Goal: Task Accomplishment & Management: Use online tool/utility

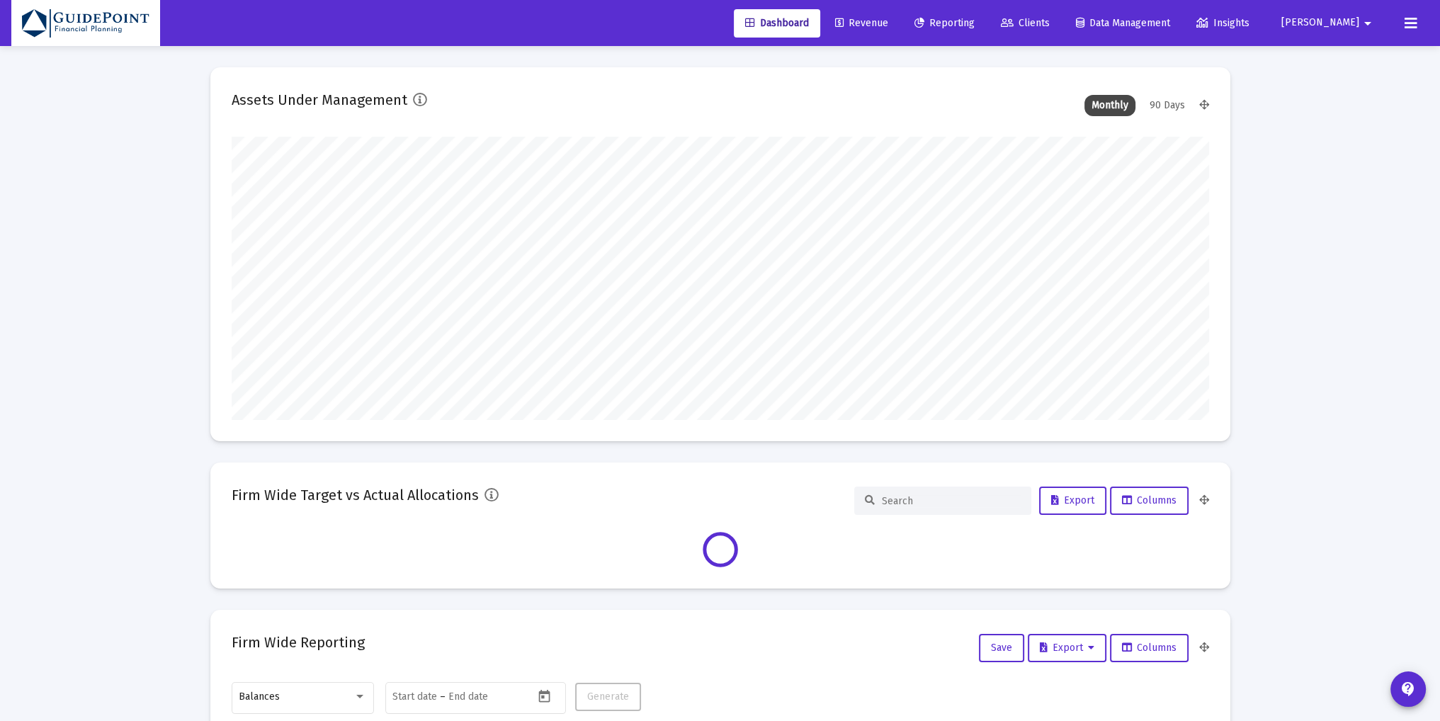
scroll to position [283, 526]
type input "[DATE]"
type input "[PERSON_NAME][EMAIL_ADDRESS][DOMAIN_NAME]"
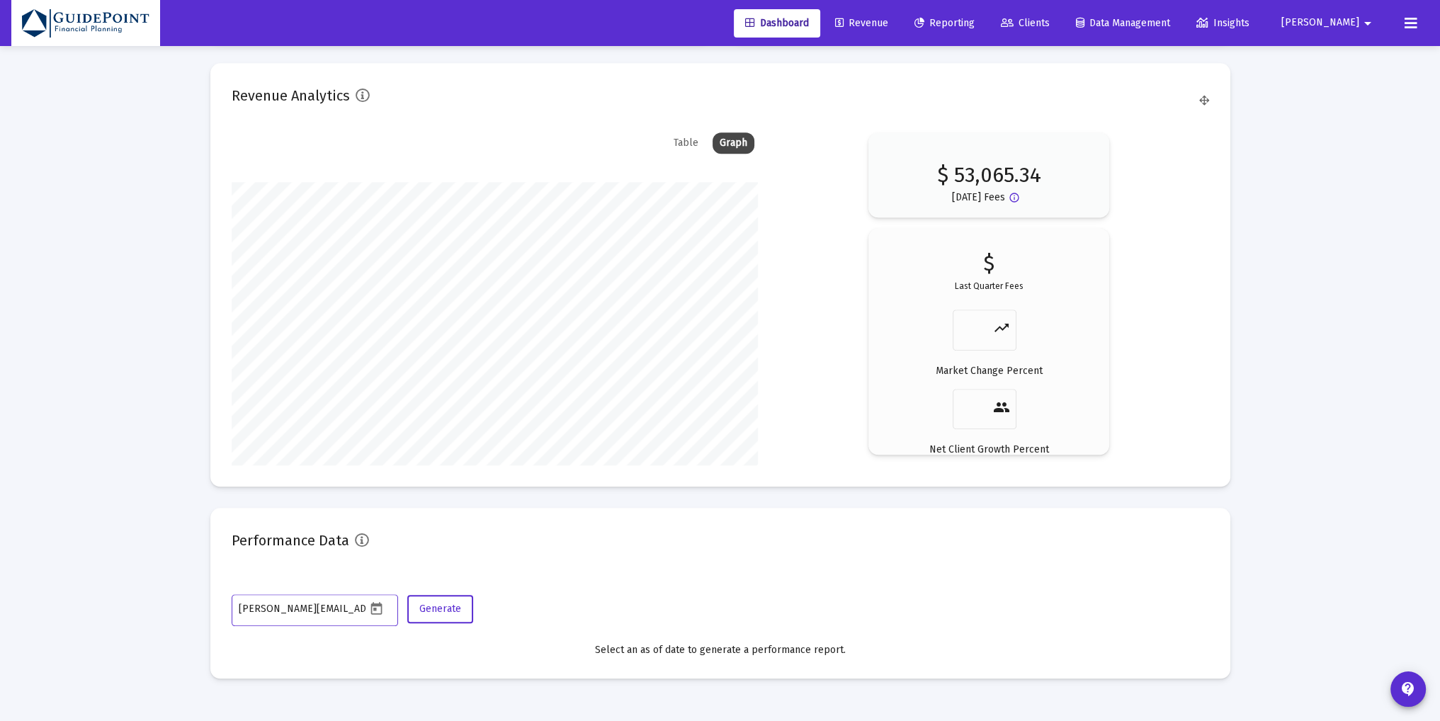
scroll to position [283, 457]
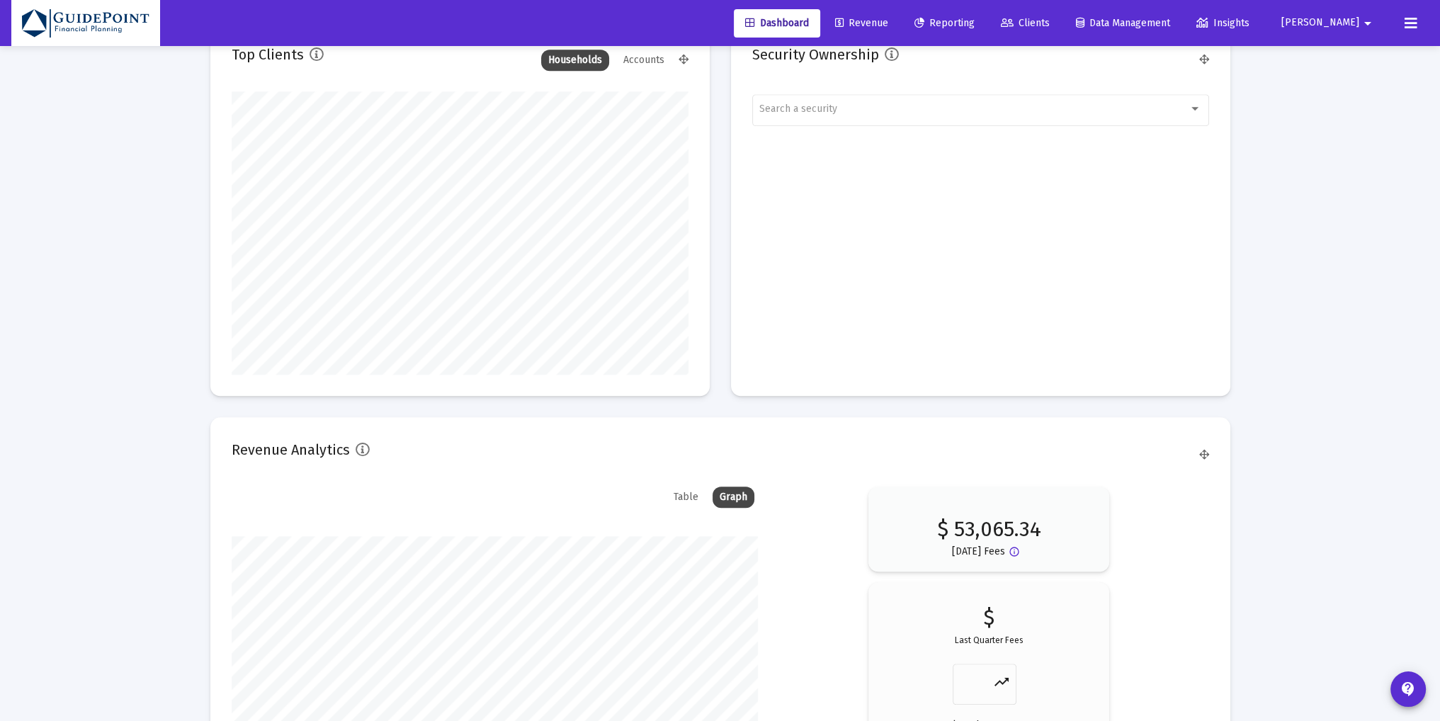
click at [1050, 22] on span "Clients" at bounding box center [1025, 23] width 49 height 12
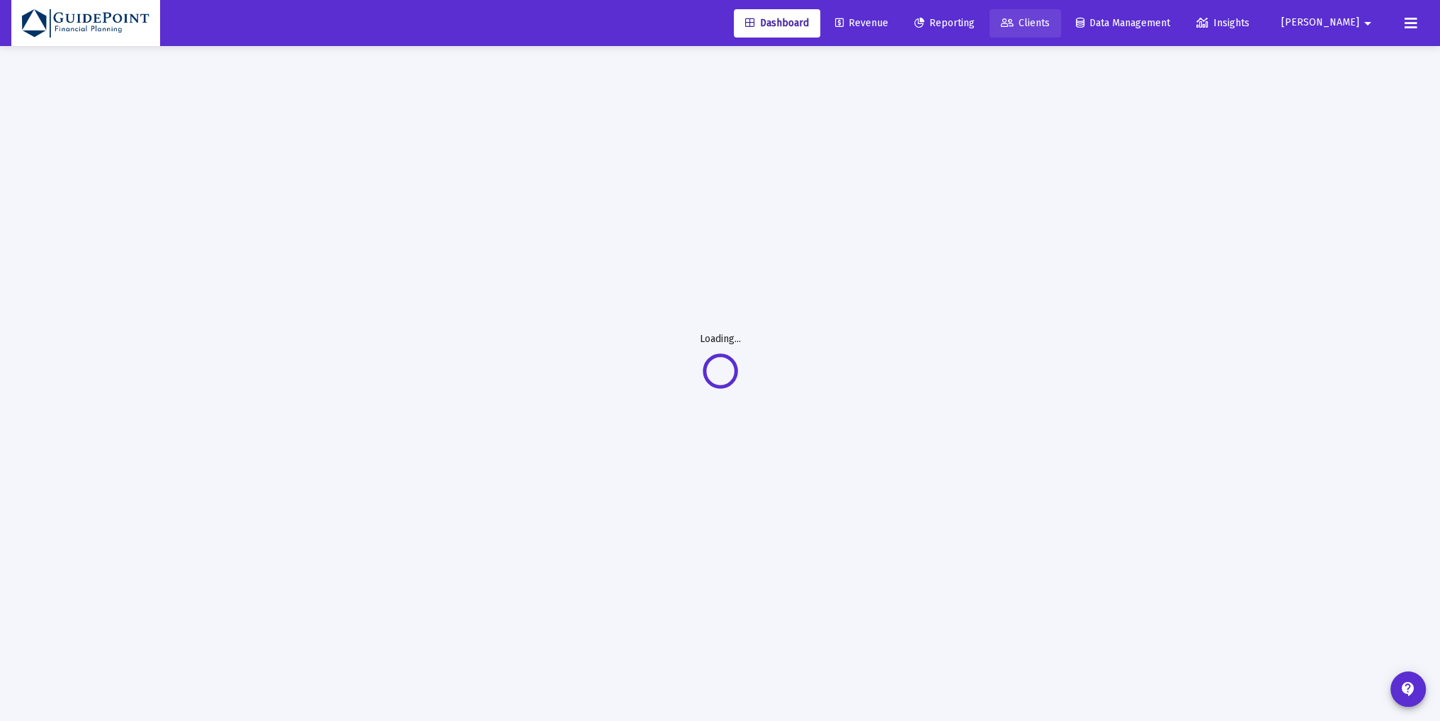
scroll to position [45, 0]
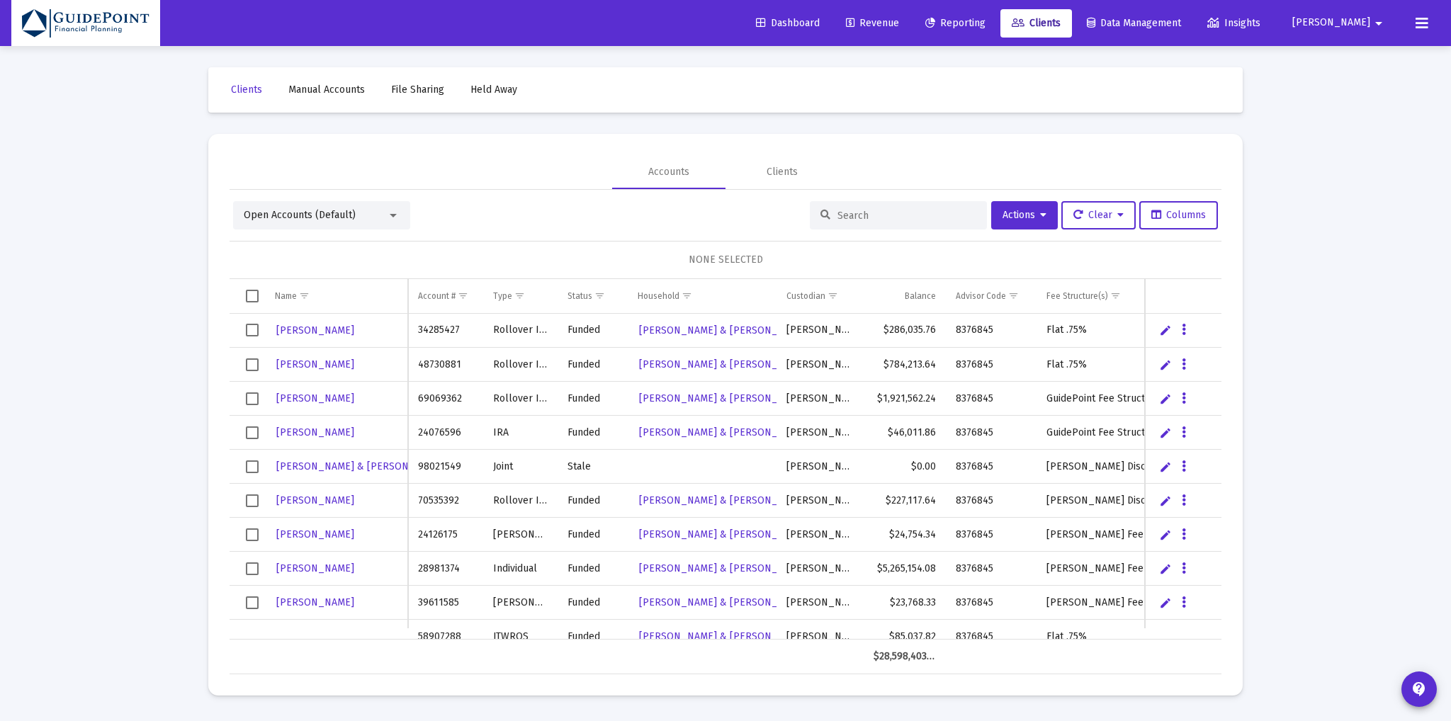
click at [369, 215] on div "Open Accounts (Default)" at bounding box center [315, 215] width 143 height 14
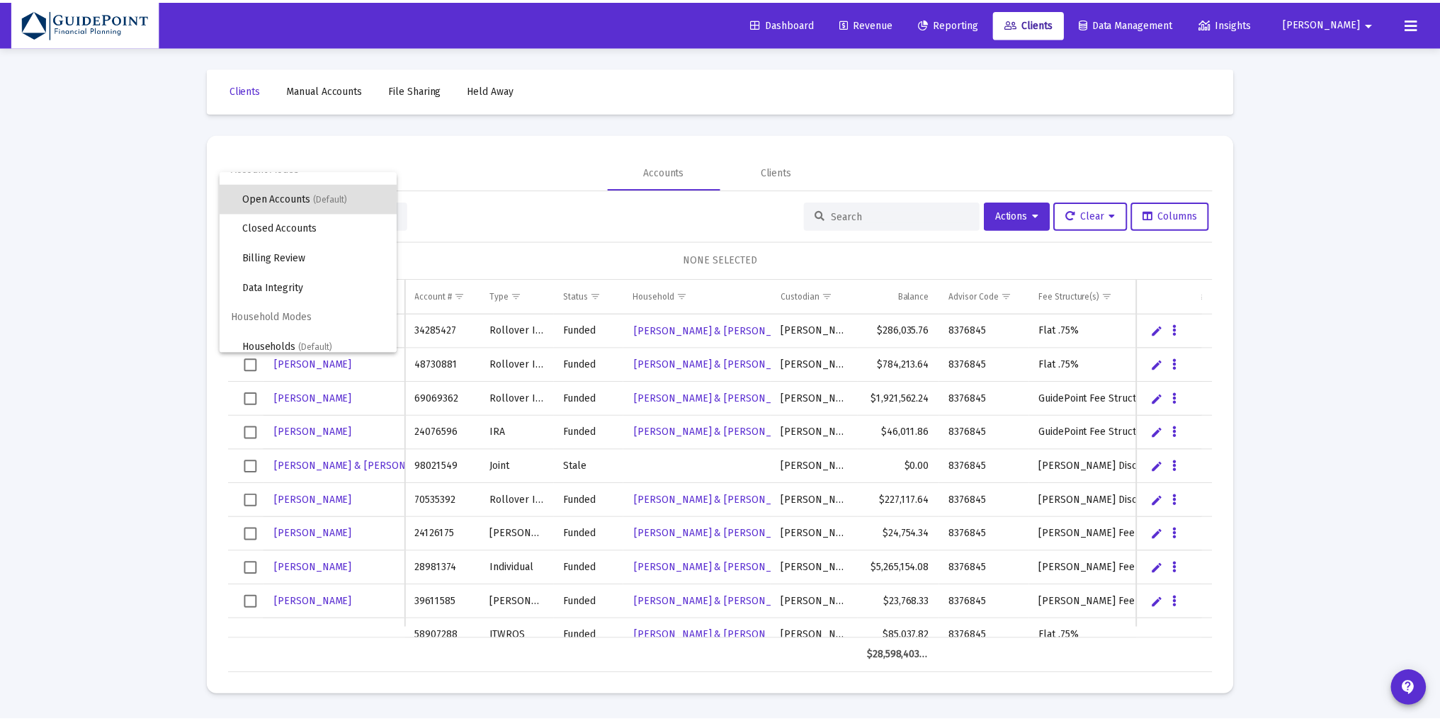
scroll to position [26, 0]
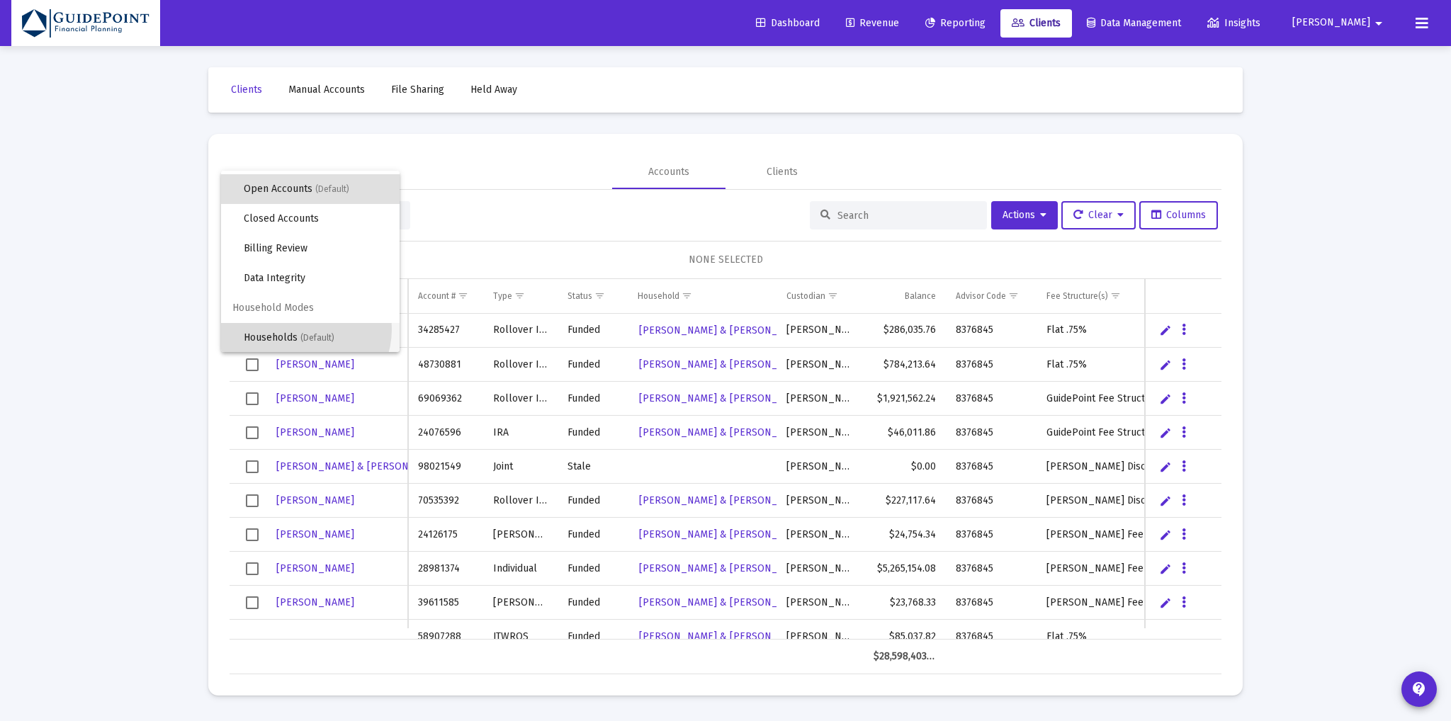
click at [304, 329] on span "Households (Default)" at bounding box center [316, 338] width 145 height 30
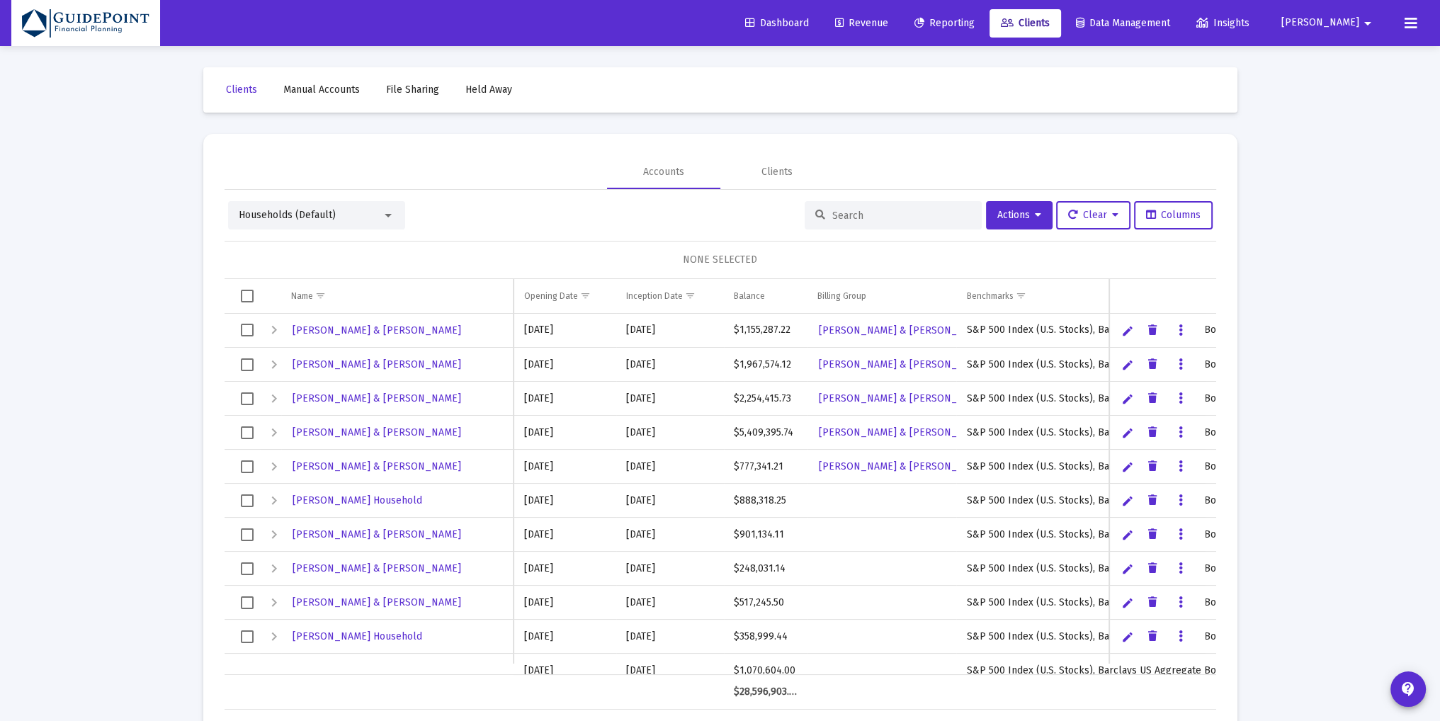
click at [246, 294] on span "Select all" at bounding box center [247, 296] width 13 height 13
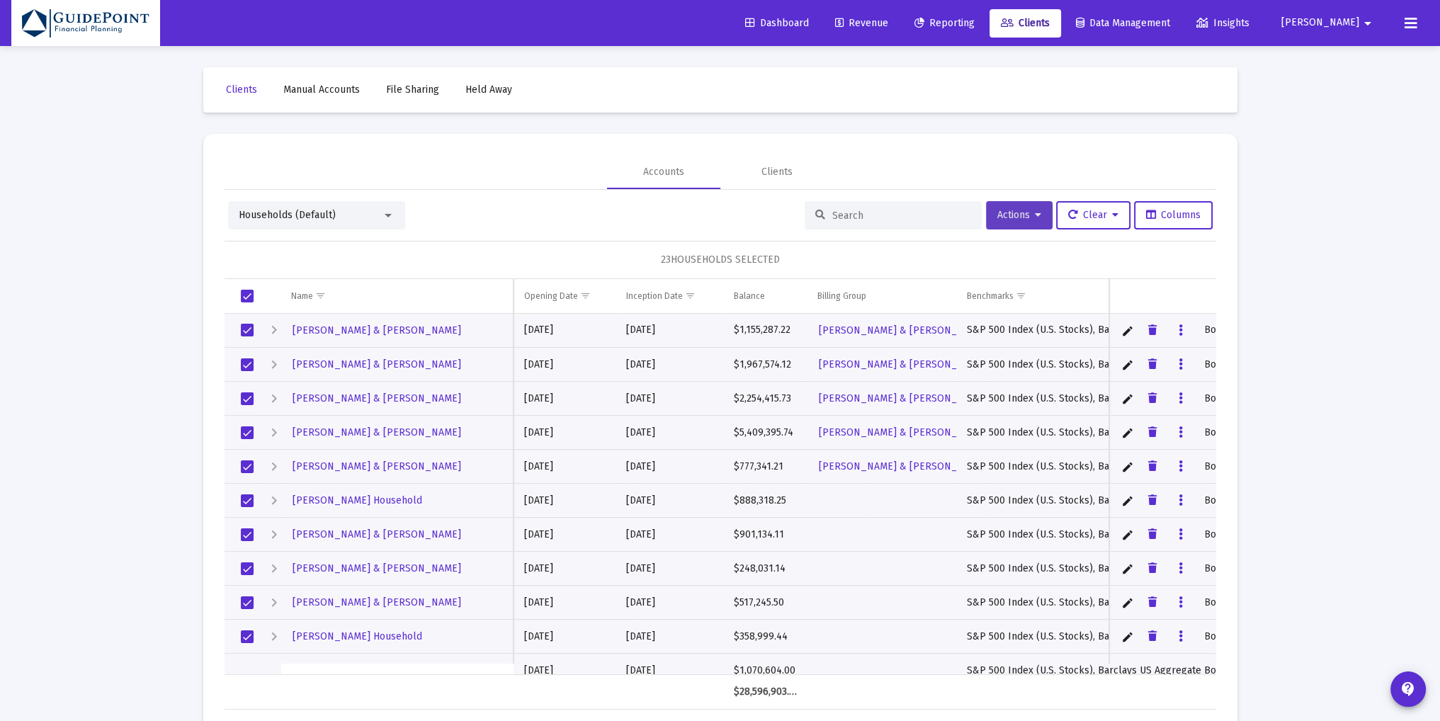
click at [1035, 216] on icon at bounding box center [1038, 215] width 6 height 10
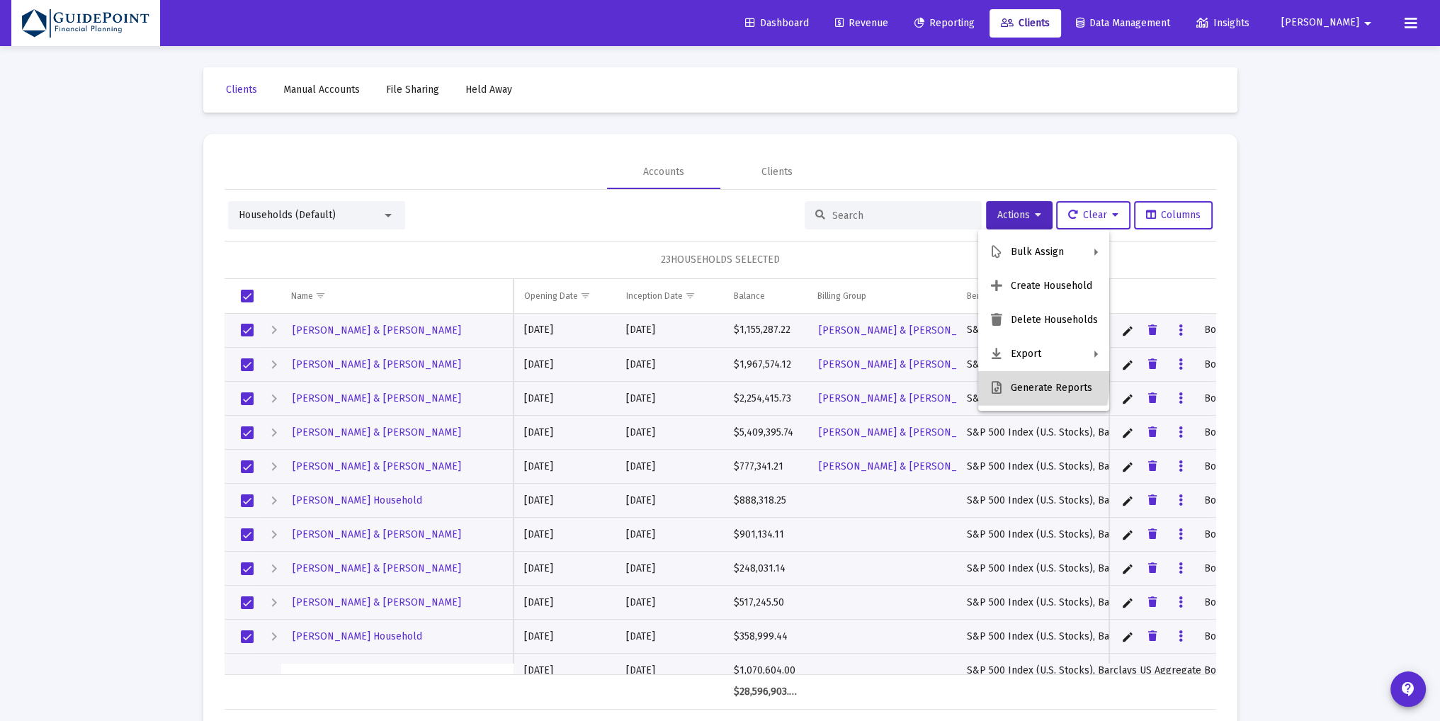
click at [1010, 381] on button "Generate Reports" at bounding box center [1043, 388] width 131 height 34
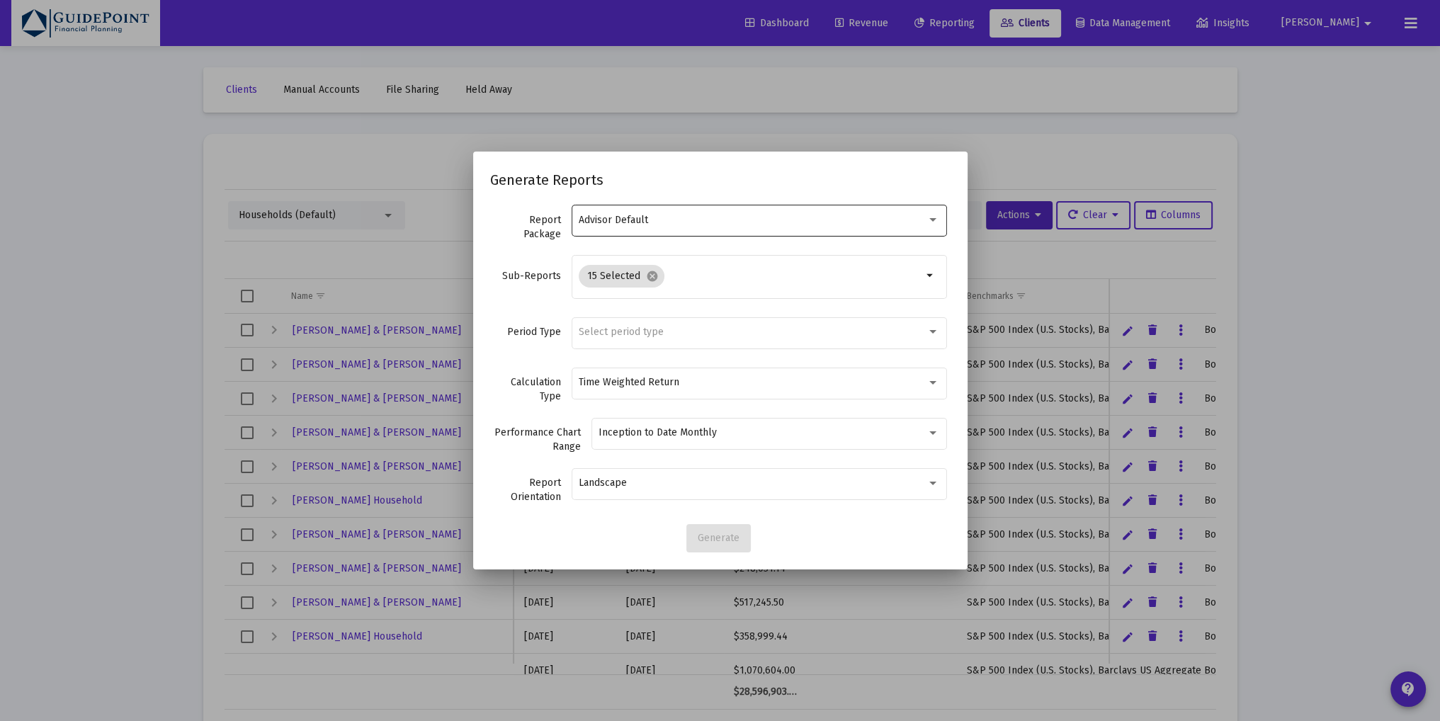
click at [643, 227] on div "Advisor Default" at bounding box center [759, 220] width 361 height 35
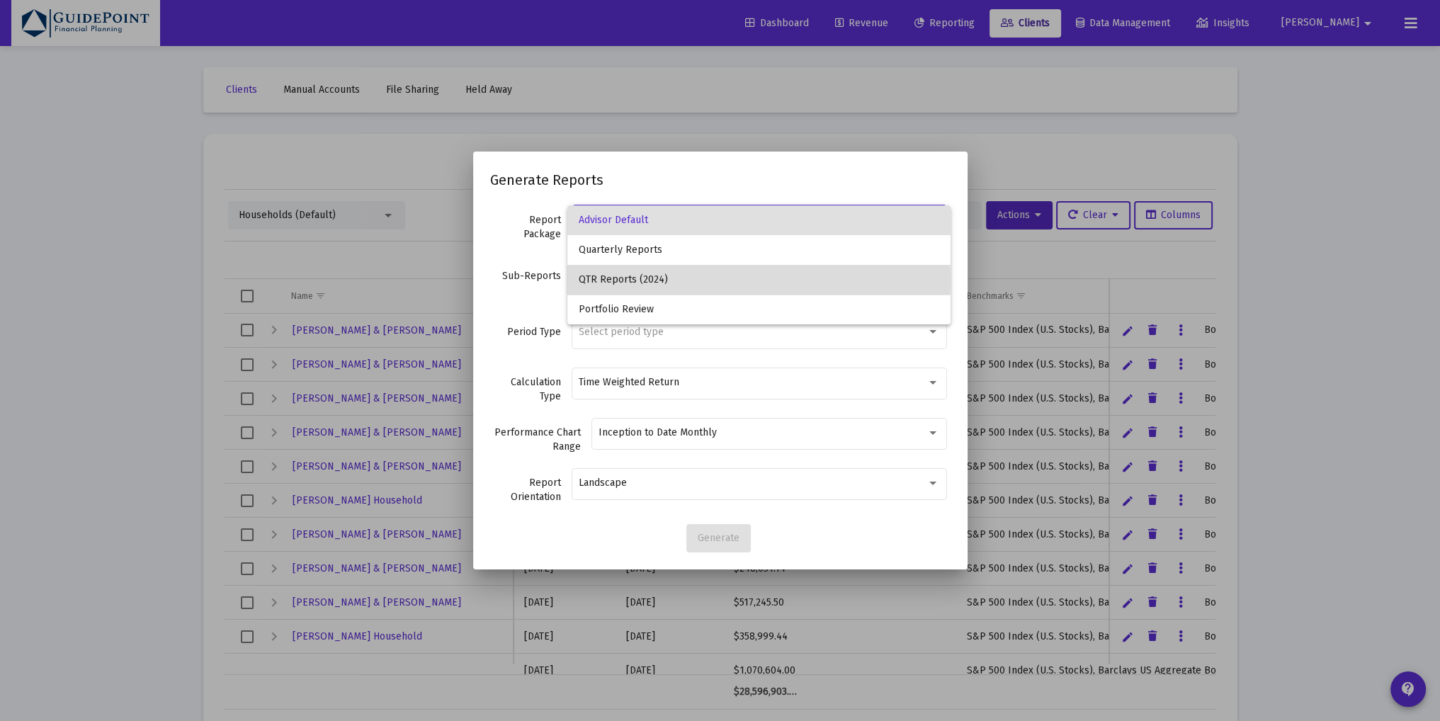
click at [633, 278] on span "QTR Reports (2024)" at bounding box center [759, 280] width 361 height 30
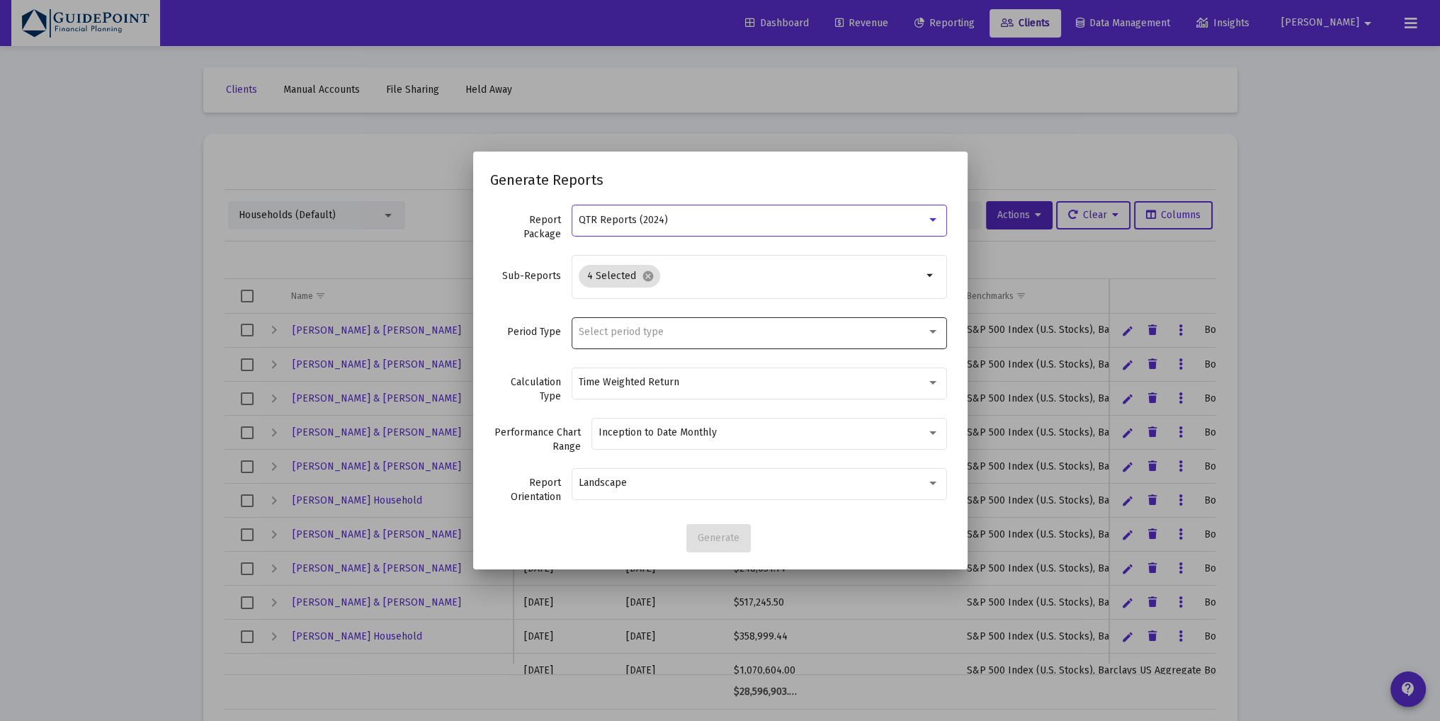
click at [723, 339] on div "Select period type" at bounding box center [759, 332] width 361 height 35
click at [723, 332] on span "Standard Period (Monthly/Quarterly)" at bounding box center [759, 332] width 361 height 30
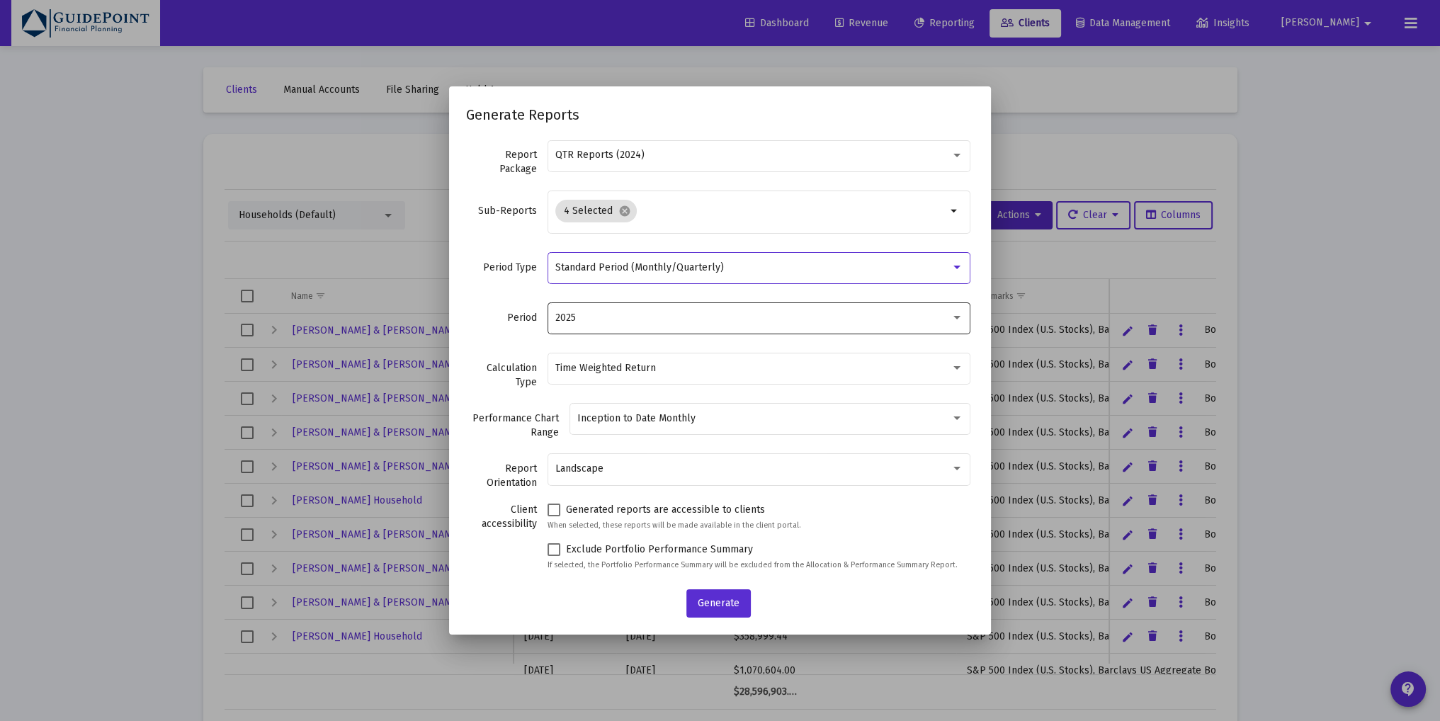
click at [720, 327] on div "2025" at bounding box center [759, 317] width 408 height 35
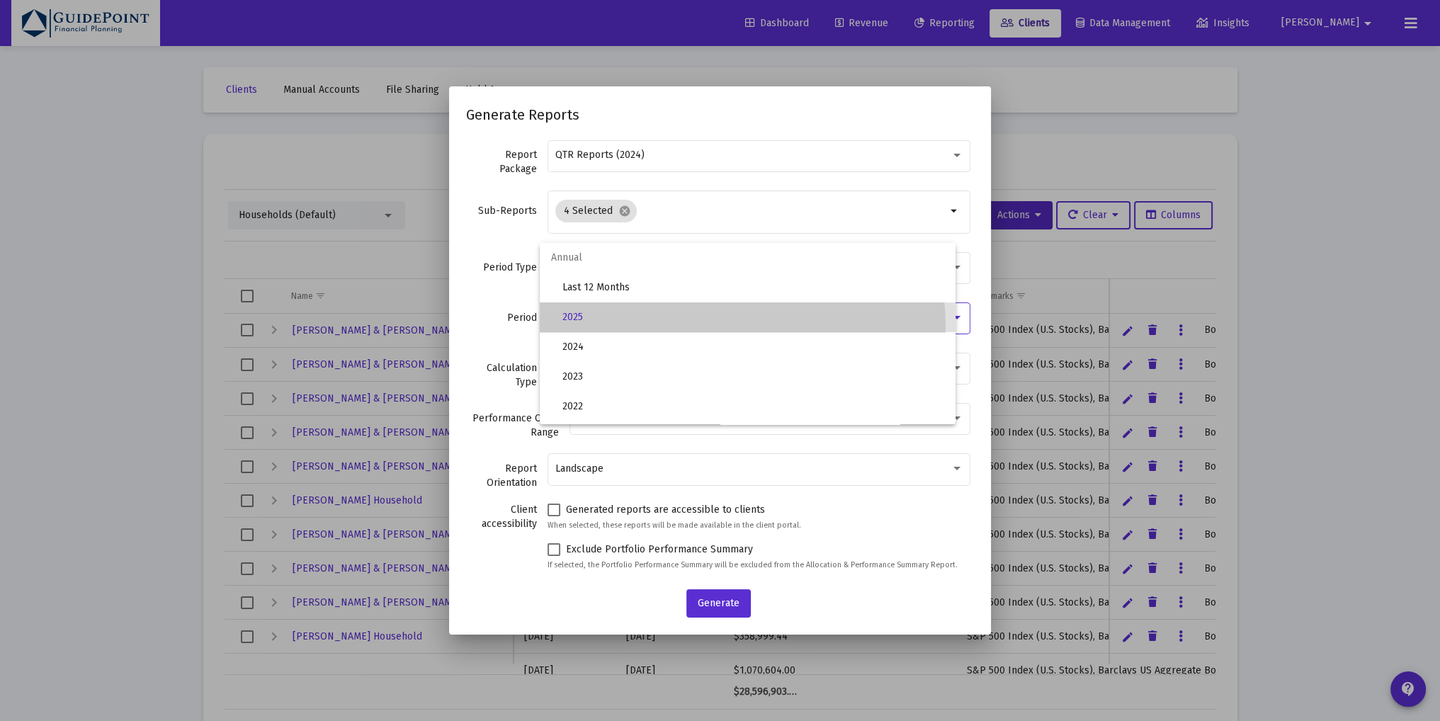
click at [720, 327] on span "2025" at bounding box center [754, 318] width 382 height 30
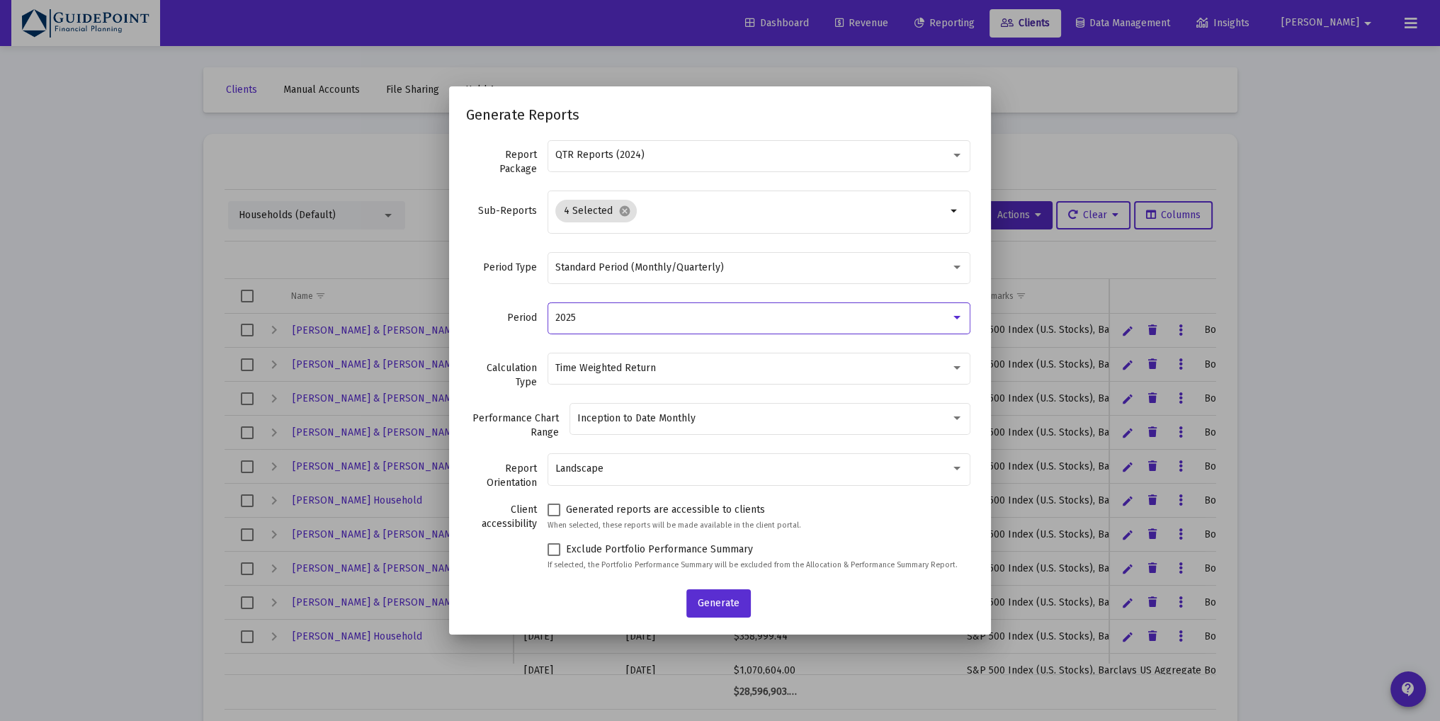
click at [730, 320] on div "2025" at bounding box center [752, 317] width 395 height 11
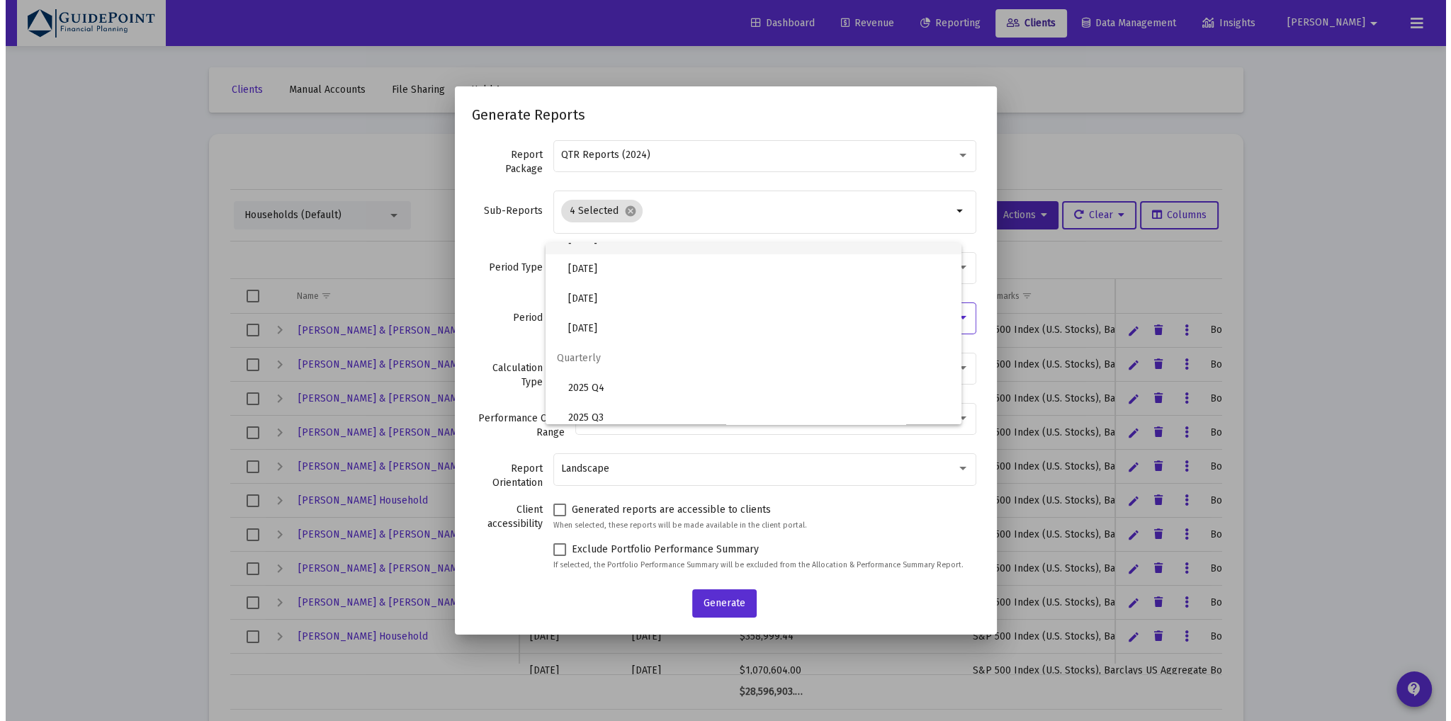
scroll to position [473, 0]
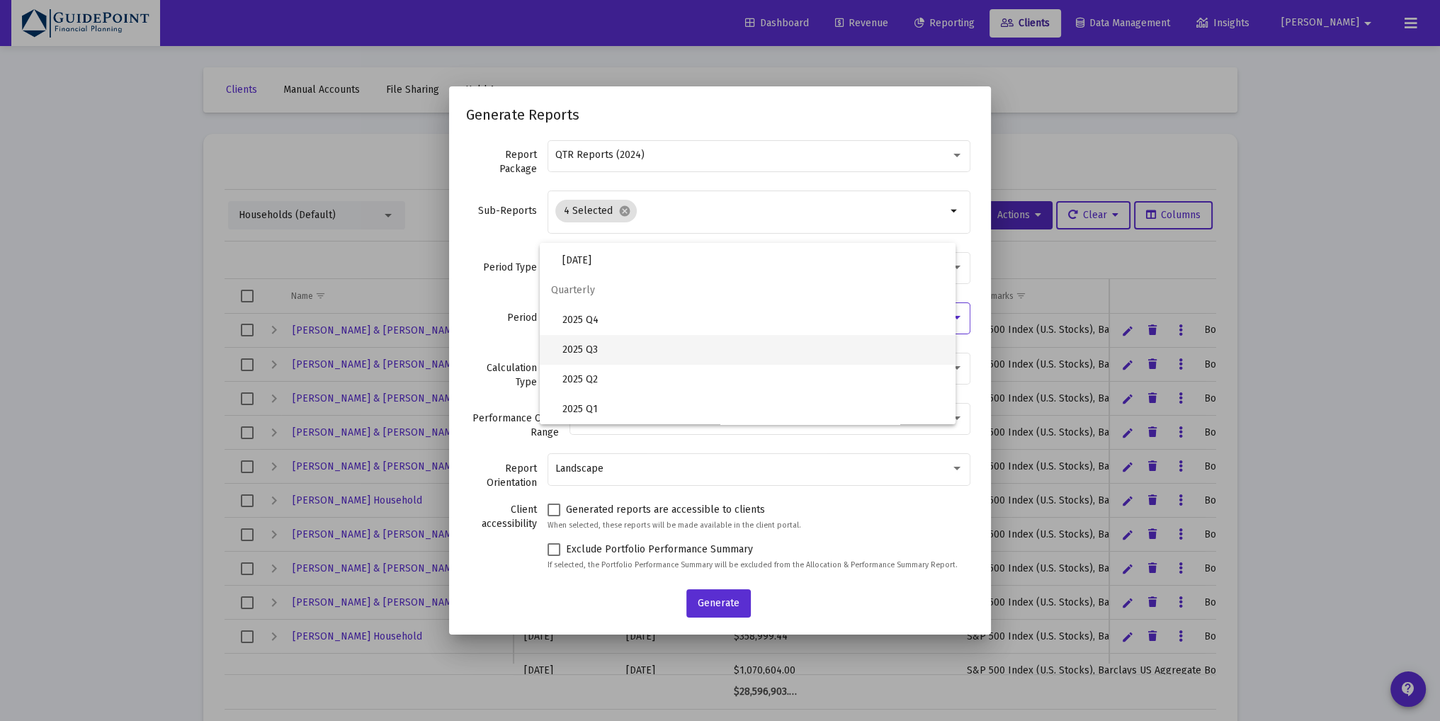
click at [633, 351] on span "2025 Q3" at bounding box center [754, 350] width 382 height 30
click at [719, 599] on span "Generate" at bounding box center [719, 603] width 42 height 12
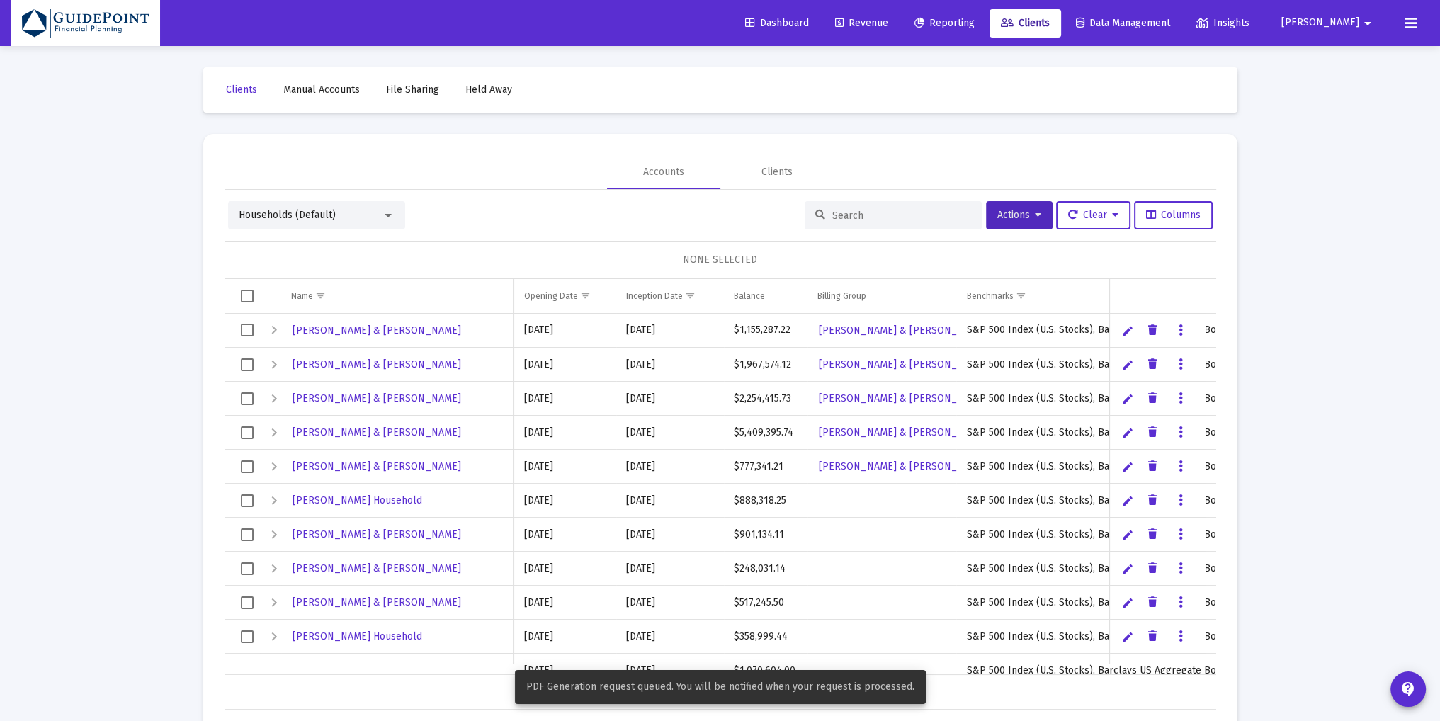
click at [888, 21] on span "Revenue" at bounding box center [861, 23] width 53 height 12
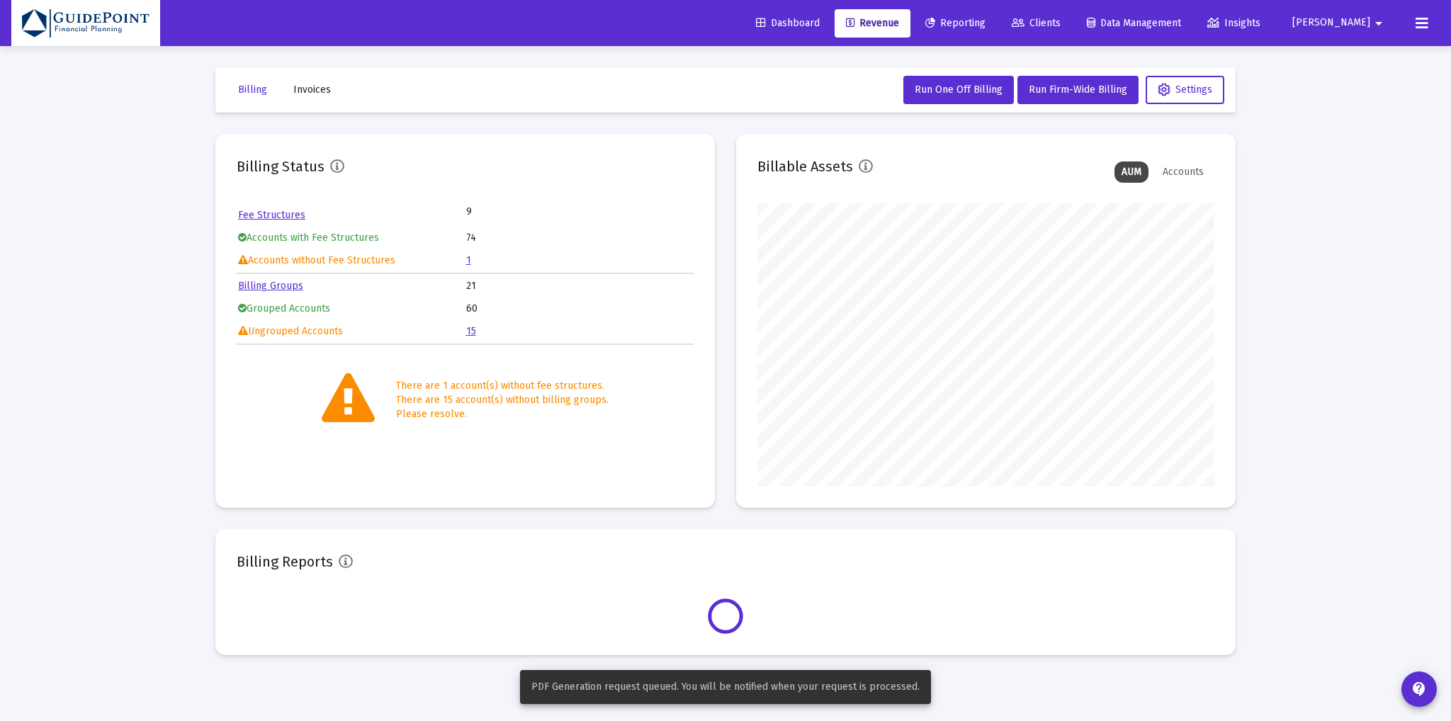
scroll to position [283, 457]
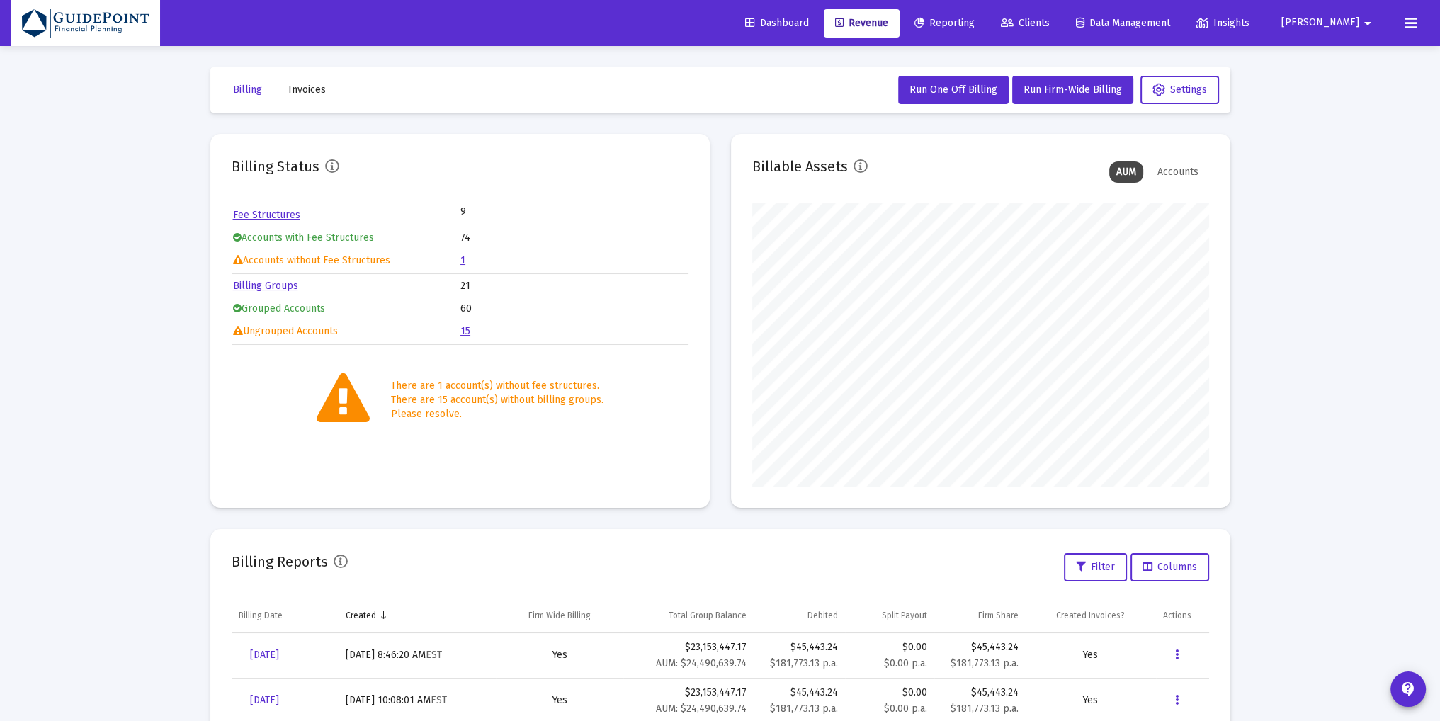
click at [462, 261] on link "1" at bounding box center [462, 260] width 5 height 12
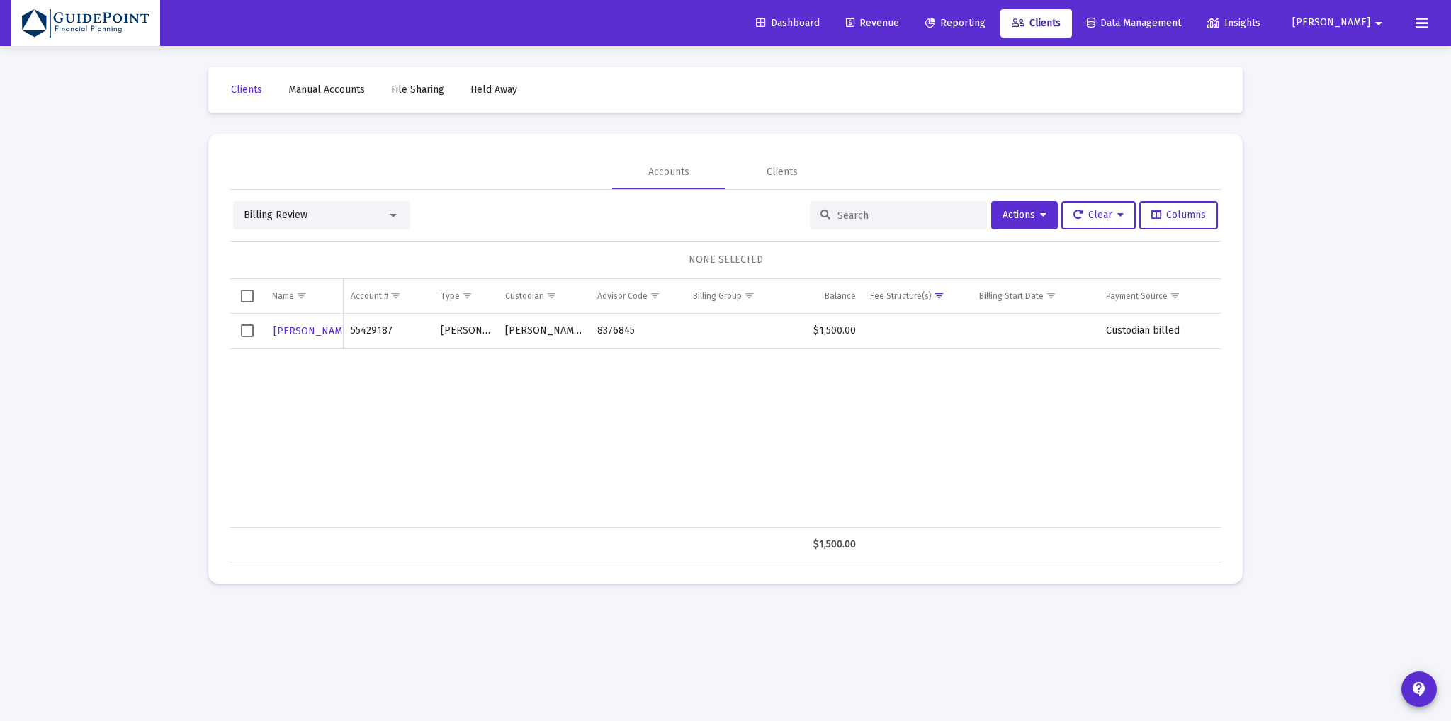
click at [312, 210] on div "Billing Review" at bounding box center [315, 215] width 143 height 14
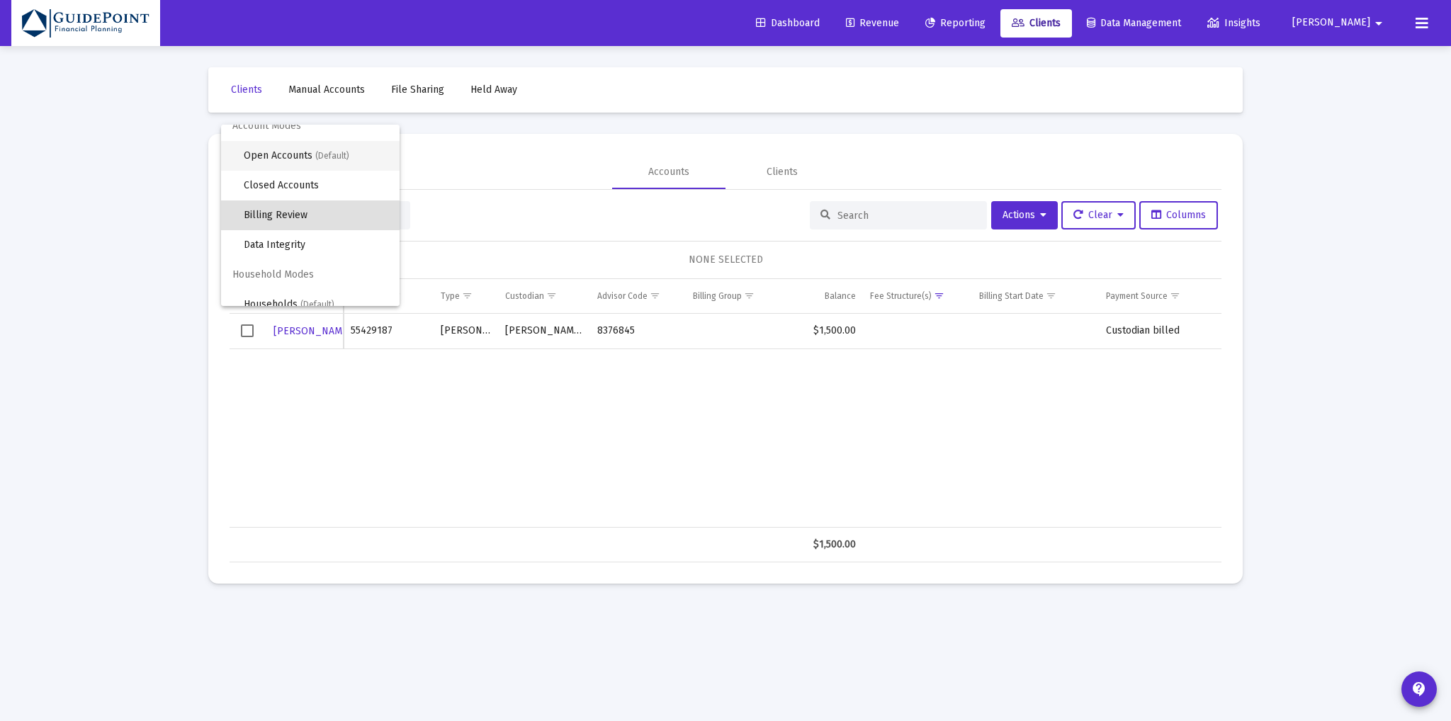
click at [324, 161] on span "Open Accounts (Default)" at bounding box center [316, 156] width 145 height 30
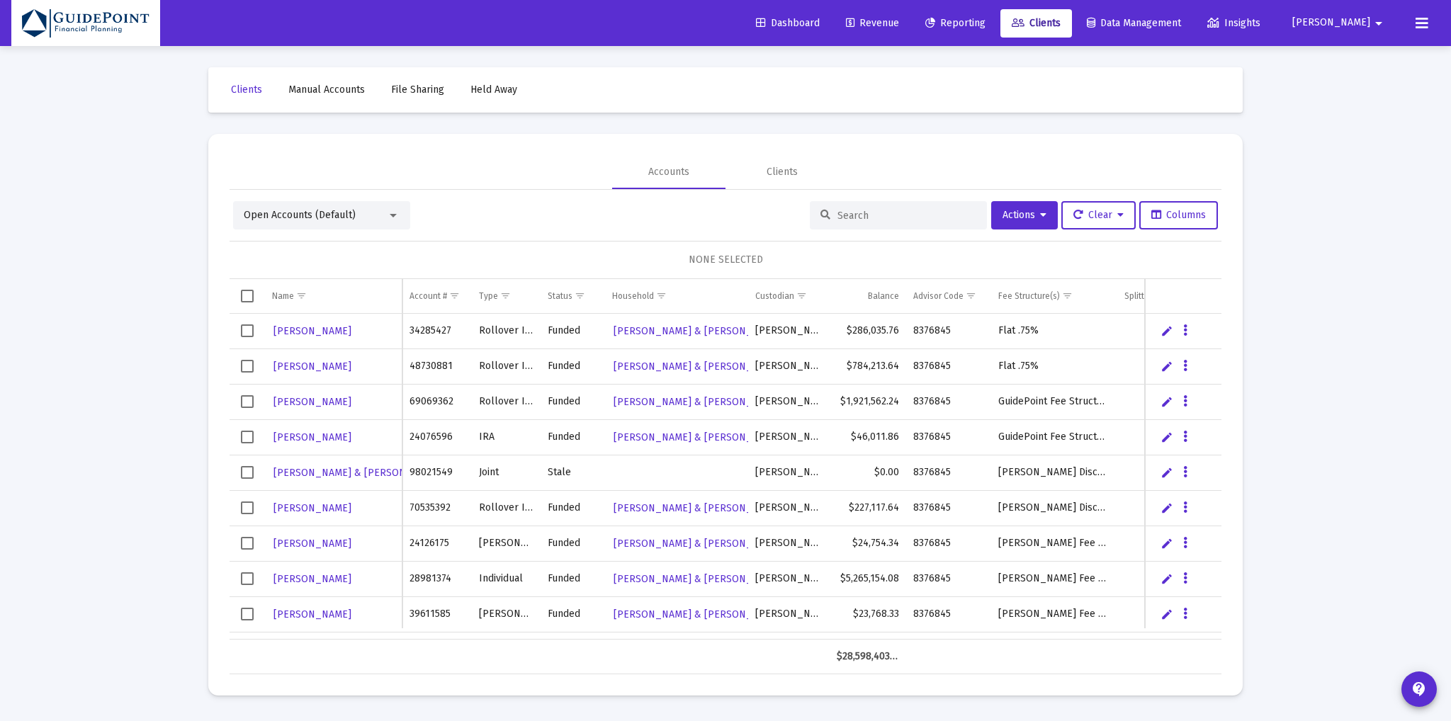
click at [856, 214] on input at bounding box center [906, 216] width 139 height 12
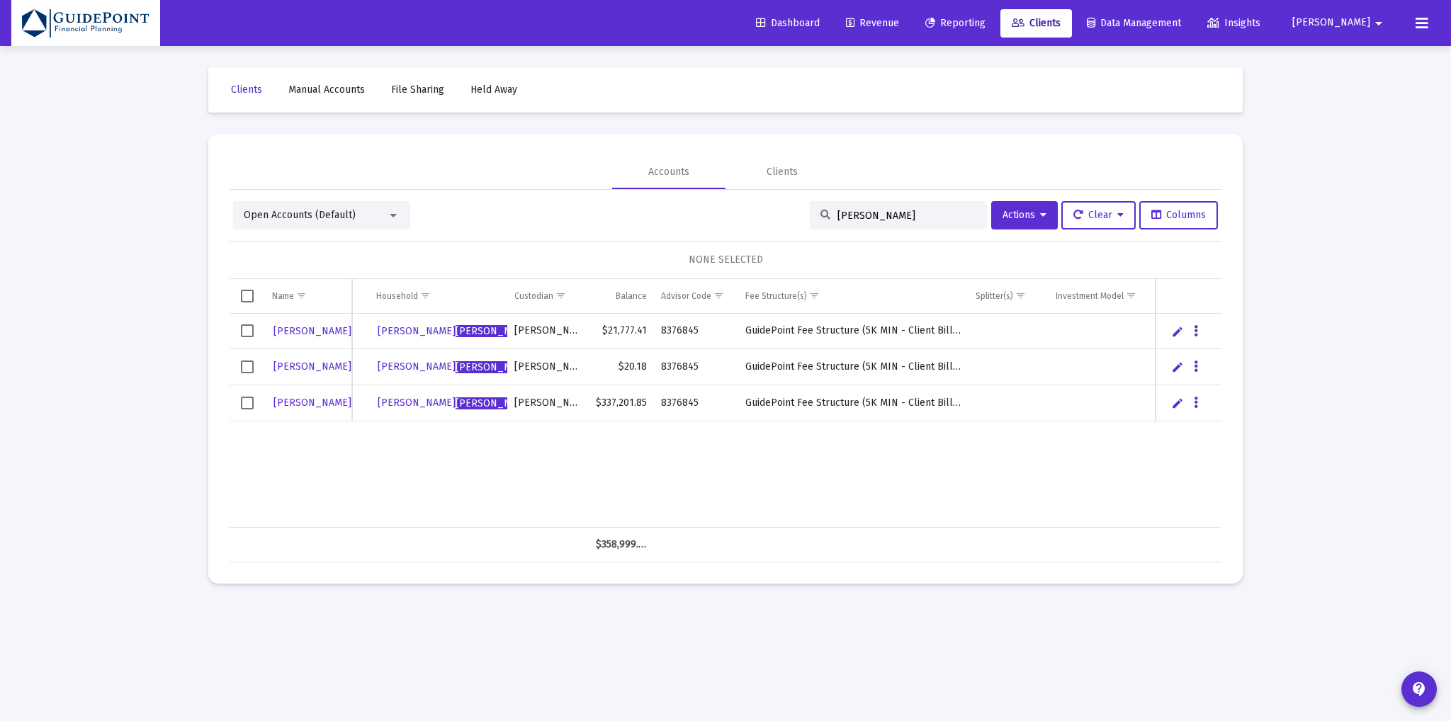
scroll to position [0, 0]
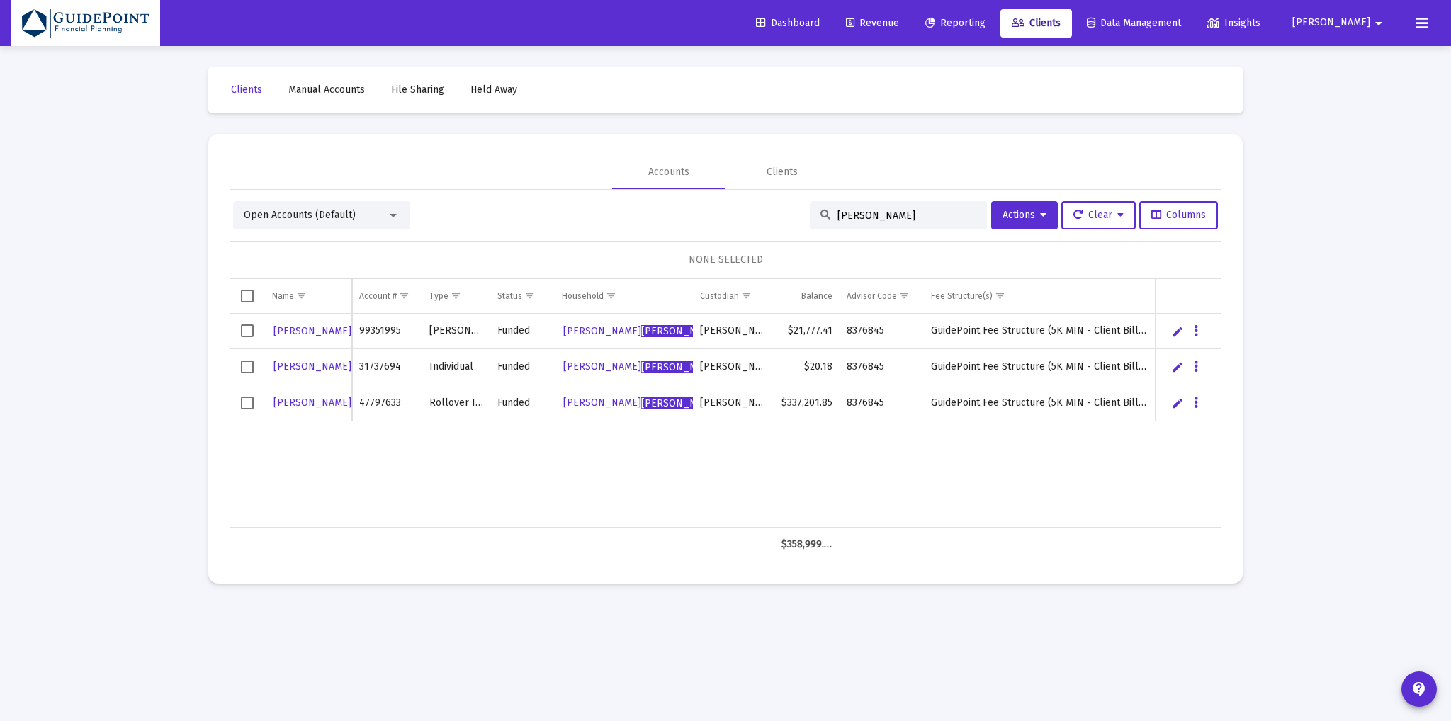
drag, startPoint x: 880, startPoint y: 215, endPoint x: 735, endPoint y: 211, distance: 144.6
click at [738, 213] on div "Open Accounts (Default) kanungo Actions Clear Columns" at bounding box center [725, 215] width 985 height 28
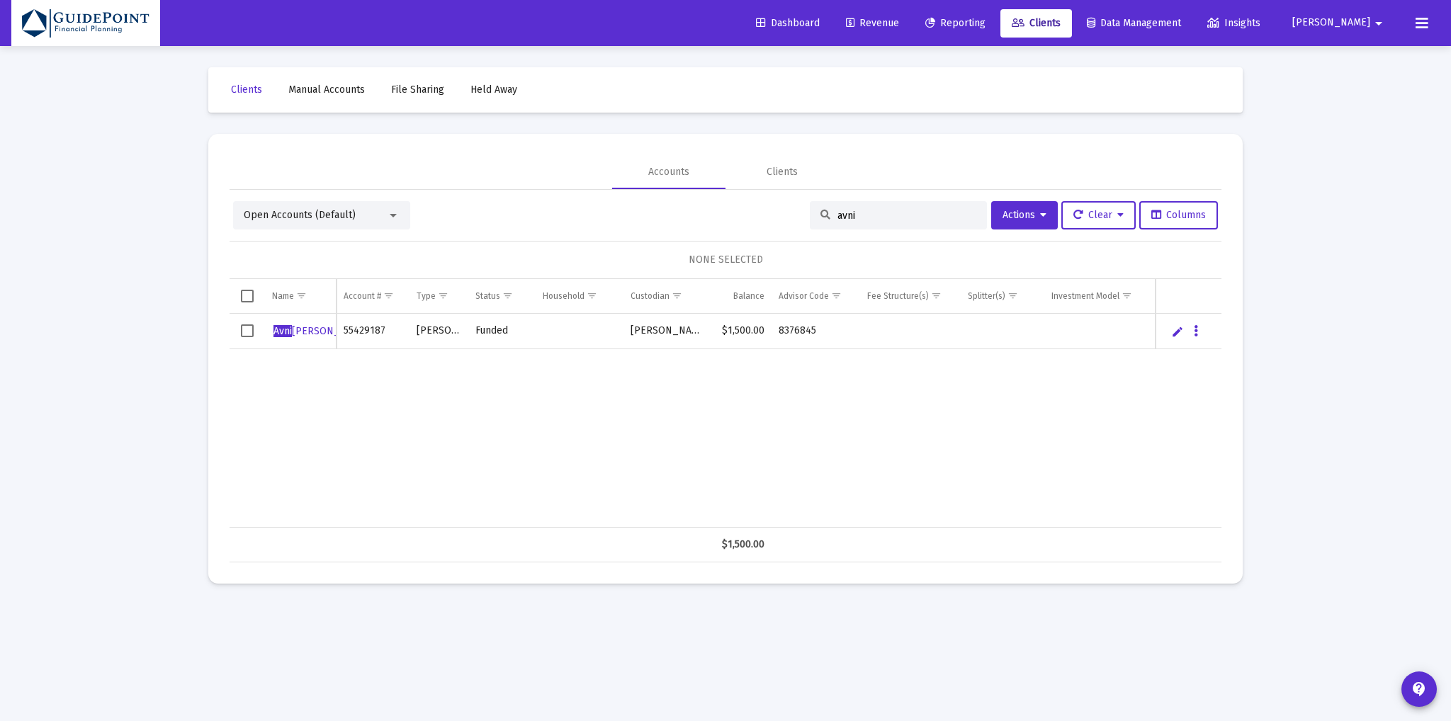
type input "avni"
click at [252, 328] on span "Select row" at bounding box center [247, 330] width 13 height 13
click at [1022, 220] on span "Actions" at bounding box center [1024, 215] width 44 height 12
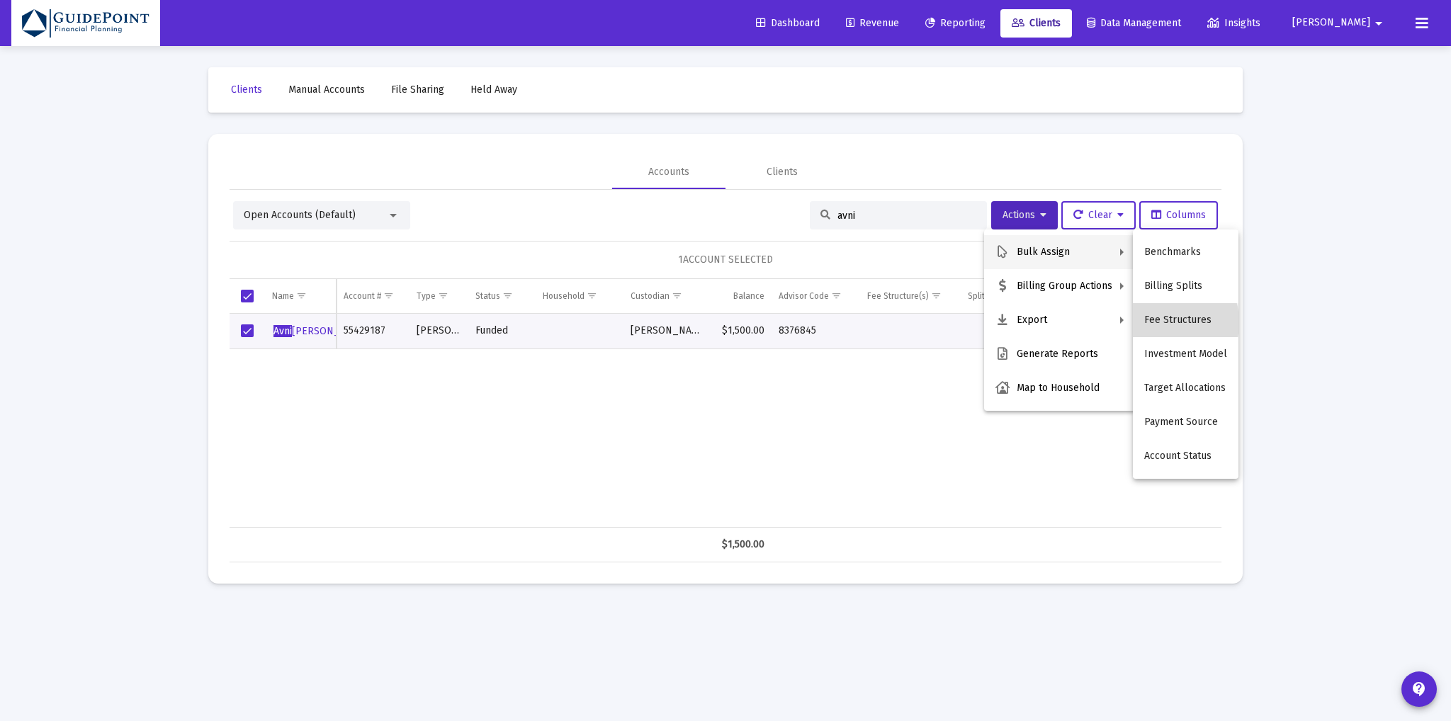
click at [1157, 322] on button "Fee Structures" at bounding box center [1186, 320] width 106 height 34
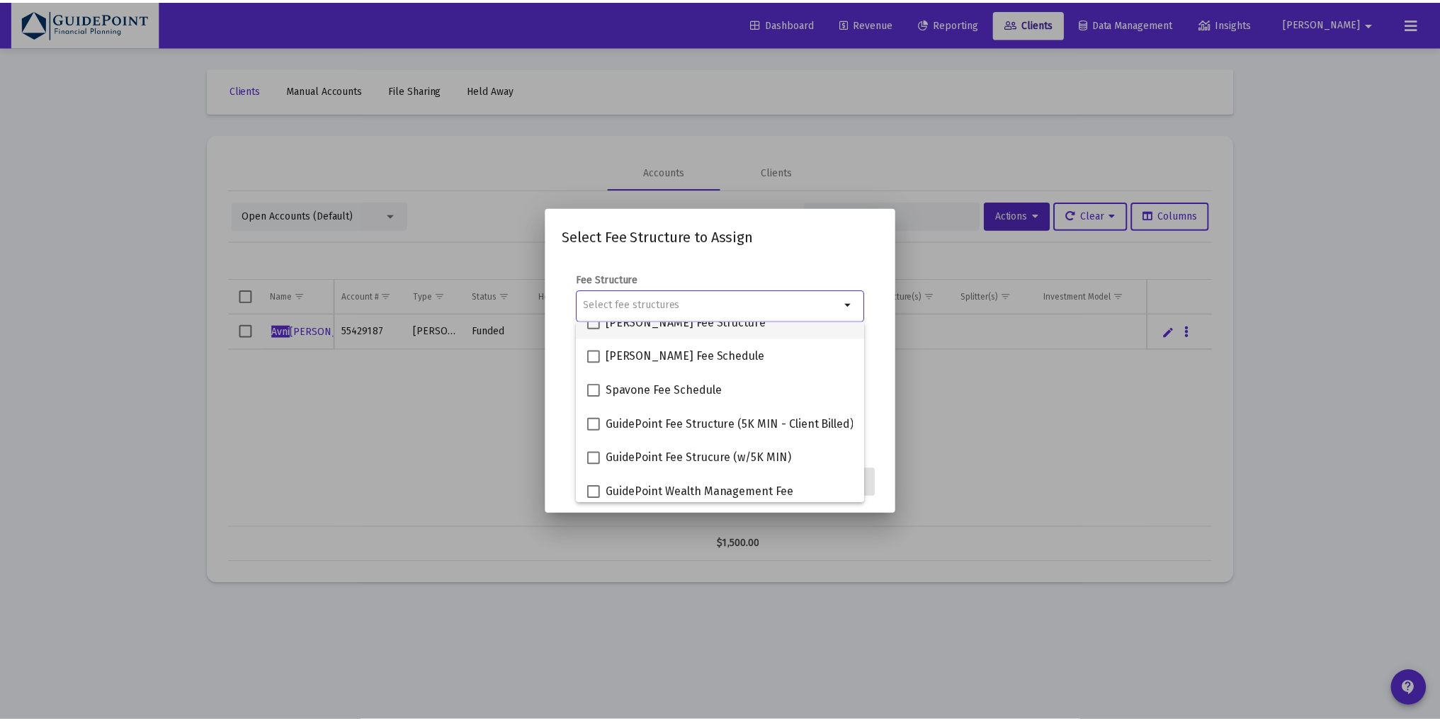
scroll to position [125, 0]
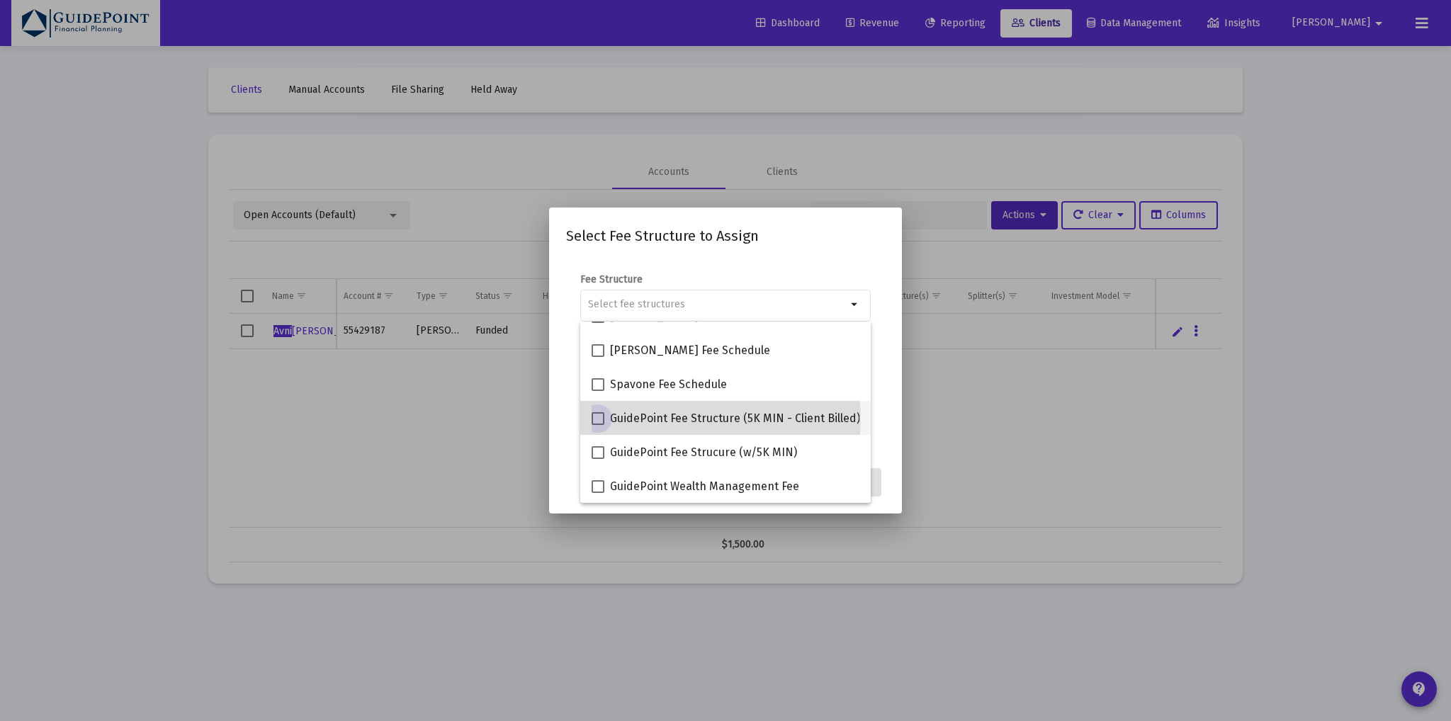
click at [713, 419] on span "GuidePoint Fee Structure (5K MIN - Client Billed)" at bounding box center [735, 418] width 250 height 17
click at [598, 425] on input "GuidePoint Fee Structure (5K MIN - Client Billed)" at bounding box center [597, 425] width 1 height 1
checkbox input "true"
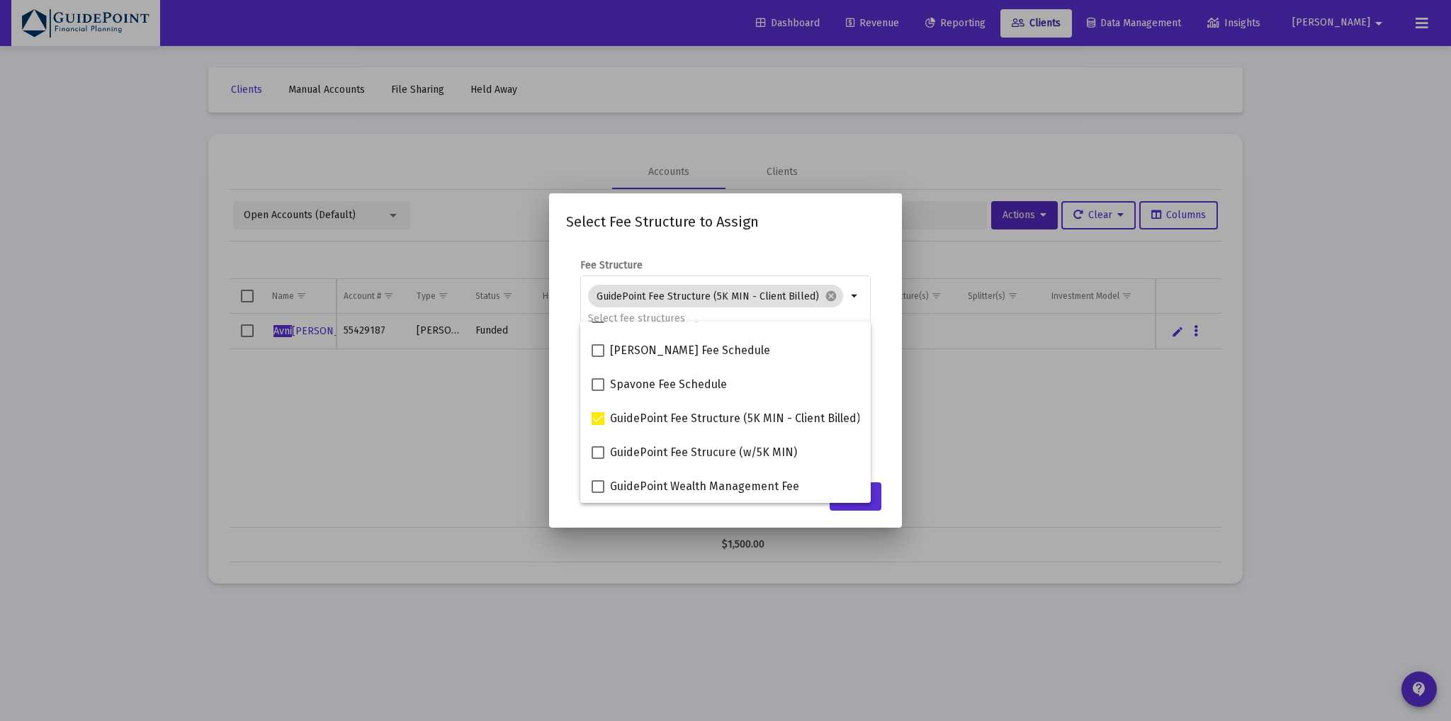
click at [560, 378] on mat-dialog-content "Fee Structure GuidePoint Fee Structure (5K MIN - Client Billed) cancel arrow_dr…" at bounding box center [725, 358] width 353 height 229
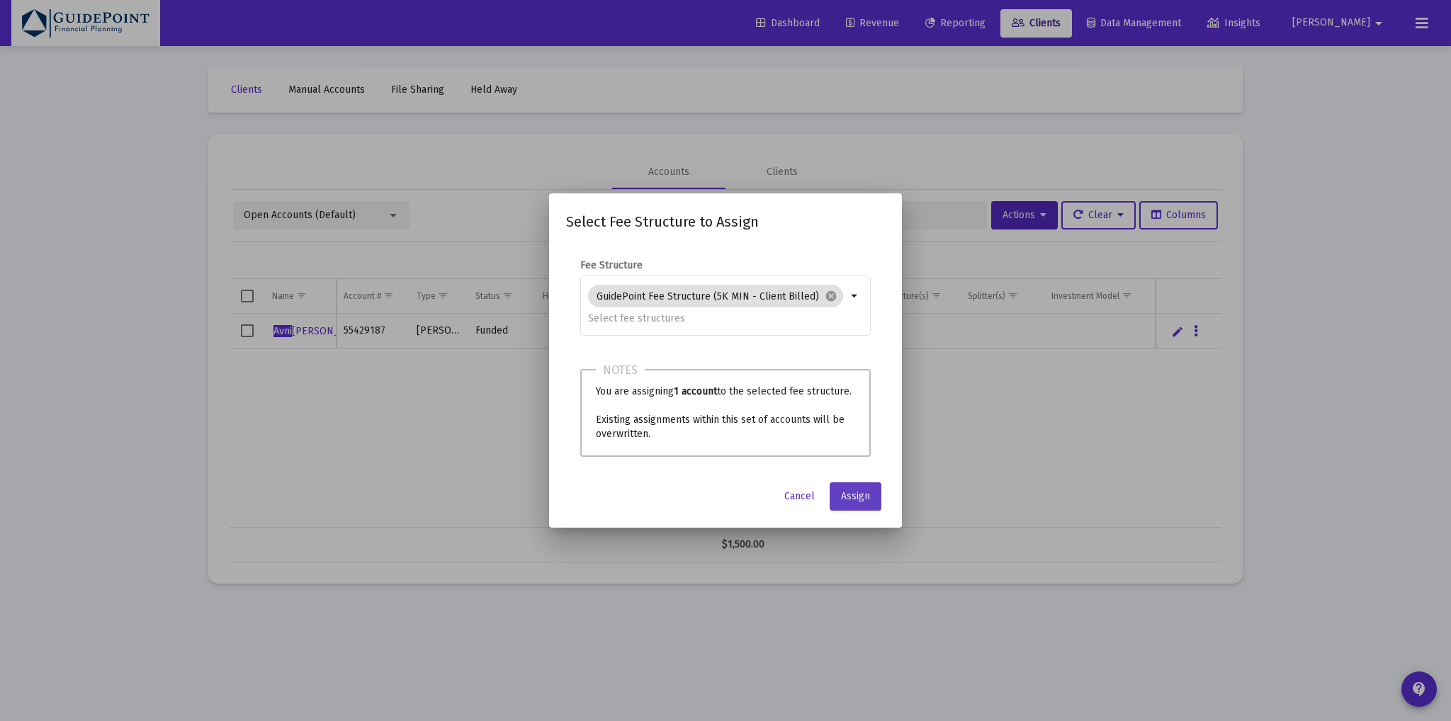
click at [863, 491] on span "Assign" at bounding box center [855, 496] width 29 height 12
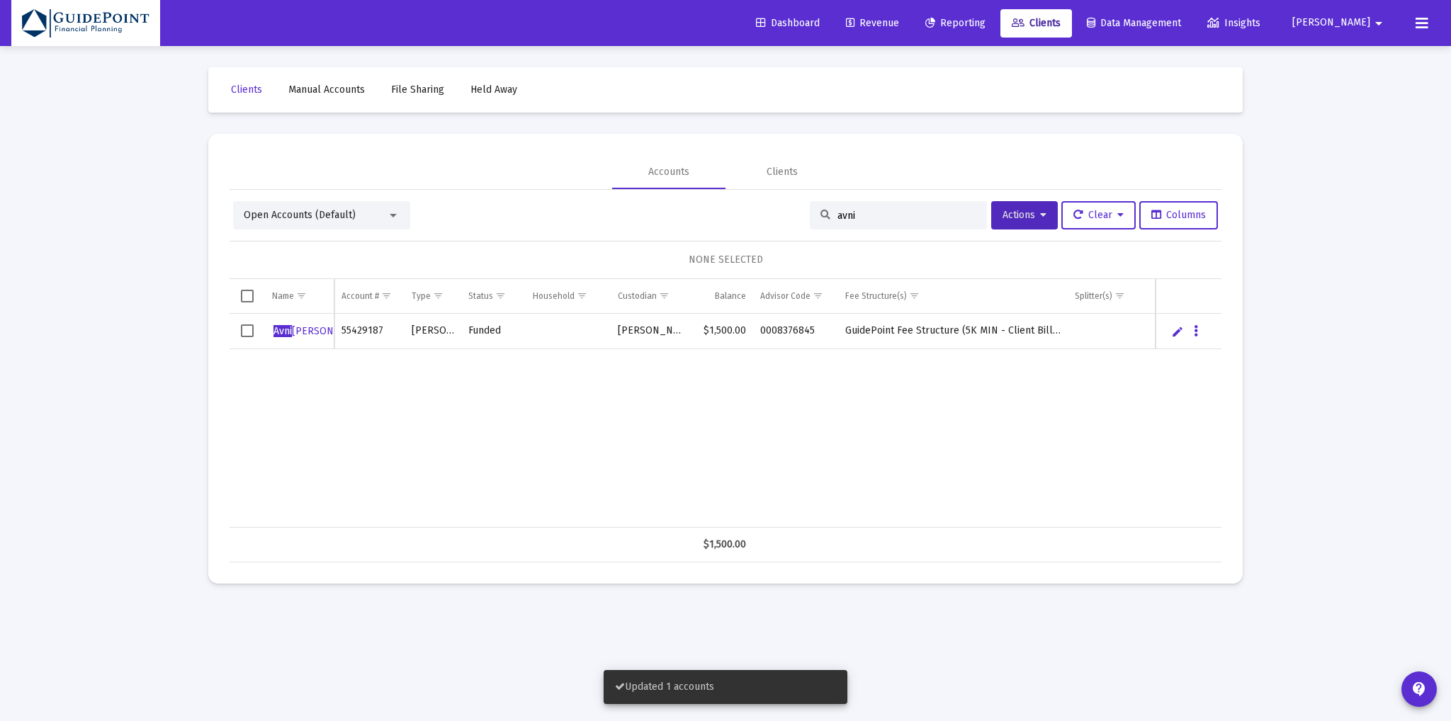
drag, startPoint x: 874, startPoint y: 220, endPoint x: 810, endPoint y: 213, distance: 64.2
click at [810, 213] on div "avni" at bounding box center [898, 215] width 177 height 28
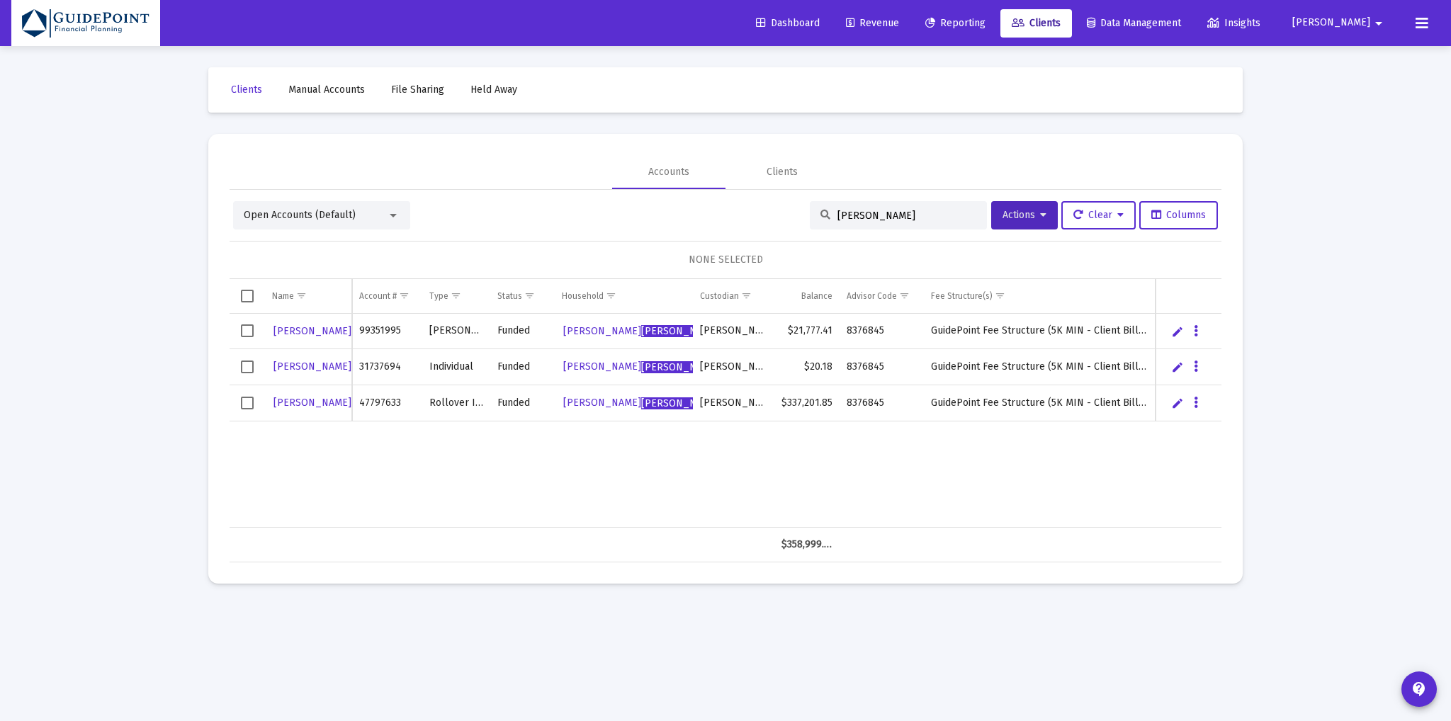
type input "kanungo"
click at [374, 220] on div "Open Accounts (Default)" at bounding box center [315, 215] width 143 height 14
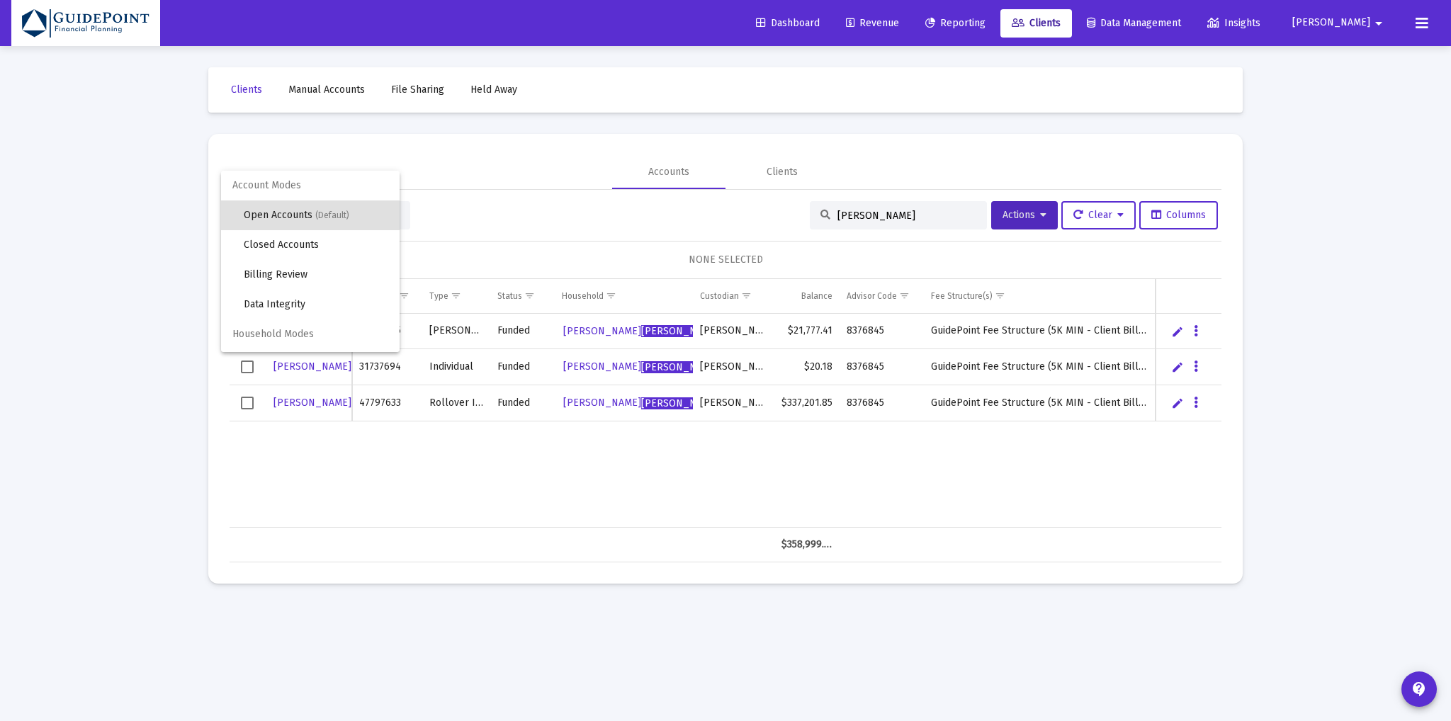
click at [464, 188] on div at bounding box center [725, 360] width 1451 height 721
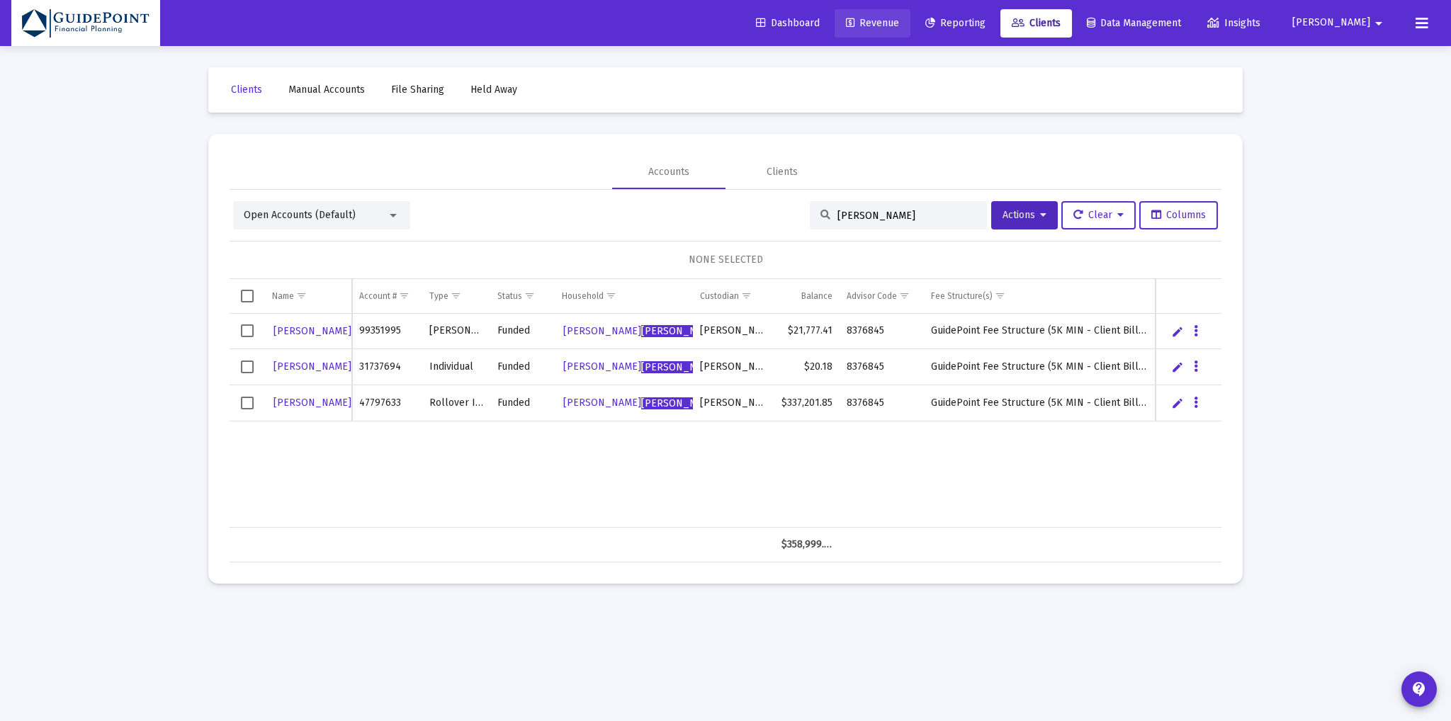
click at [910, 16] on link "Revenue" at bounding box center [873, 23] width 76 height 28
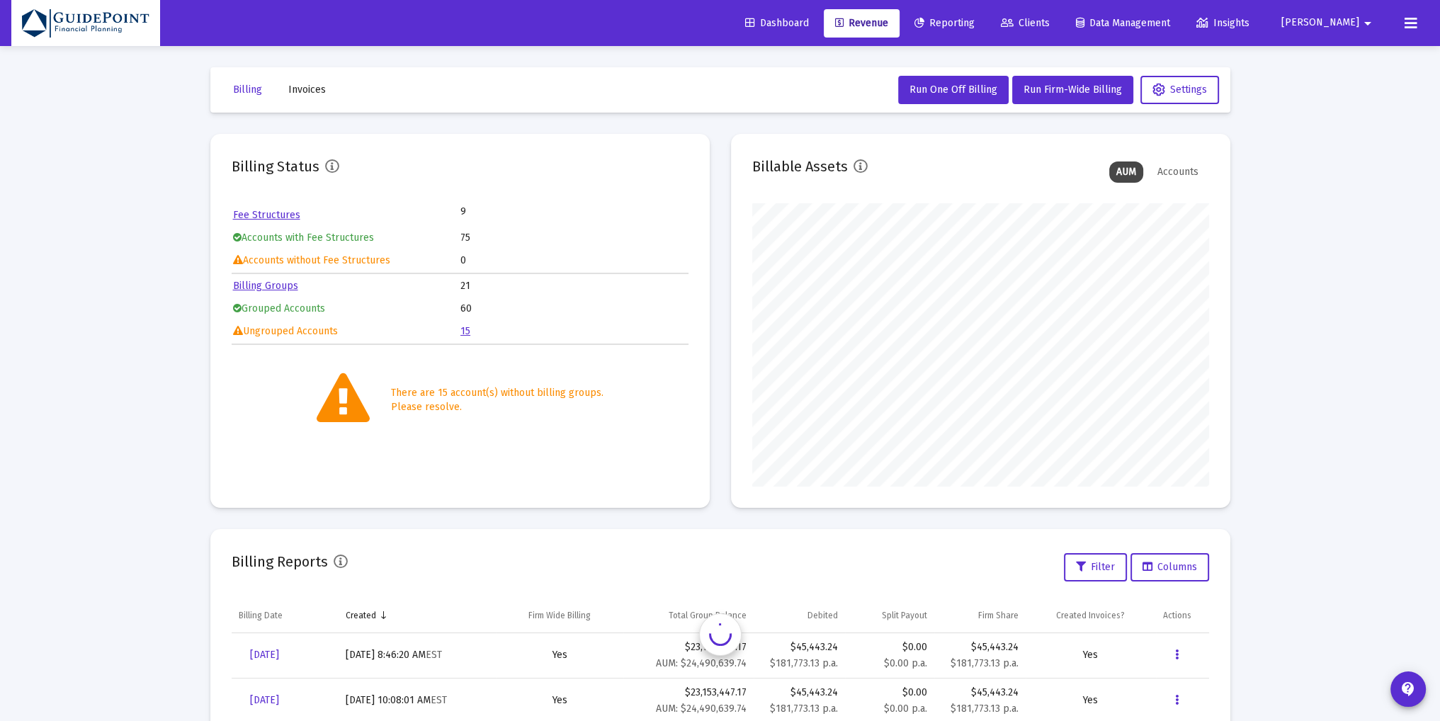
scroll to position [283, 457]
click at [461, 329] on link "15" at bounding box center [465, 331] width 10 height 12
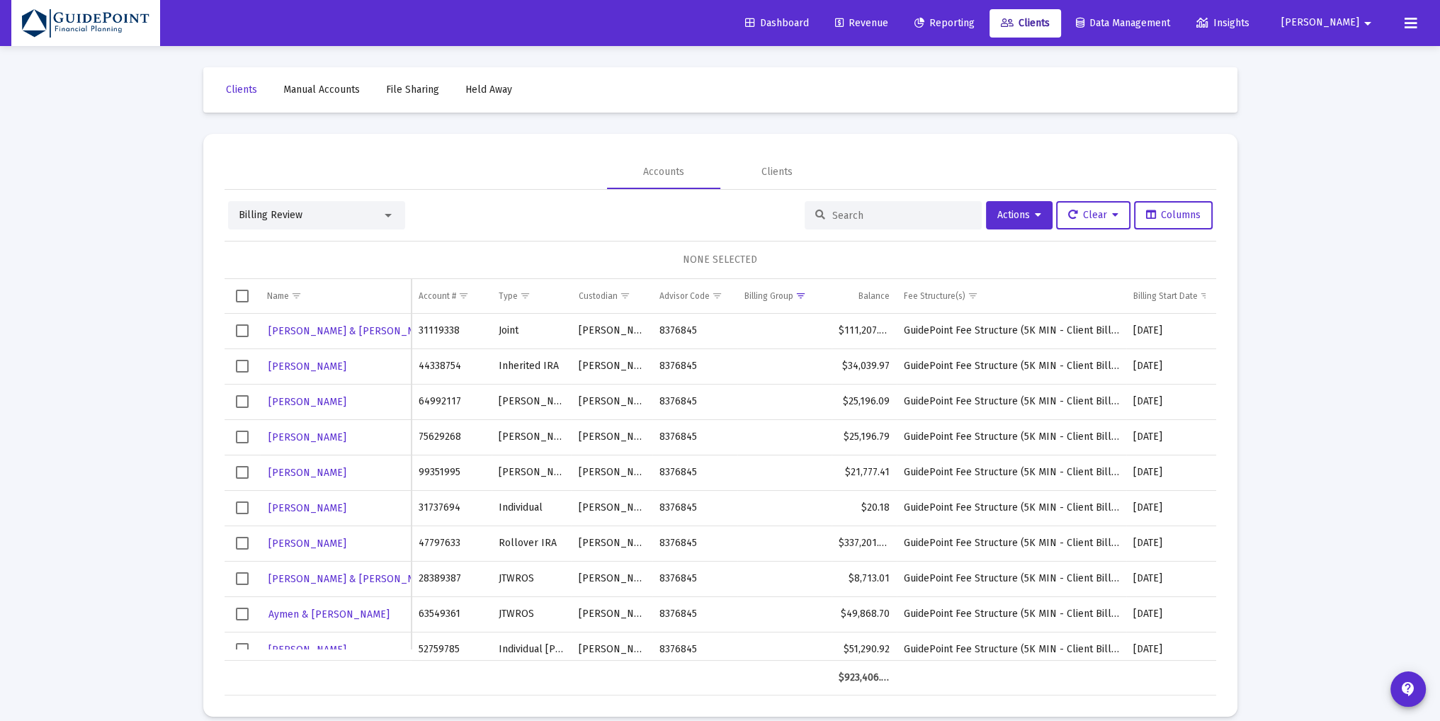
click at [888, 18] on span "Revenue" at bounding box center [861, 23] width 53 height 12
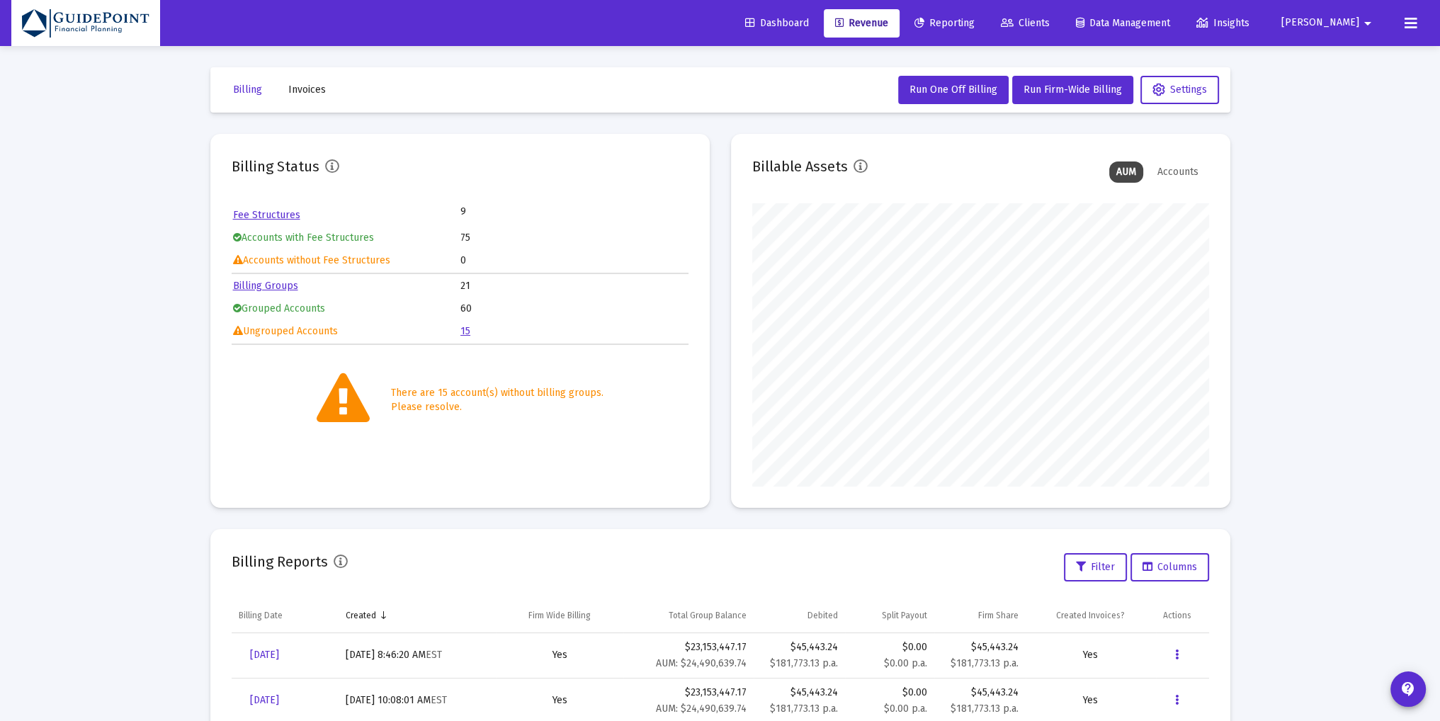
scroll to position [283, 457]
click at [252, 287] on link "Billing Groups" at bounding box center [265, 286] width 65 height 12
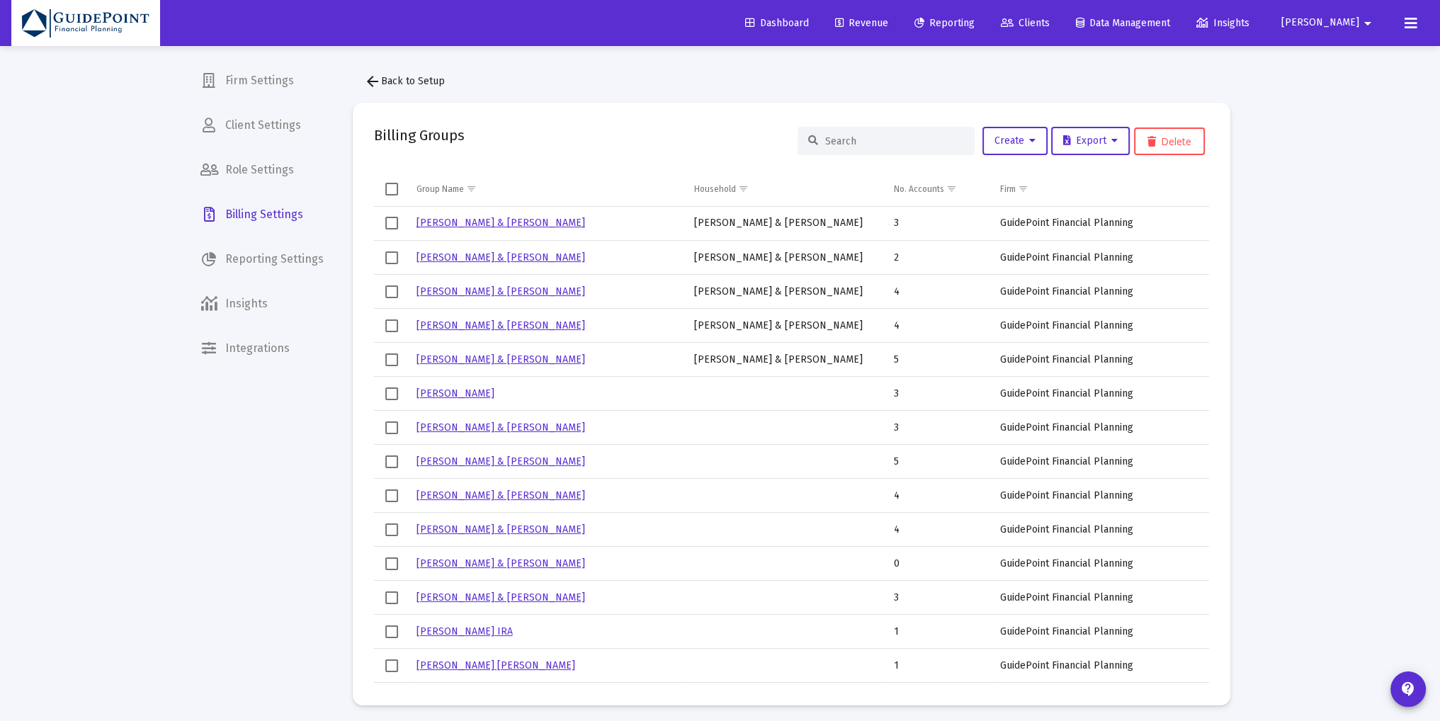
click at [888, 20] on span "Revenue" at bounding box center [861, 23] width 53 height 12
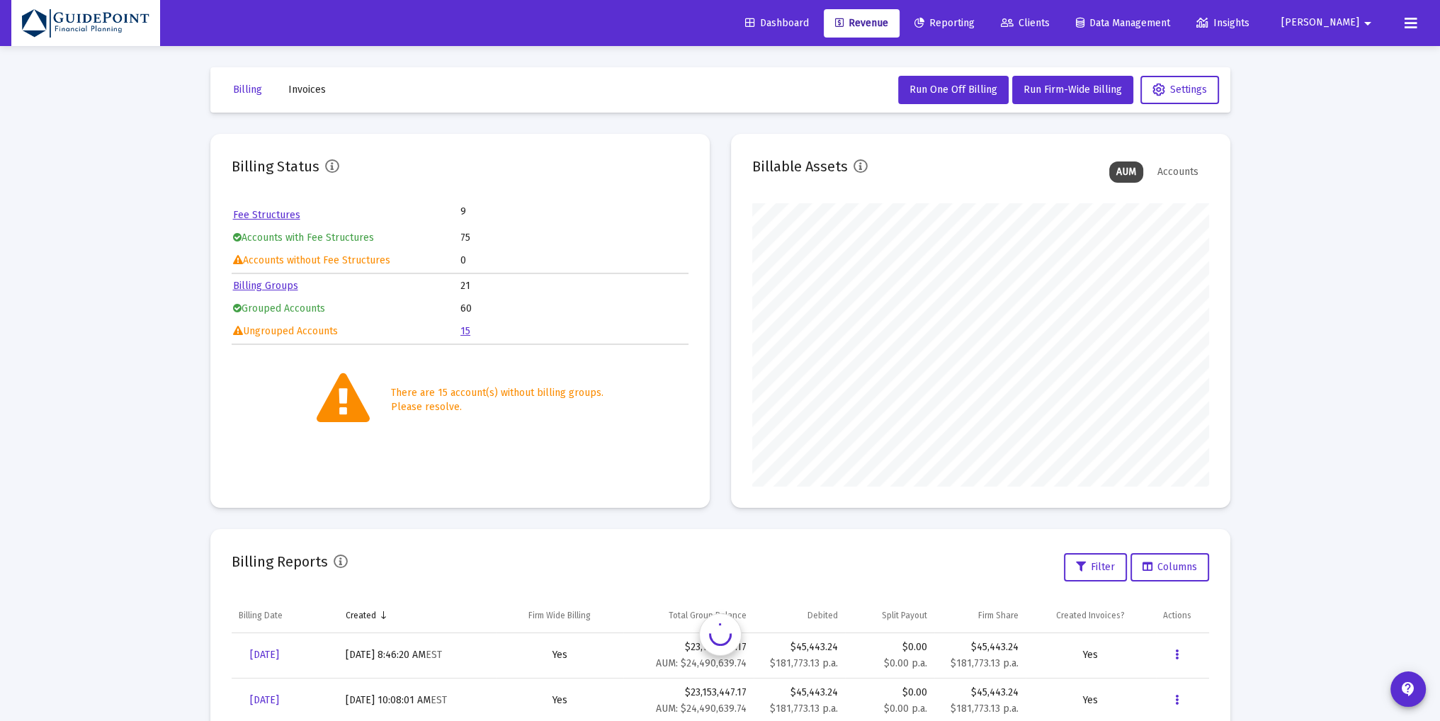
scroll to position [283, 457]
click at [1064, 86] on span "Run Firm-Wide Billing" at bounding box center [1073, 90] width 98 height 12
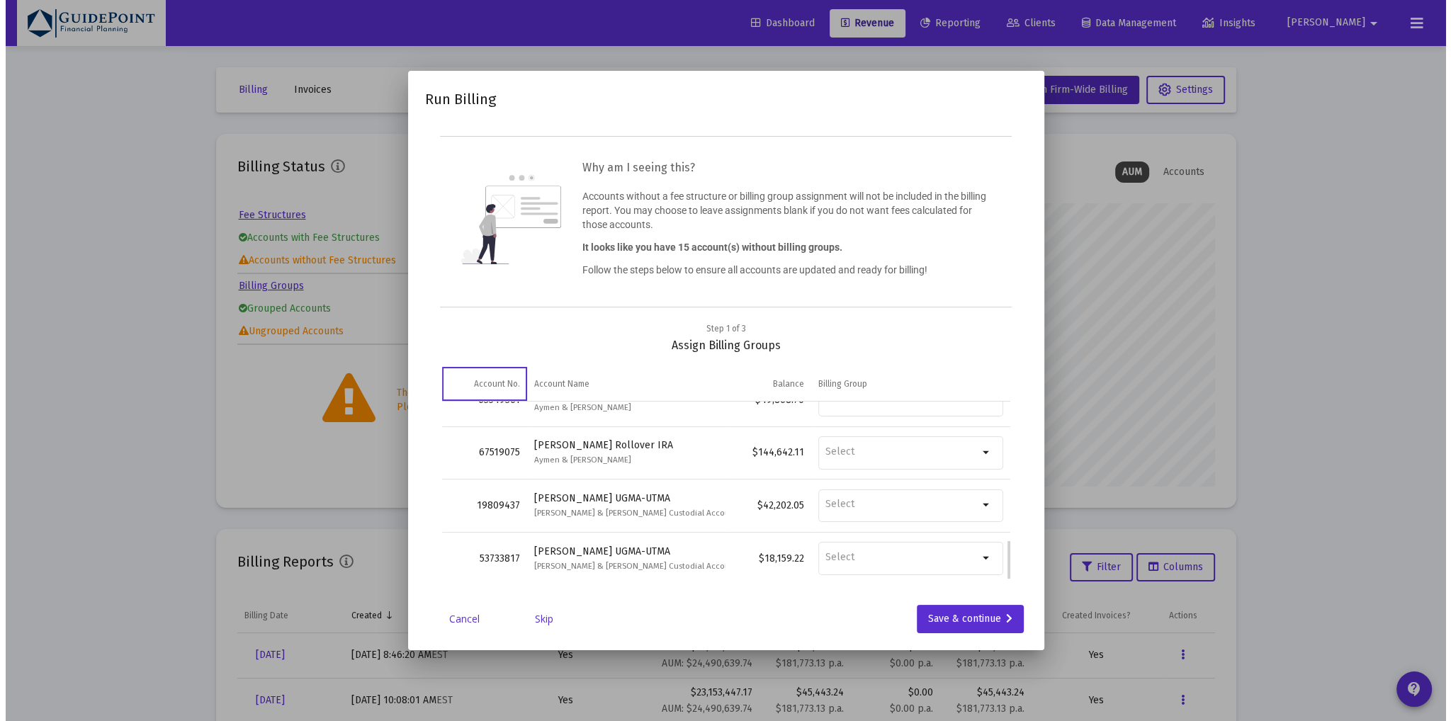
scroll to position [609, 0]
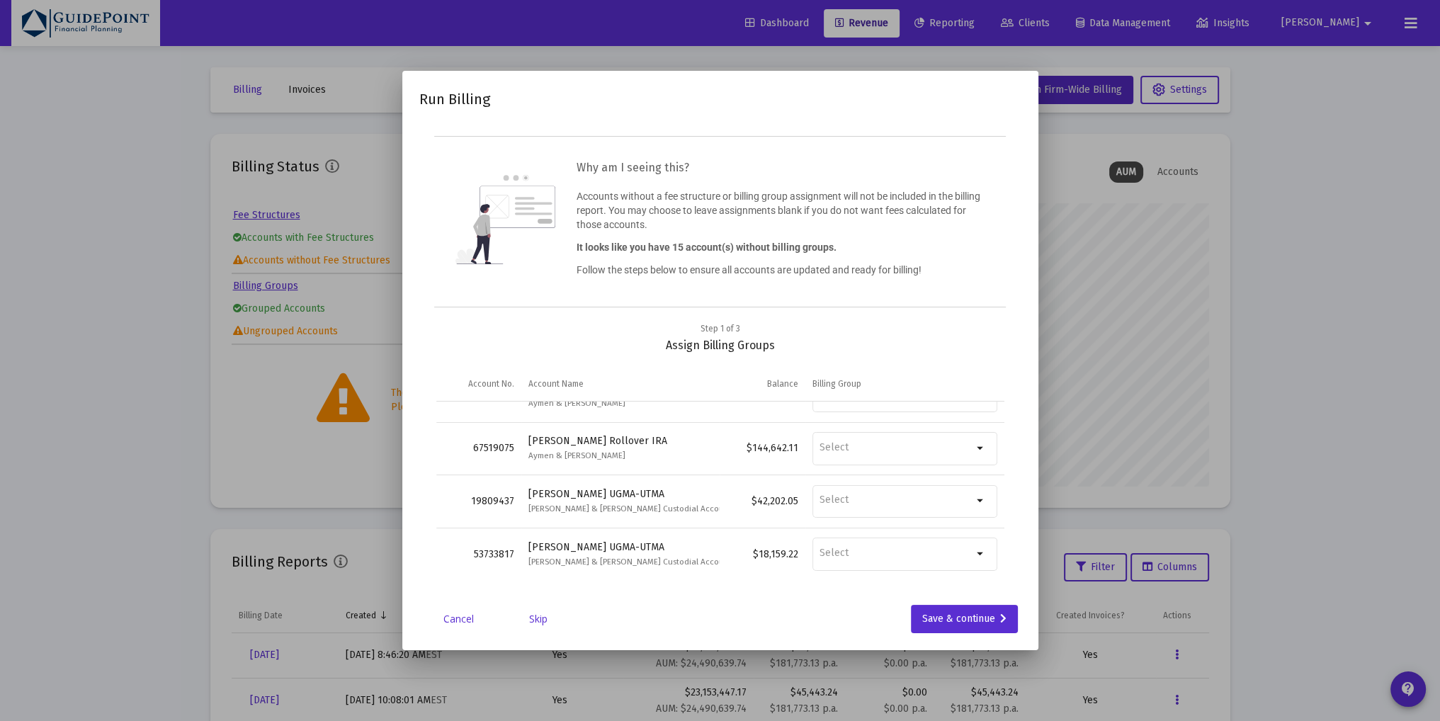
click at [541, 619] on link "Skip" at bounding box center [538, 619] width 71 height 14
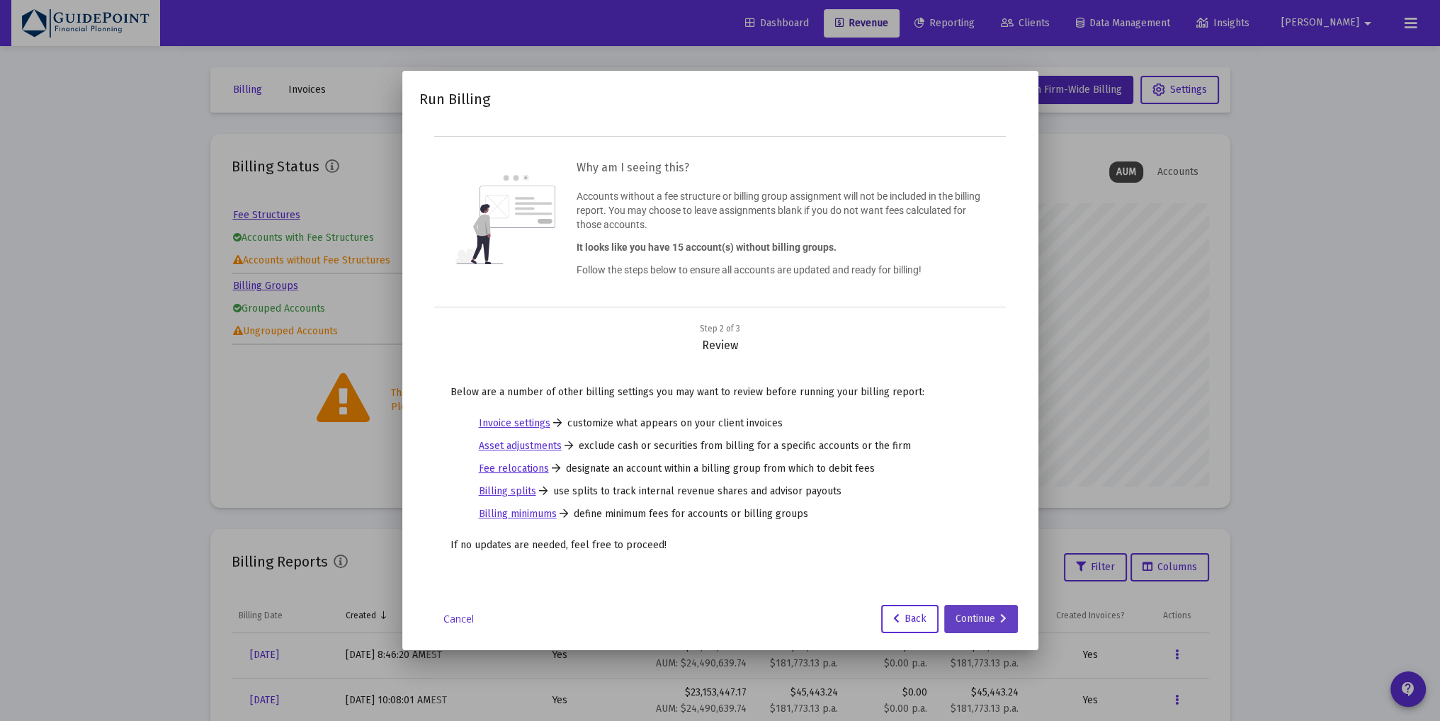
click at [981, 612] on div "Continue" at bounding box center [981, 619] width 51 height 28
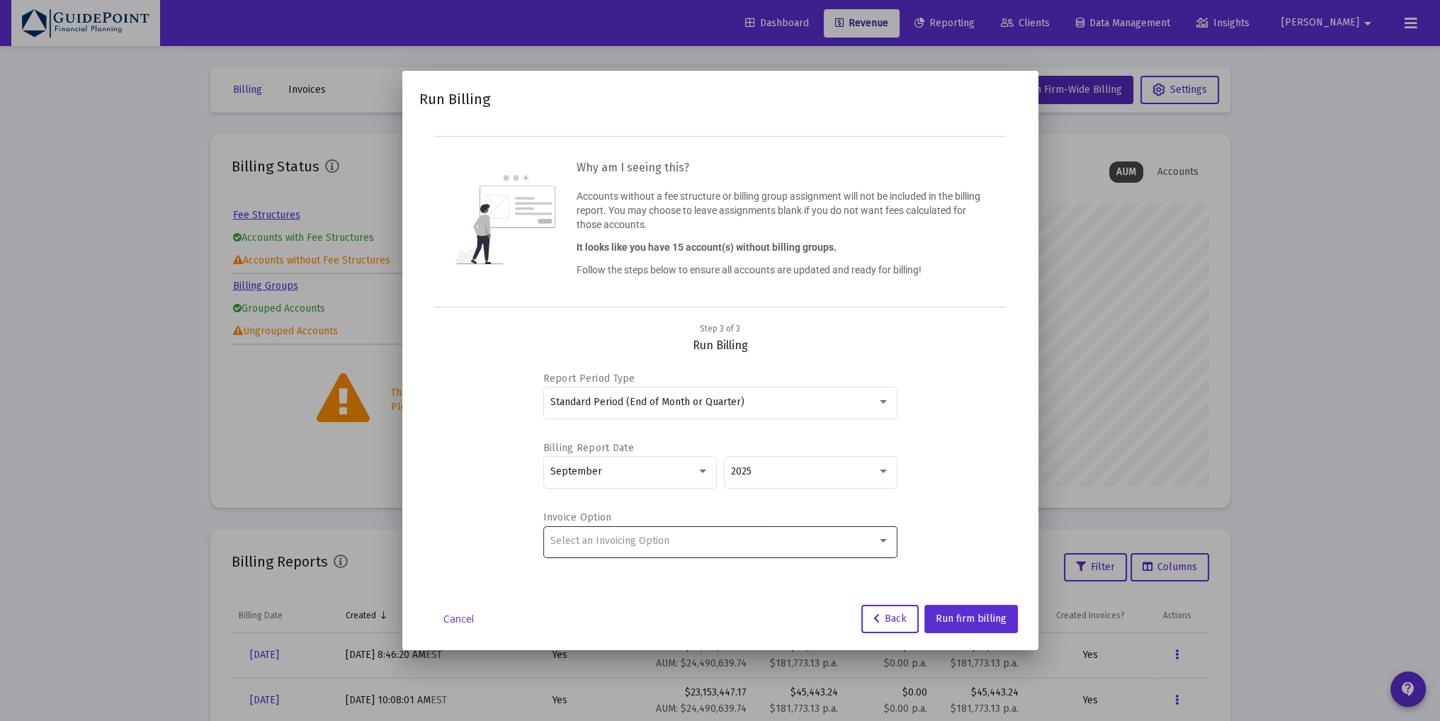
click at [852, 546] on div "Select an Invoicing Option" at bounding box center [719, 541] width 339 height 35
click at [834, 570] on span "Create Invoice by Billing Group" at bounding box center [719, 570] width 339 height 30
click at [988, 615] on span "Run firm billing" at bounding box center [971, 619] width 71 height 12
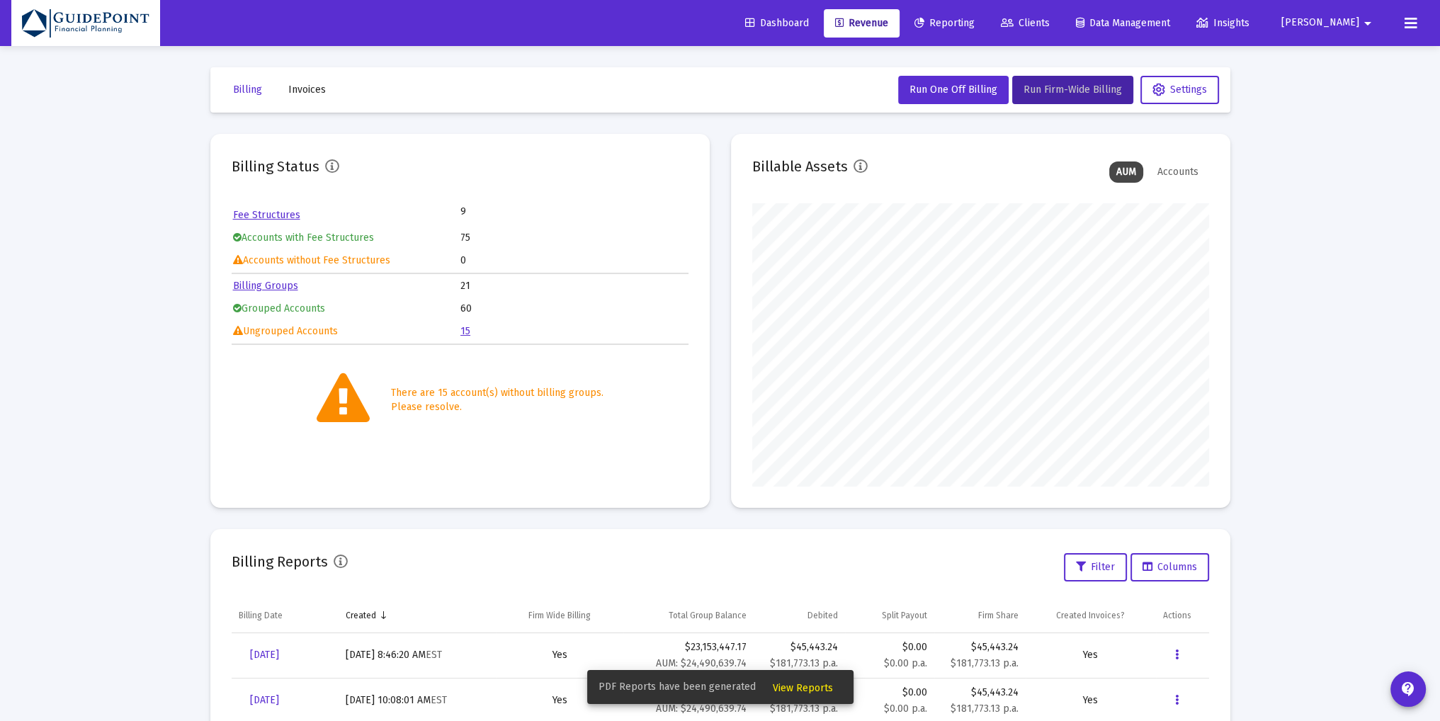
click at [798, 686] on span "View Reports" at bounding box center [803, 688] width 60 height 12
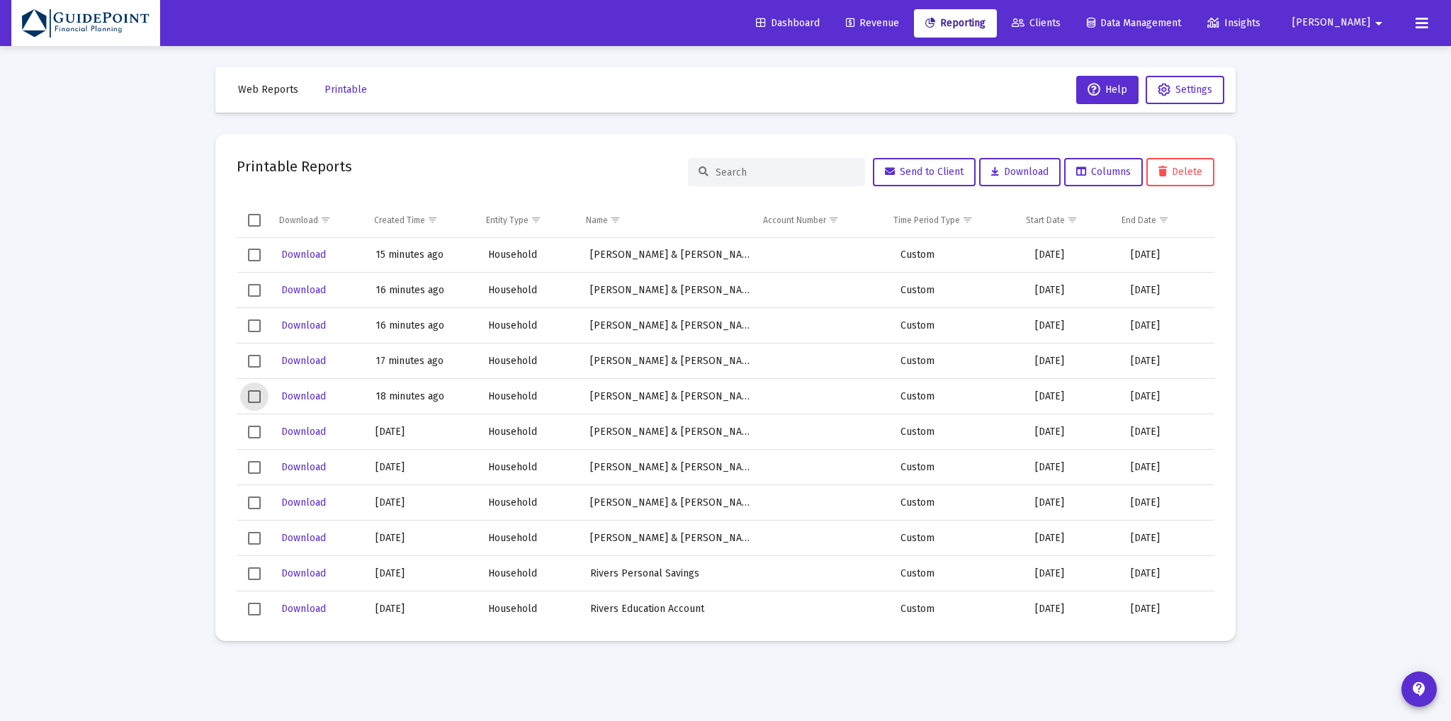
click at [254, 395] on span "Select row" at bounding box center [254, 396] width 13 height 13
click at [254, 353] on span "Select row" at bounding box center [254, 359] width 13 height 13
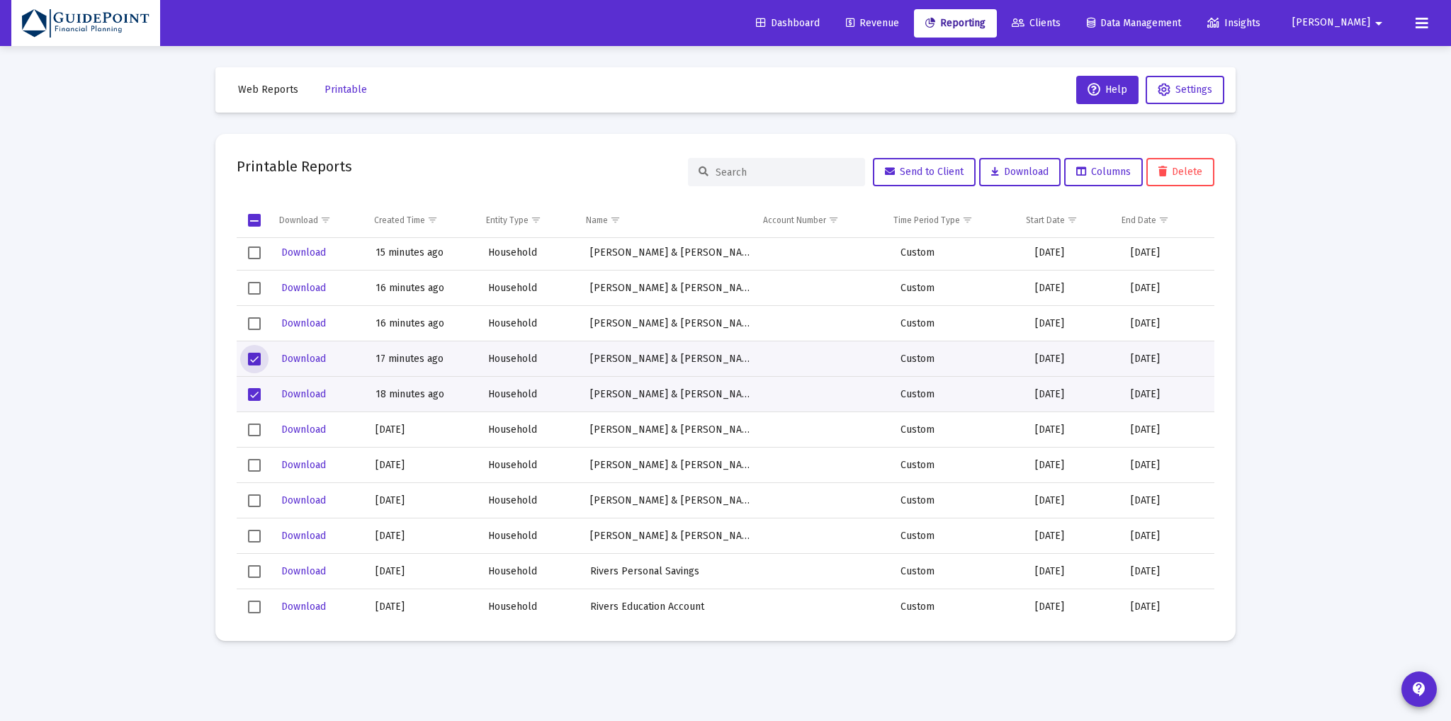
click at [254, 320] on span "Select row" at bounding box center [254, 323] width 13 height 13
click at [255, 286] on span "Select row" at bounding box center [254, 288] width 13 height 13
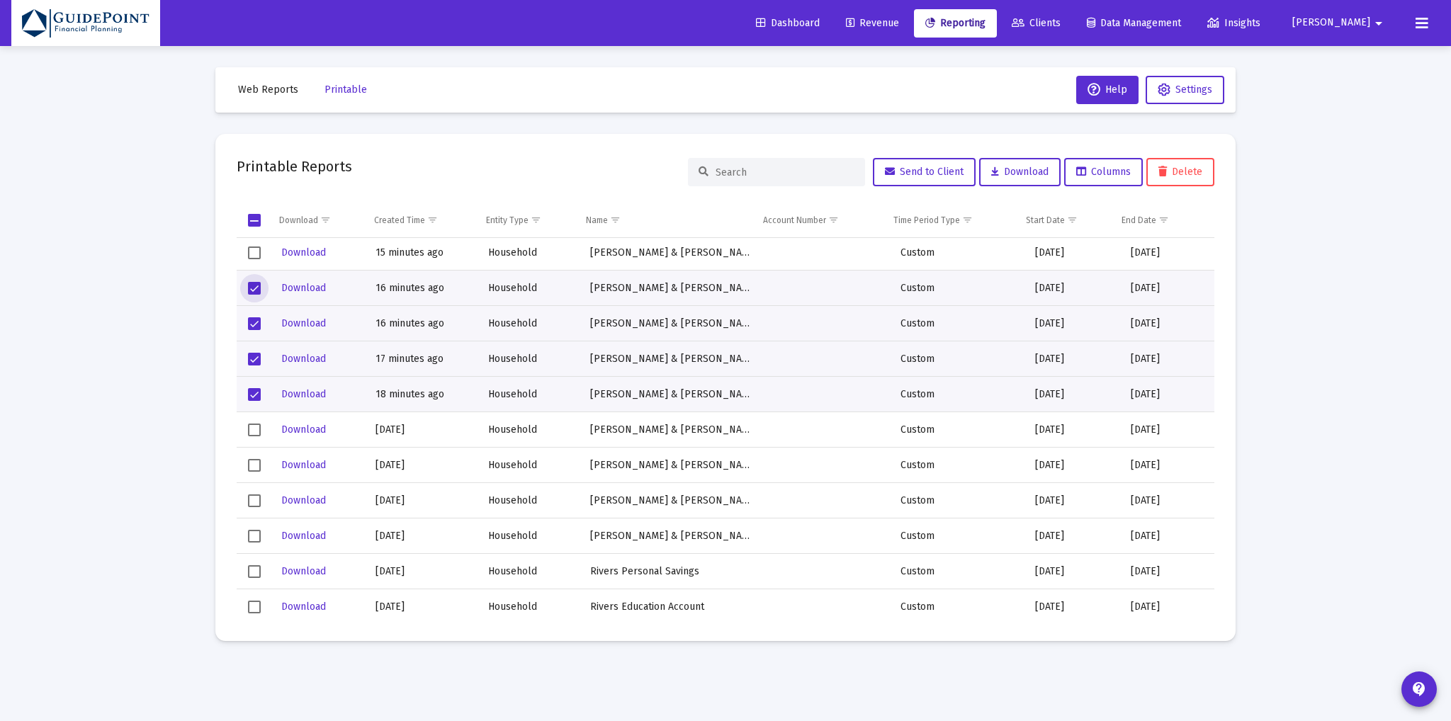
click at [258, 250] on span "Select row" at bounding box center [254, 253] width 13 height 13
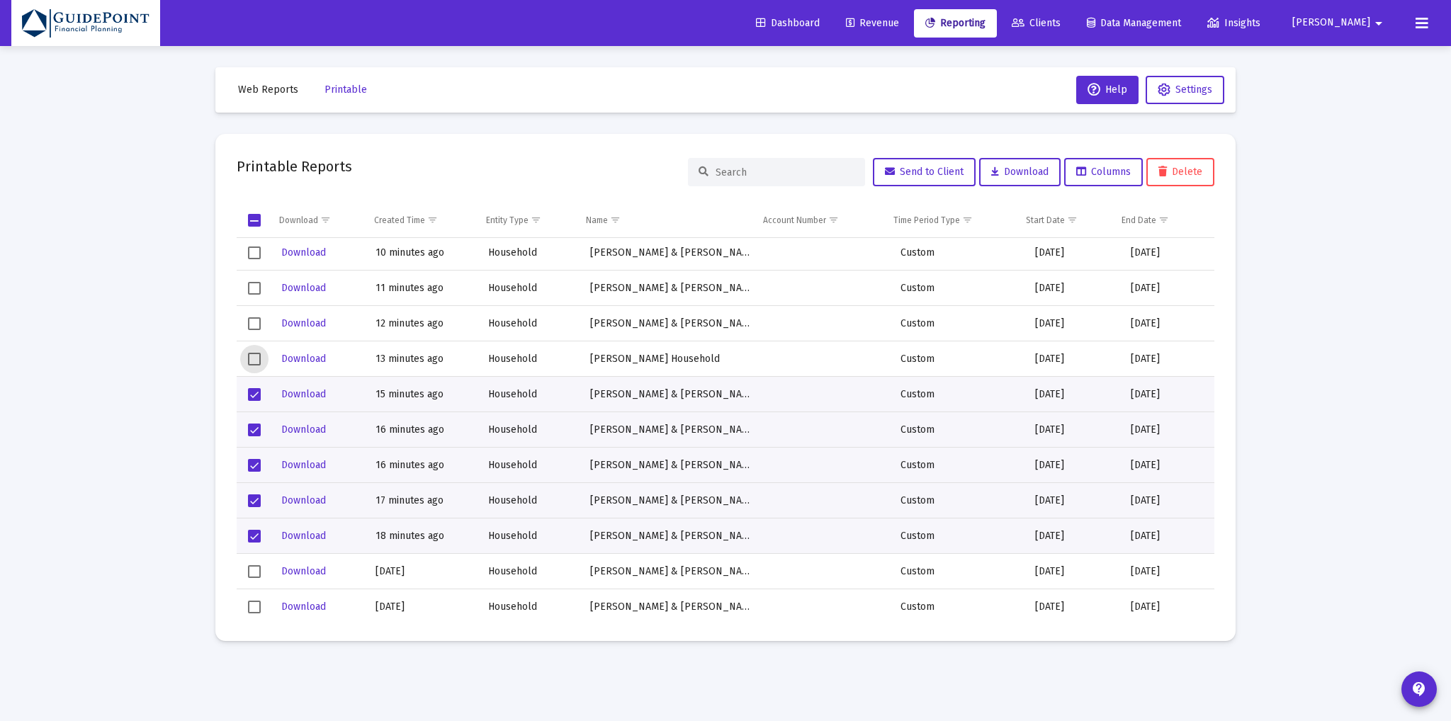
click at [255, 353] on span "Select row" at bounding box center [254, 359] width 13 height 13
click at [255, 320] on span "Select row" at bounding box center [254, 323] width 13 height 13
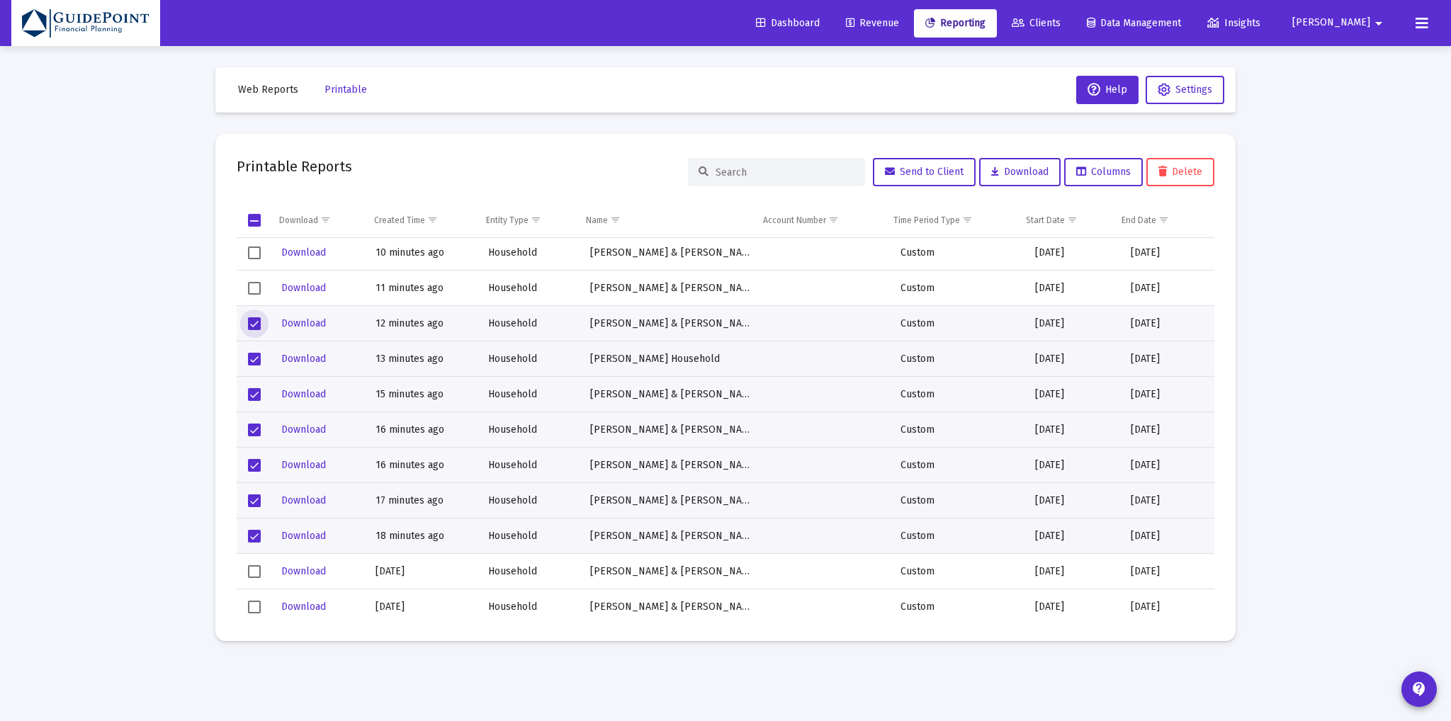
click at [257, 284] on span "Select row" at bounding box center [254, 288] width 13 height 13
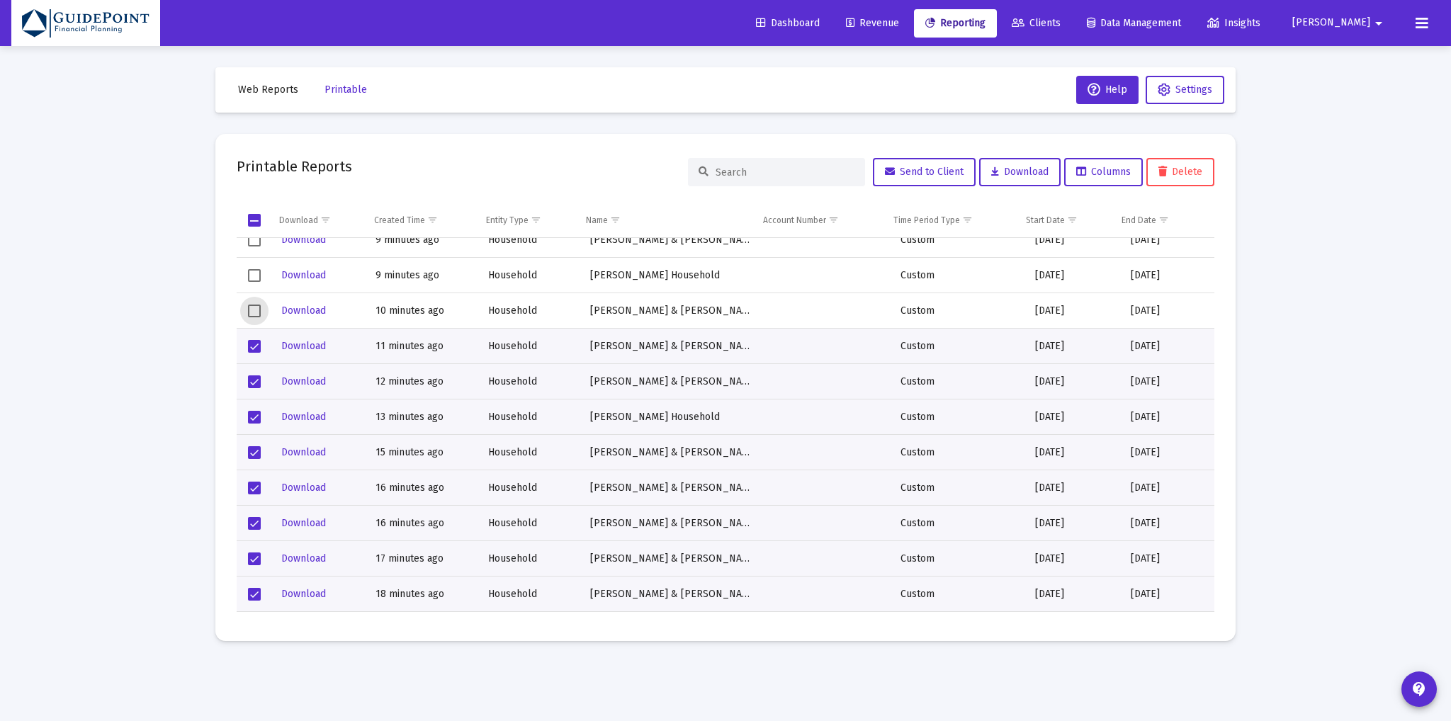
click at [252, 305] on span "Select row" at bounding box center [254, 311] width 13 height 13
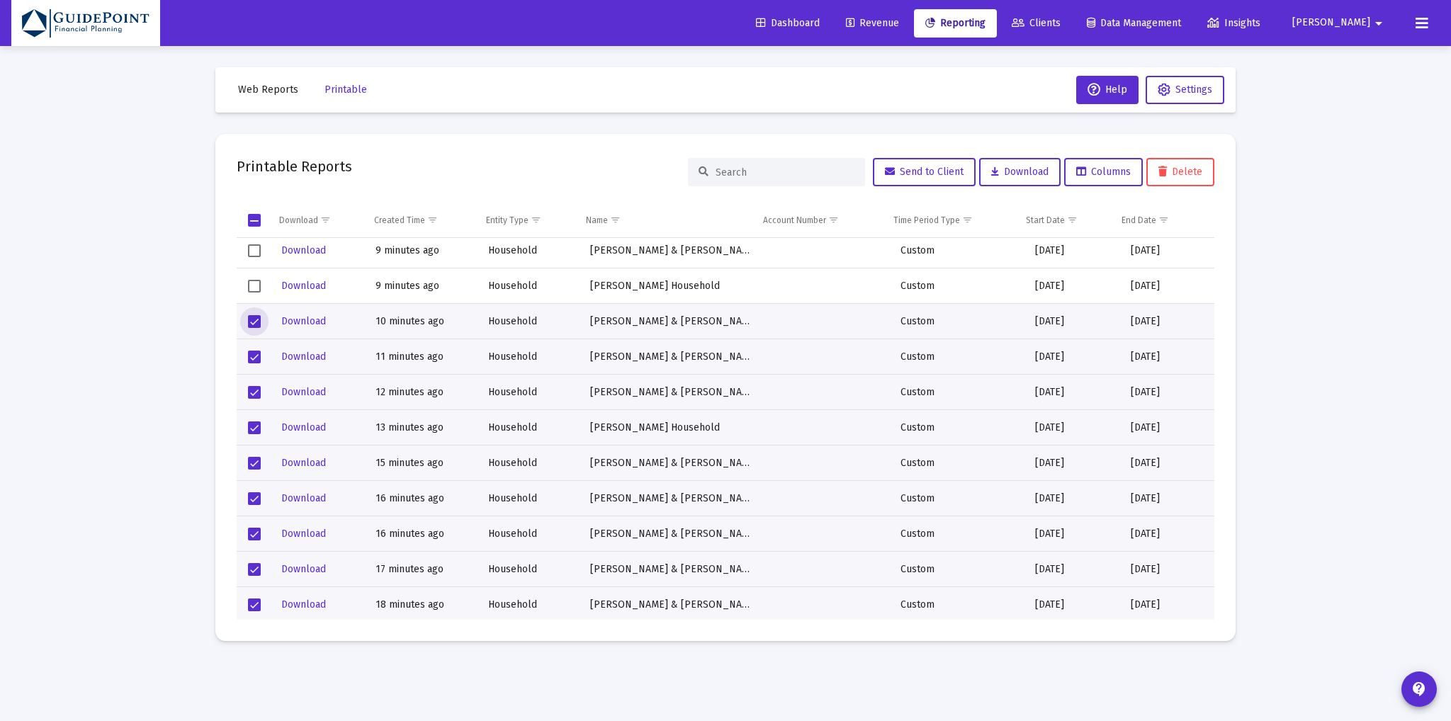
click at [248, 280] on div "Select row" at bounding box center [254, 286] width 13 height 13
click at [255, 281] on span "Select row" at bounding box center [254, 287] width 13 height 13
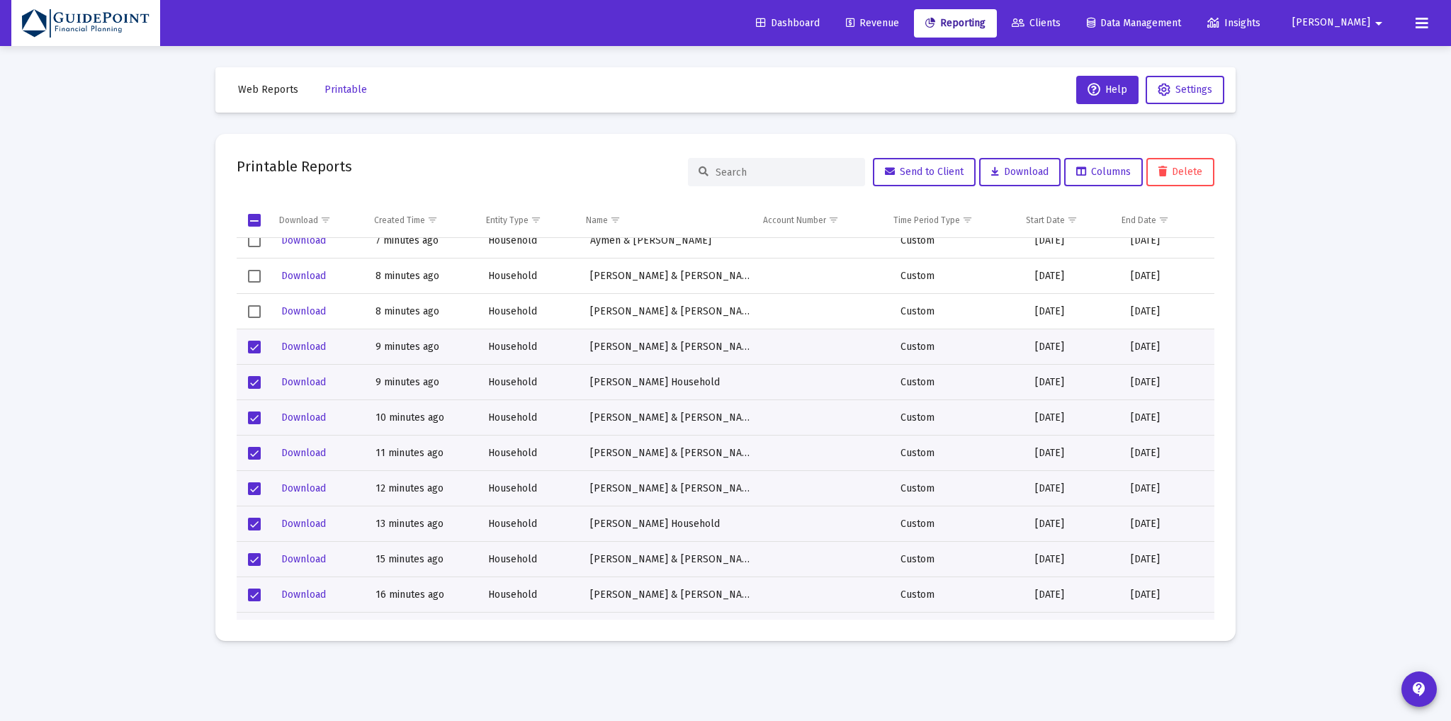
click at [252, 297] on td "Data grid" at bounding box center [255, 311] width 36 height 35
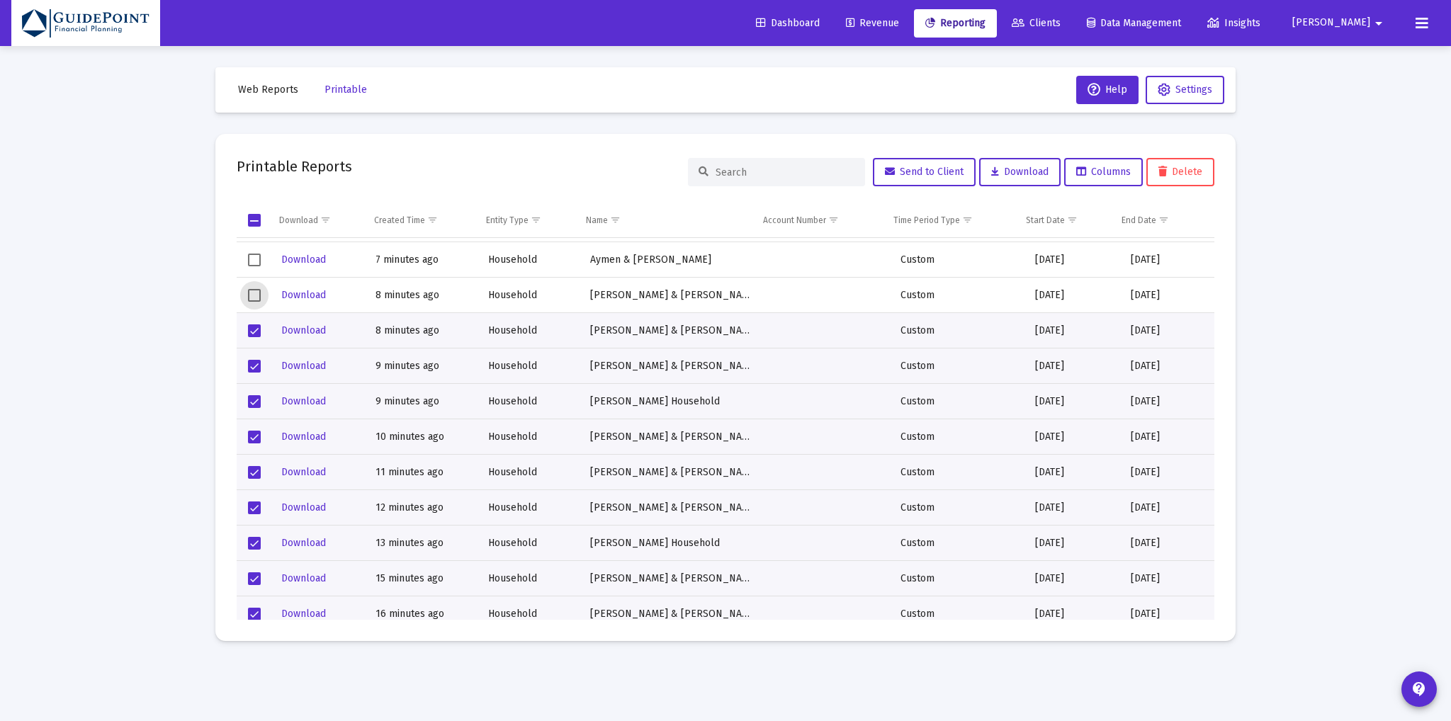
click at [255, 292] on span "Select row" at bounding box center [254, 295] width 13 height 13
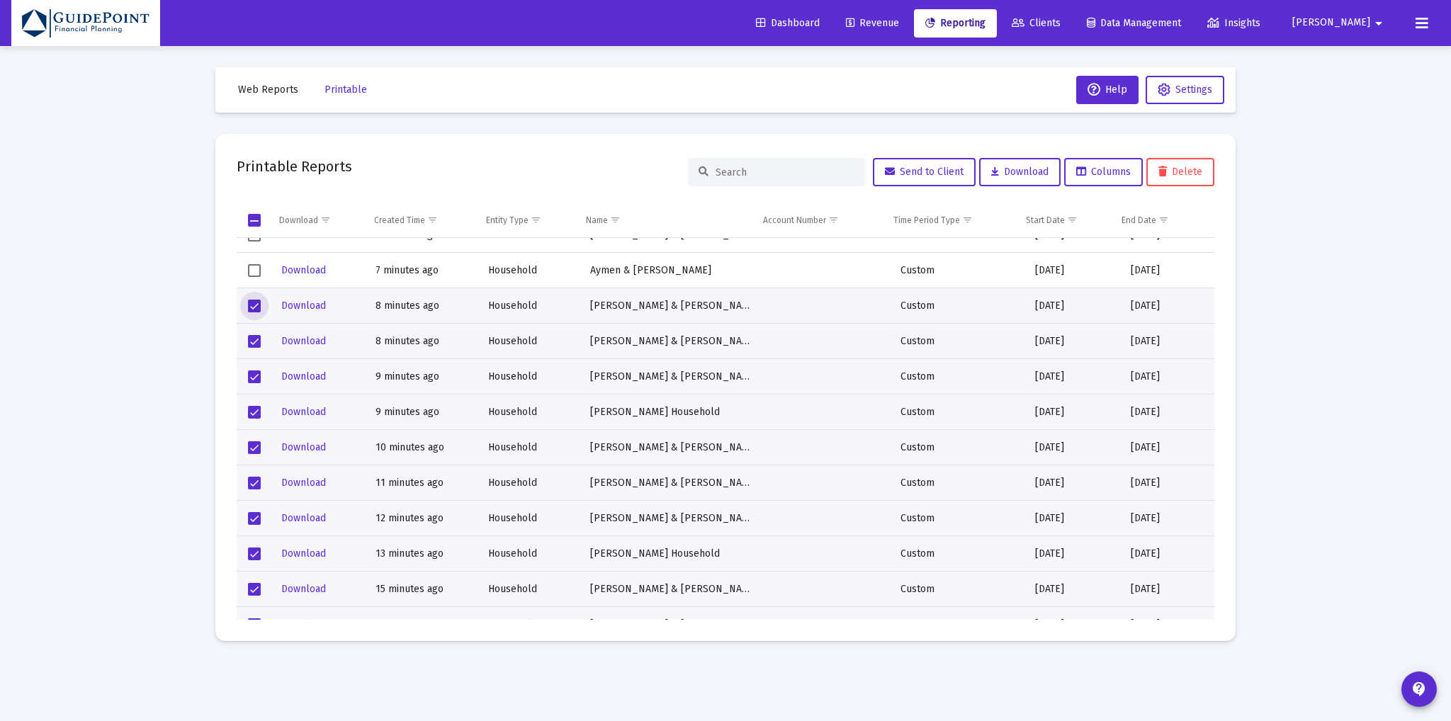
click at [255, 269] on span "Select row" at bounding box center [254, 270] width 13 height 13
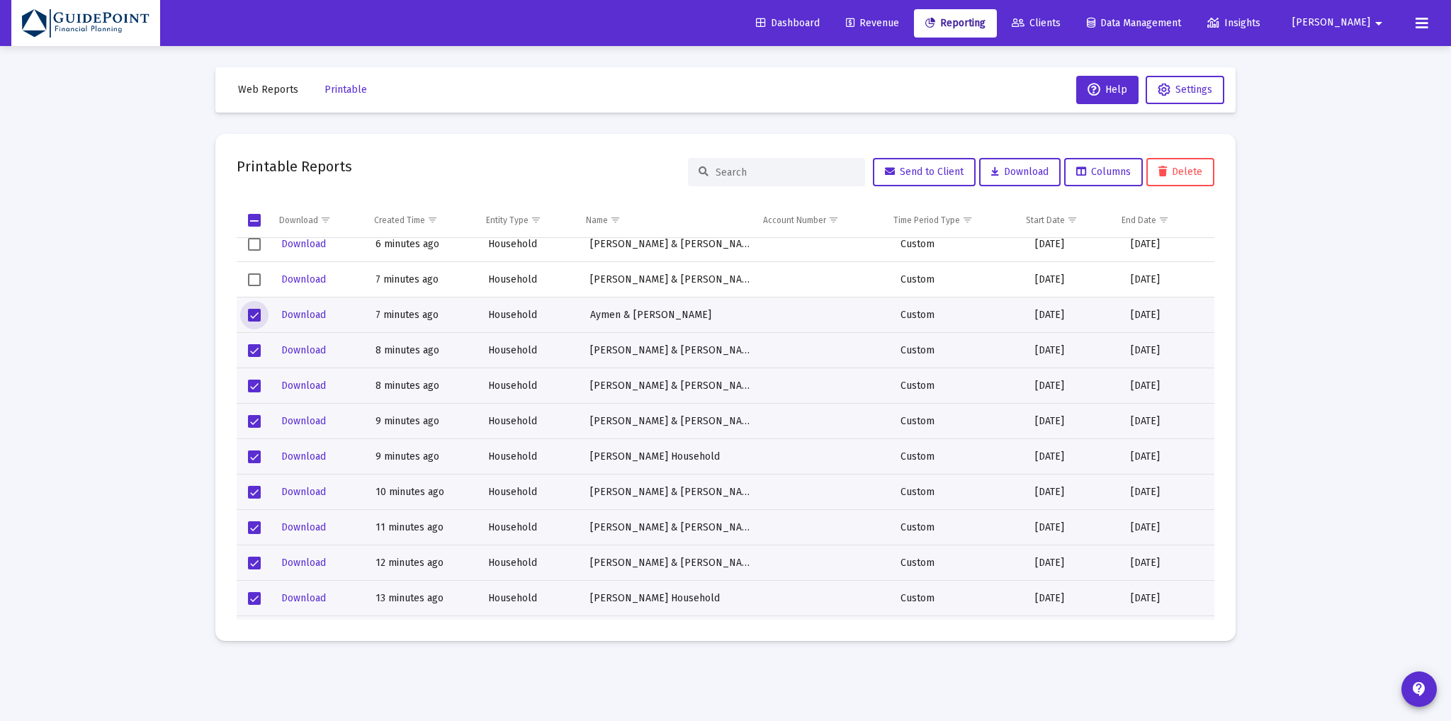
click at [255, 274] on span "Select row" at bounding box center [254, 279] width 13 height 13
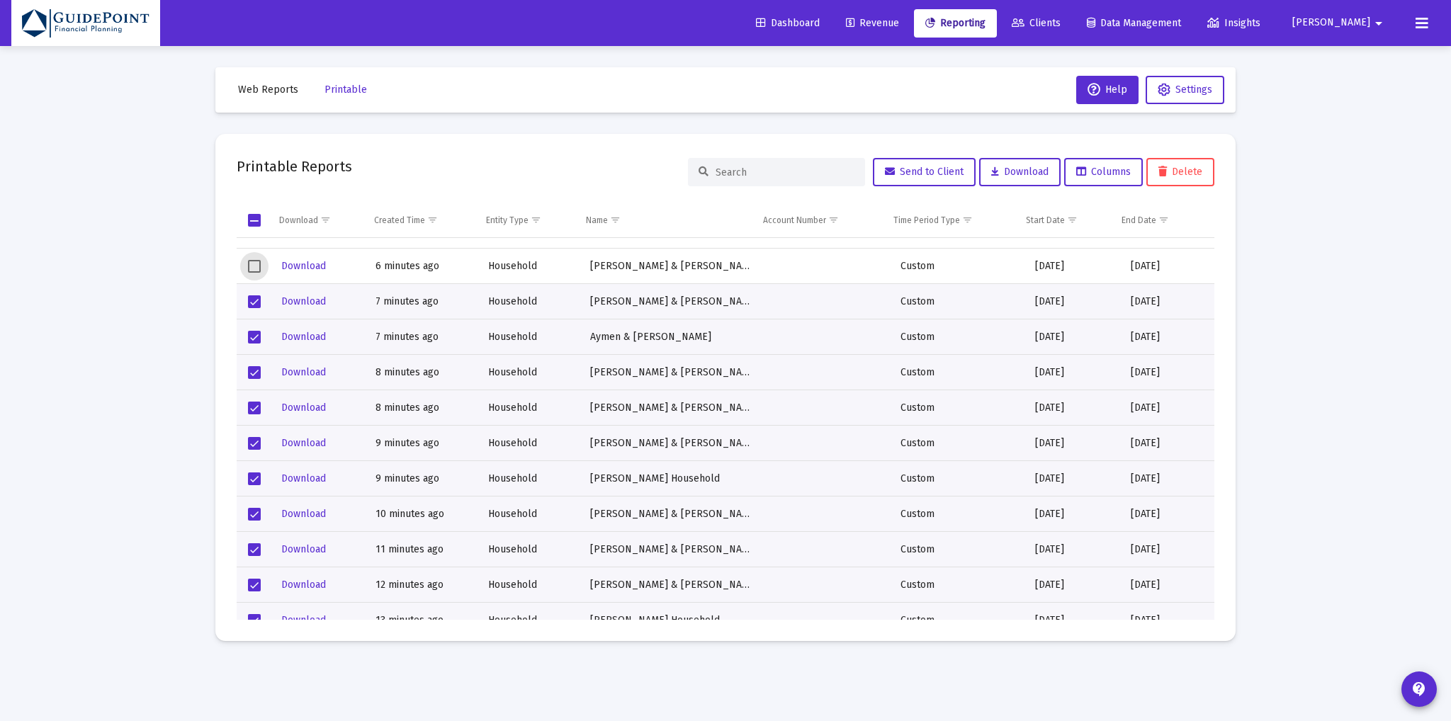
click at [255, 260] on span "Select row" at bounding box center [254, 266] width 13 height 13
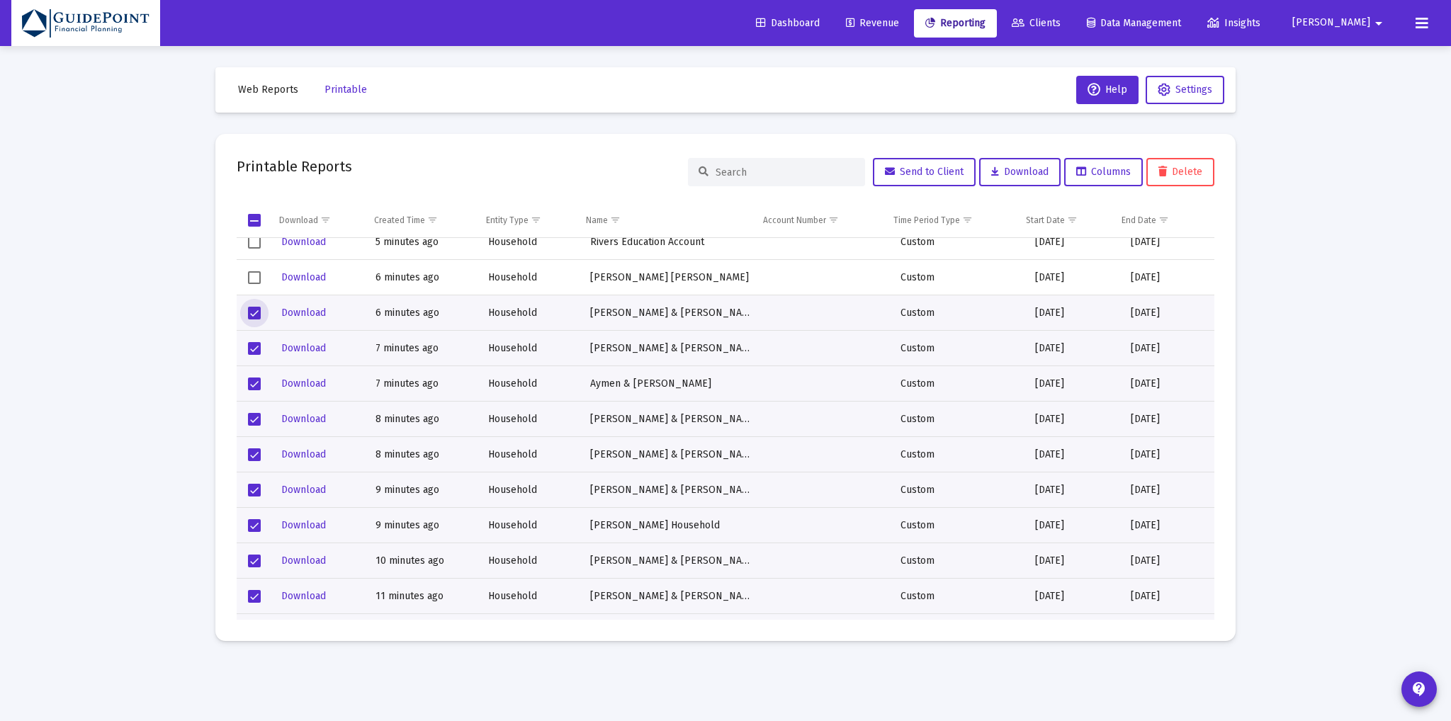
click at [254, 267] on td "Data grid" at bounding box center [255, 277] width 36 height 35
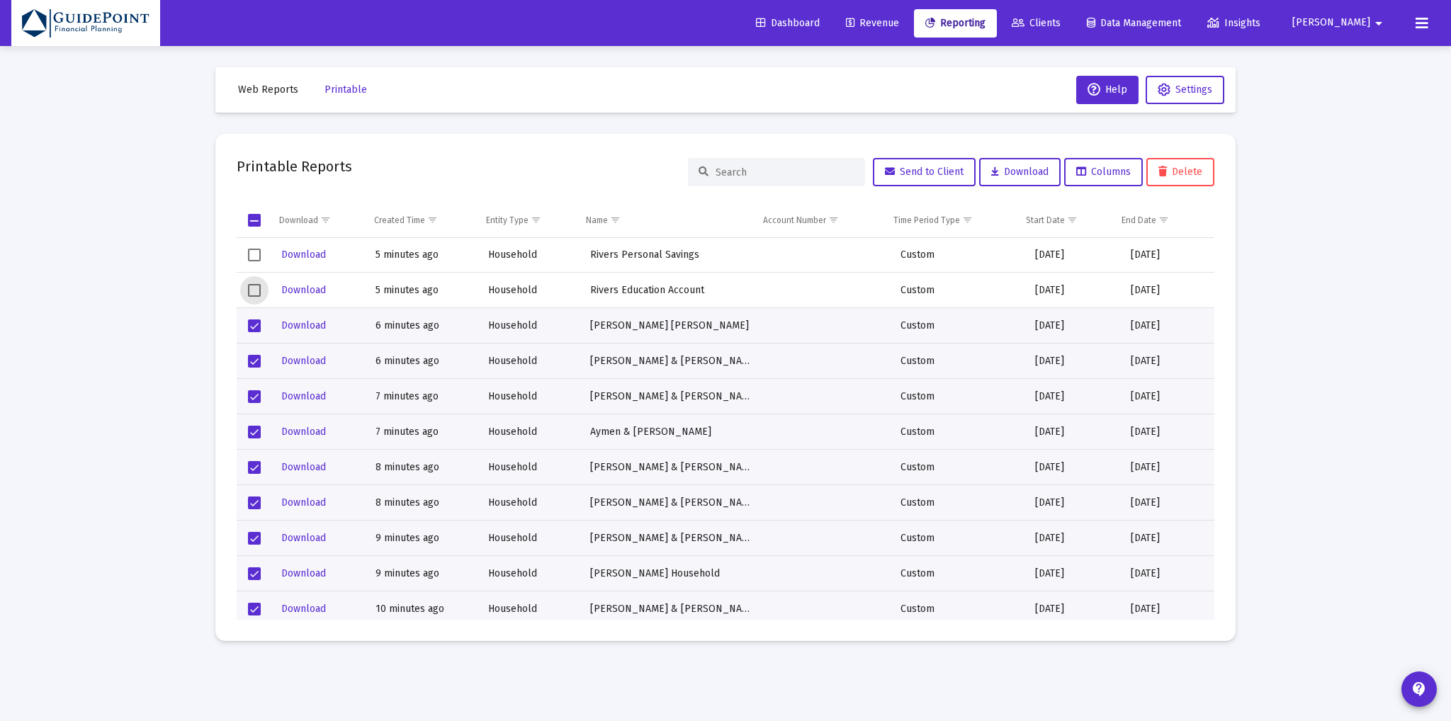
click at [255, 284] on span "Select row" at bounding box center [254, 290] width 13 height 13
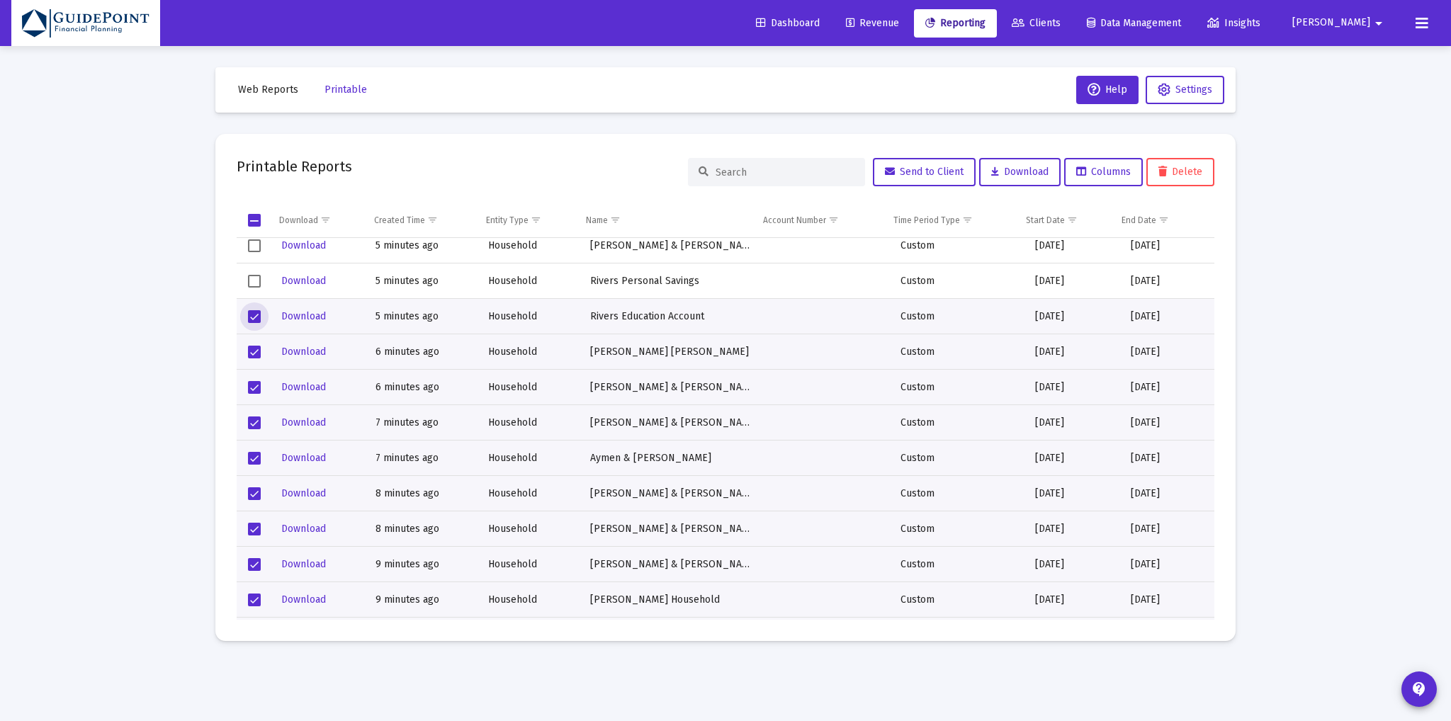
click at [259, 275] on span "Select row" at bounding box center [254, 281] width 13 height 13
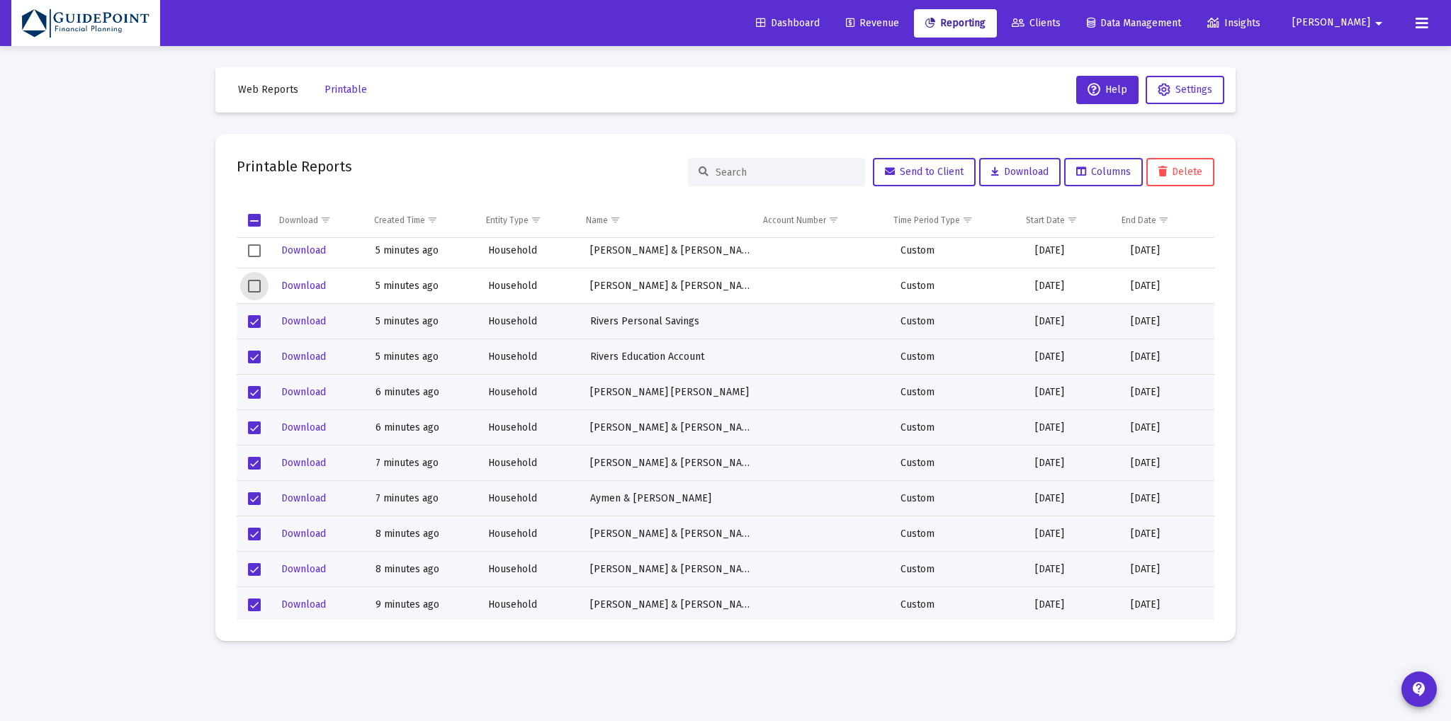
click at [254, 284] on span "Select row" at bounding box center [254, 286] width 13 height 13
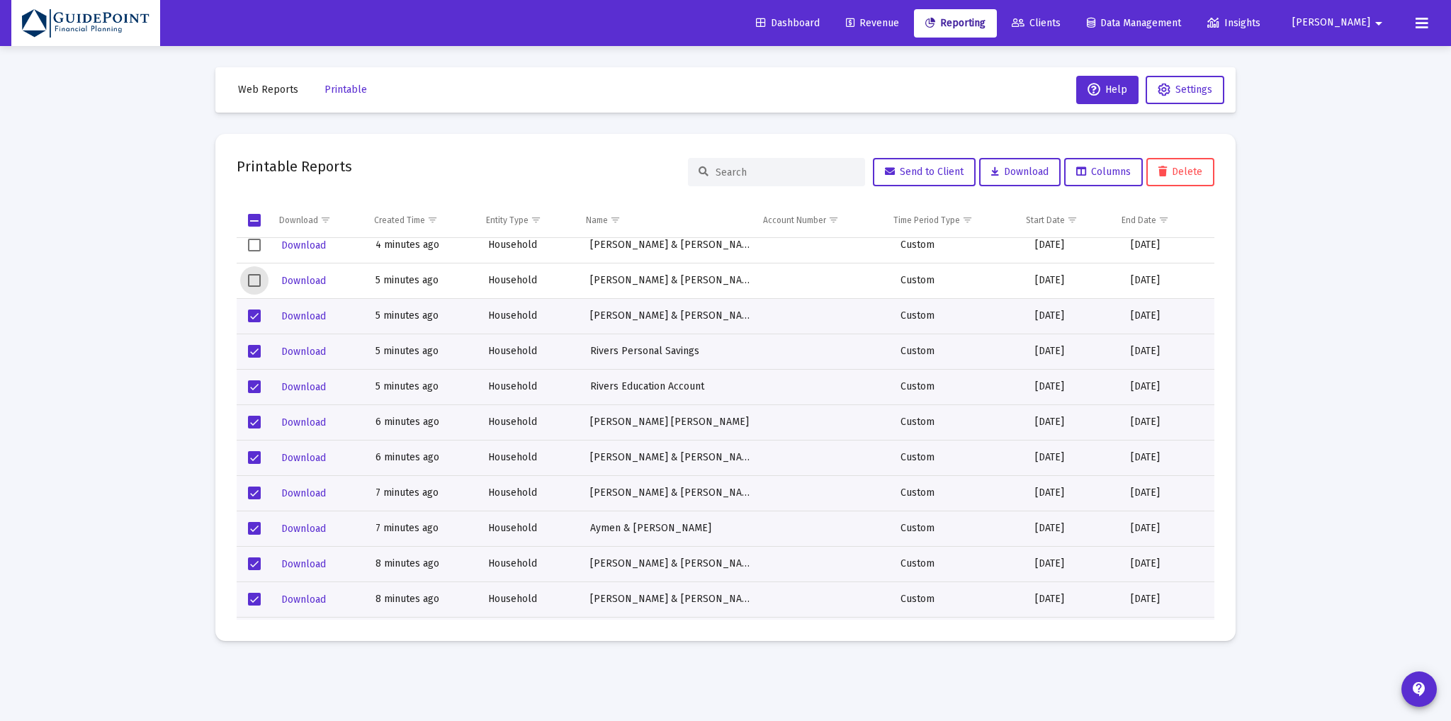
click at [255, 274] on span "Select row" at bounding box center [254, 280] width 13 height 13
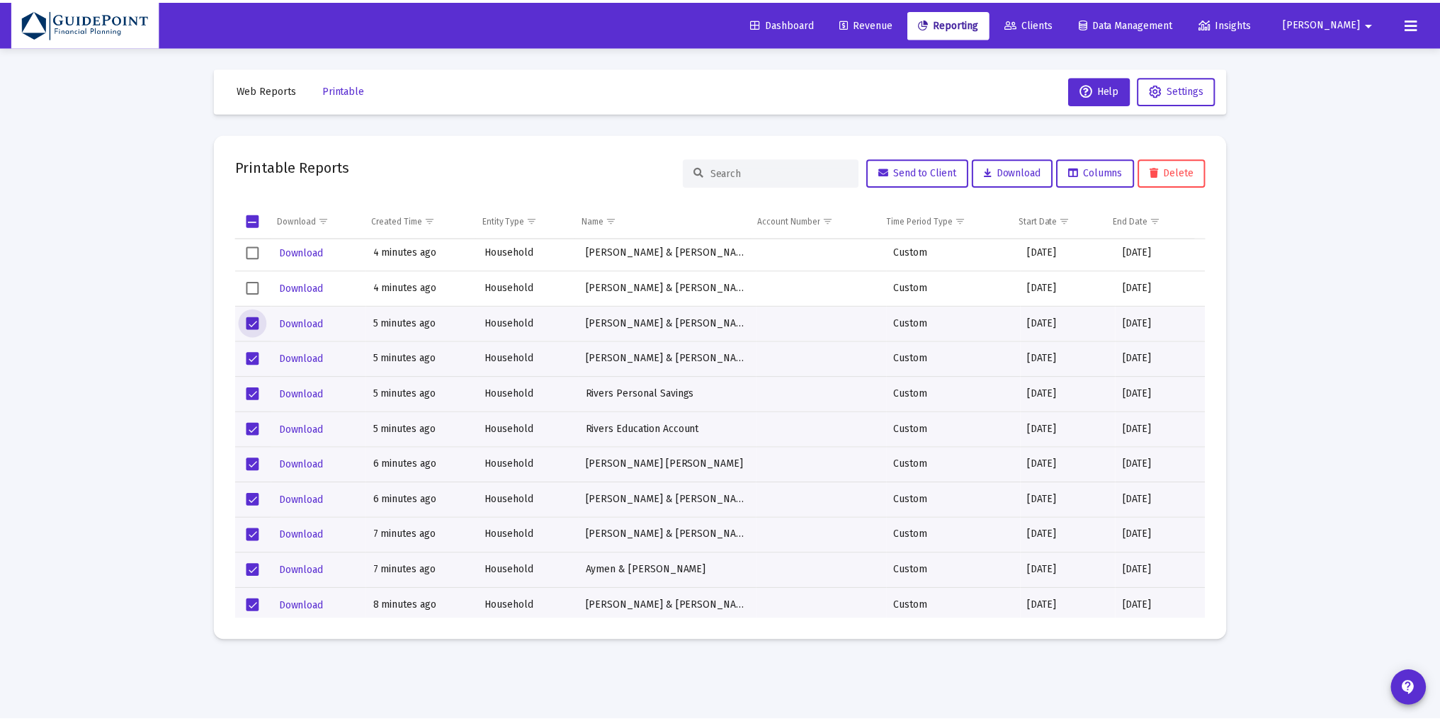
scroll to position [0, 0]
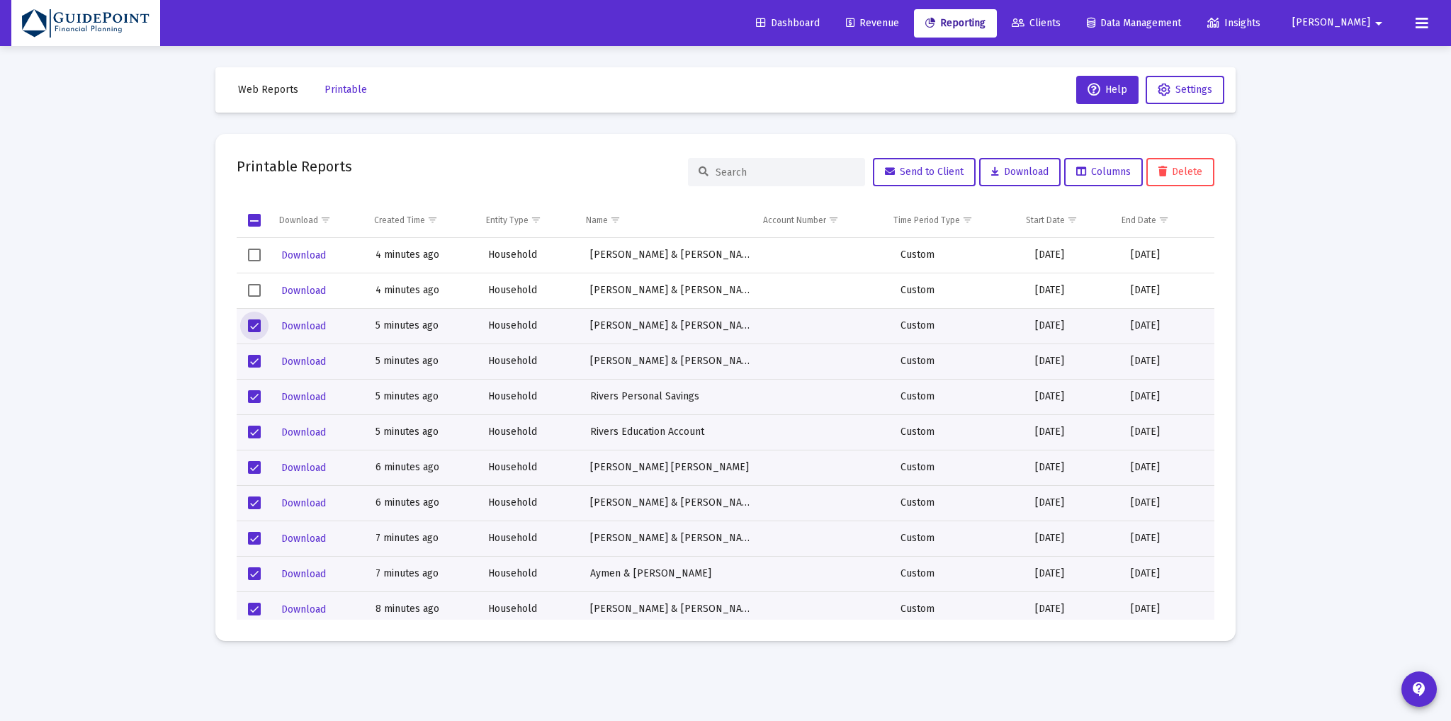
click at [253, 289] on span "Select row" at bounding box center [254, 290] width 13 height 13
click at [255, 256] on span "Select row" at bounding box center [254, 255] width 13 height 13
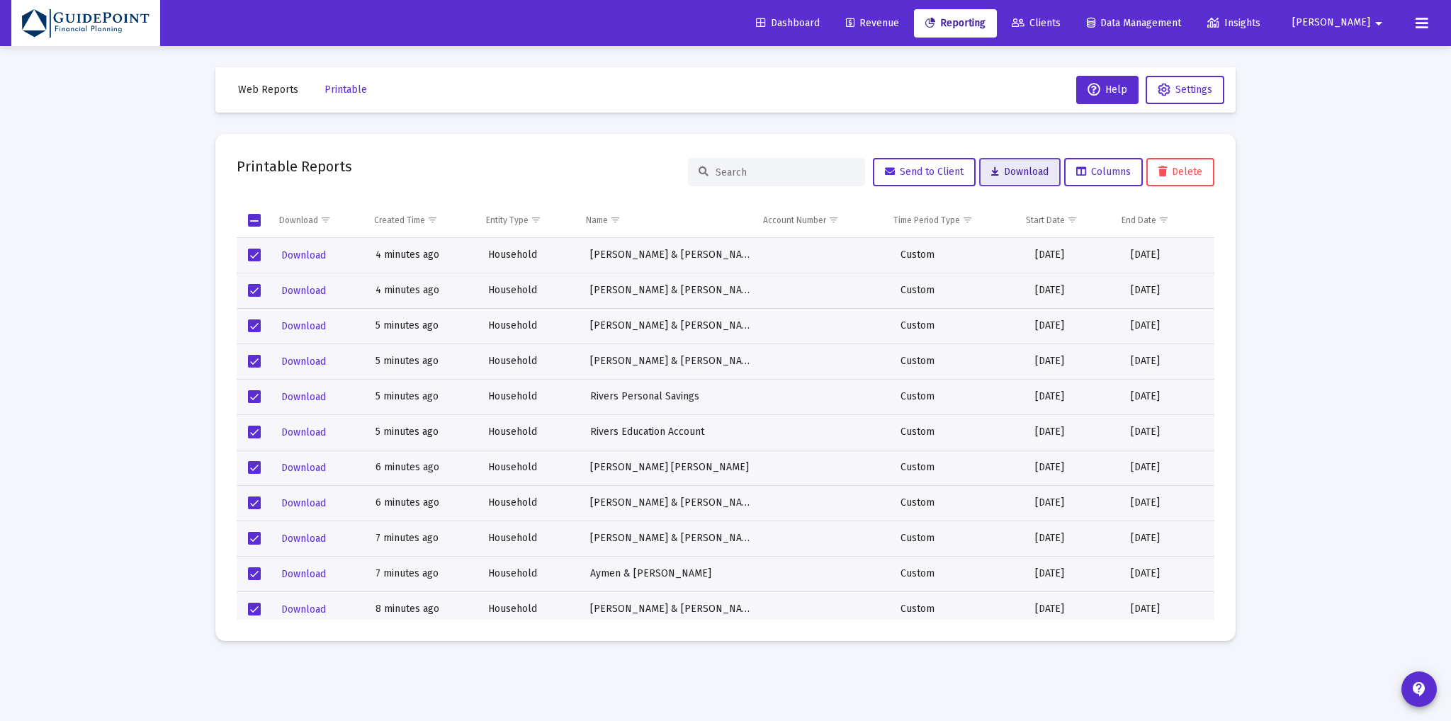
click at [1017, 172] on span "Download" at bounding box center [1019, 172] width 57 height 12
click at [910, 14] on link "Revenue" at bounding box center [873, 23] width 76 height 28
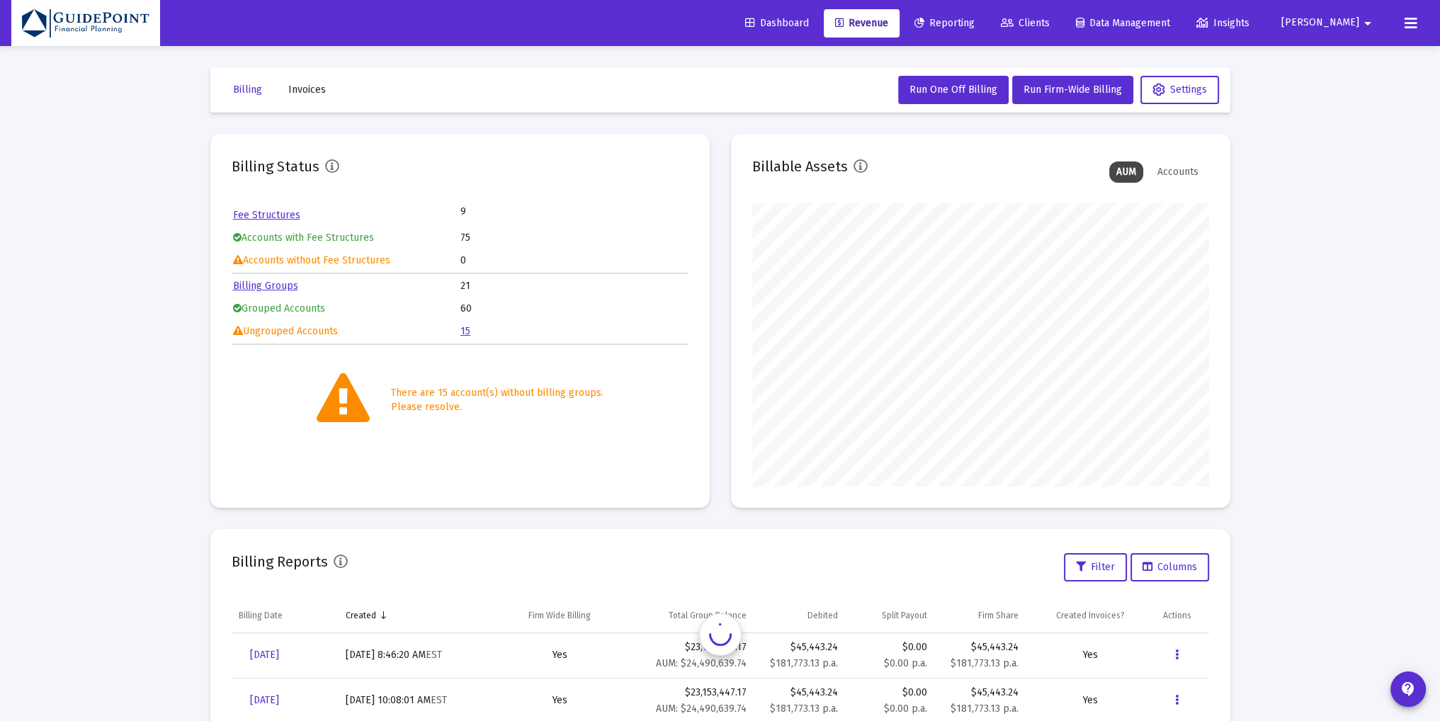
scroll to position [283, 457]
click at [809, 27] on span "Dashboard" at bounding box center [777, 23] width 64 height 12
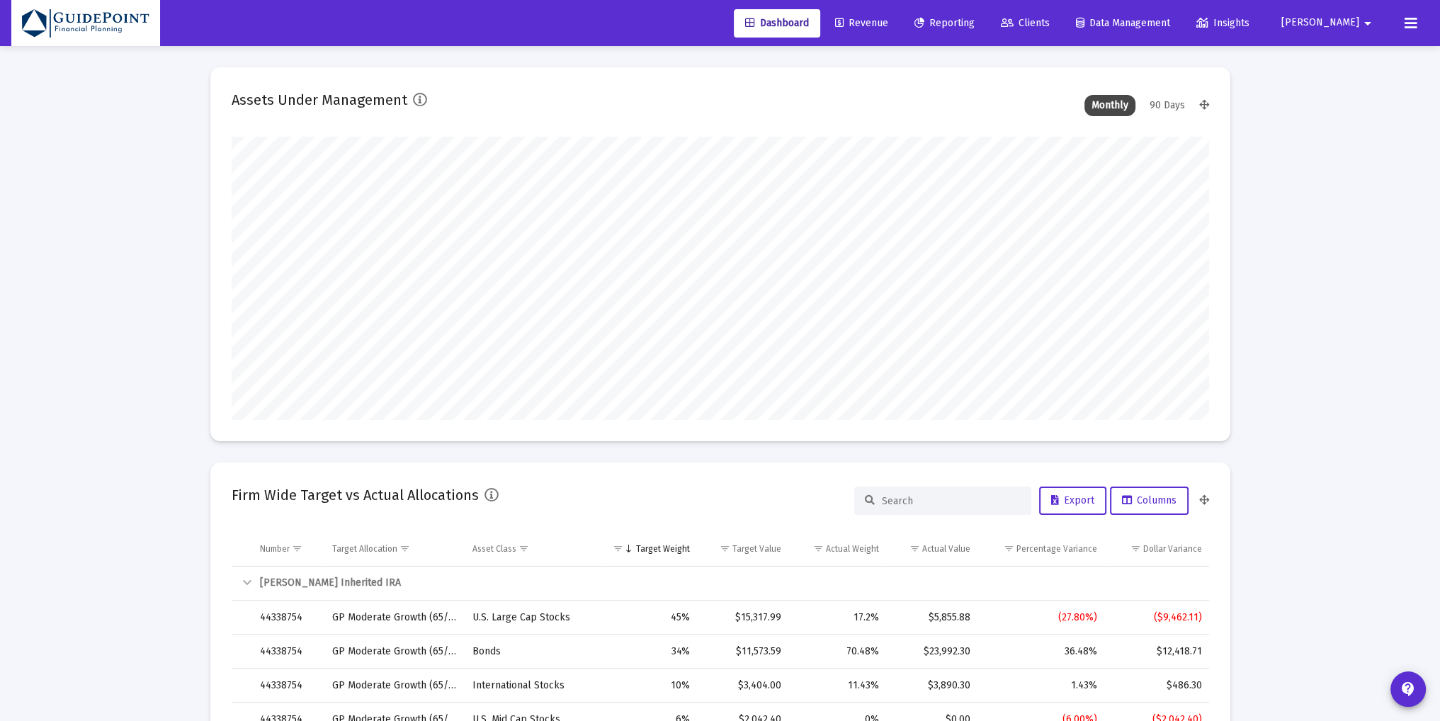
scroll to position [283, 526]
click at [888, 26] on span "Revenue" at bounding box center [861, 23] width 53 height 12
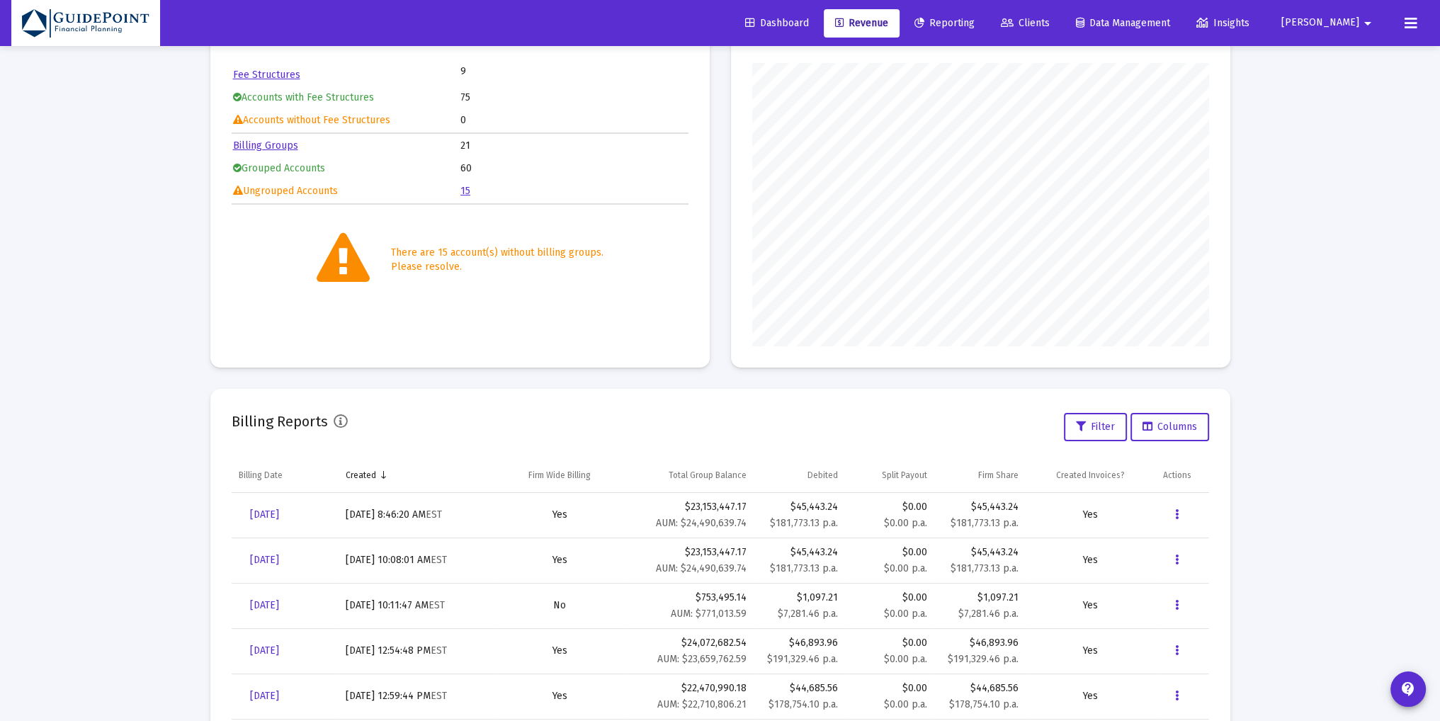
scroll to position [142, 0]
click at [366, 466] on td "Created" at bounding box center [417, 474] width 157 height 34
click at [366, 468] on div "Created" at bounding box center [362, 473] width 30 height 11
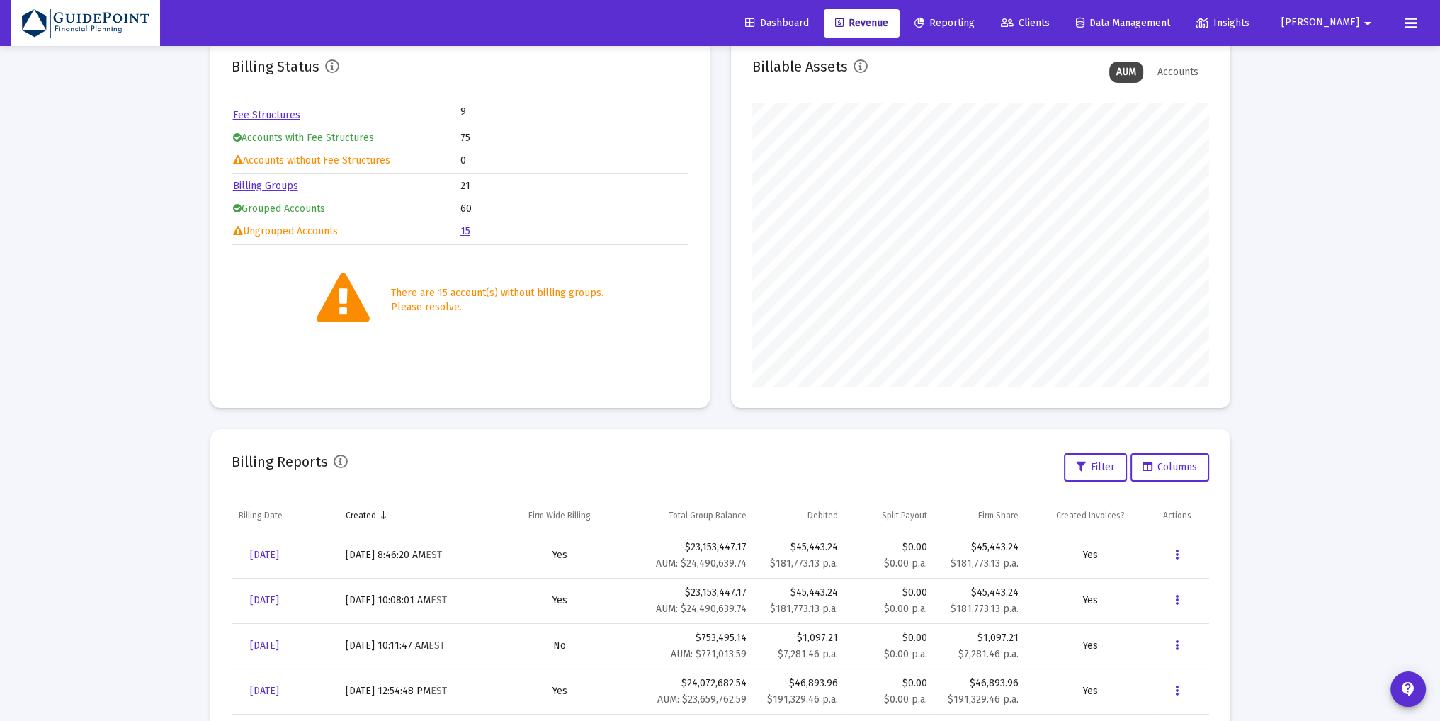
scroll to position [0, 0]
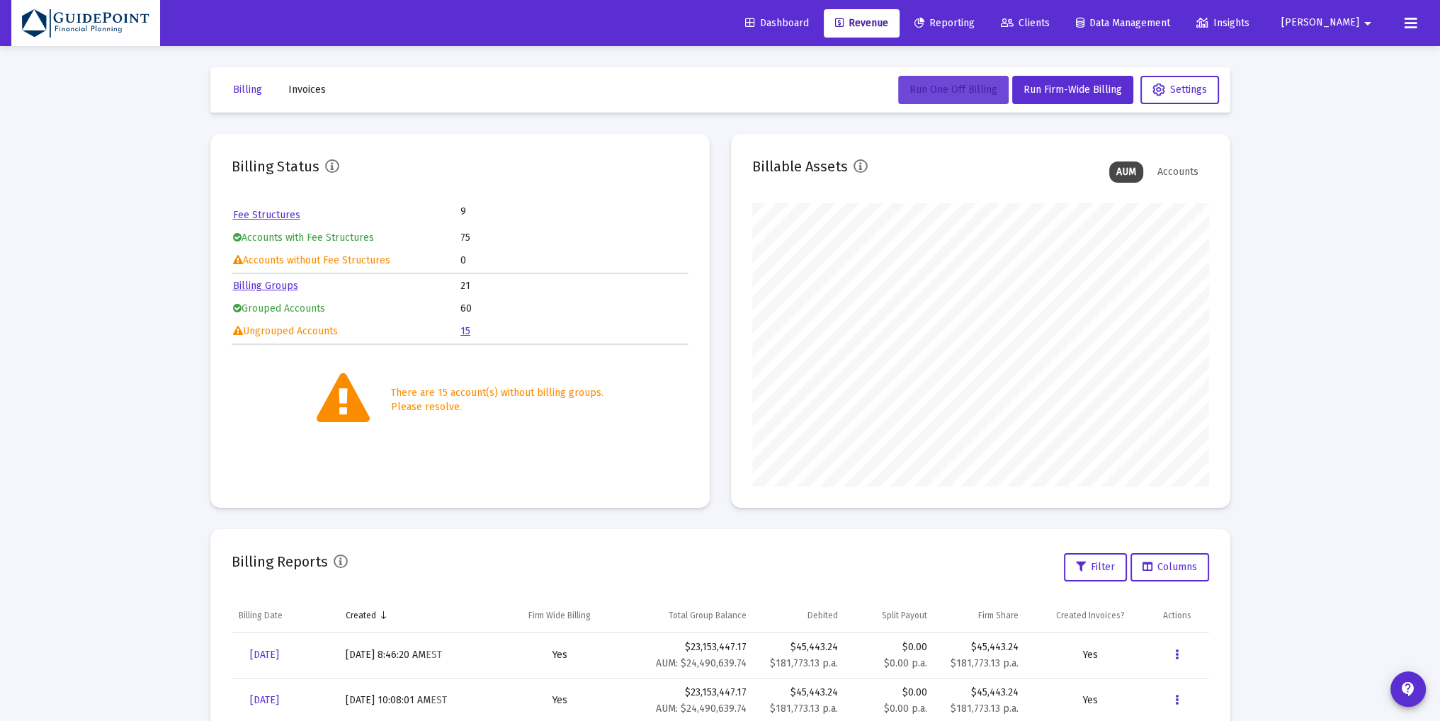
click at [915, 96] on button "Run One Off Billing" at bounding box center [953, 90] width 111 height 28
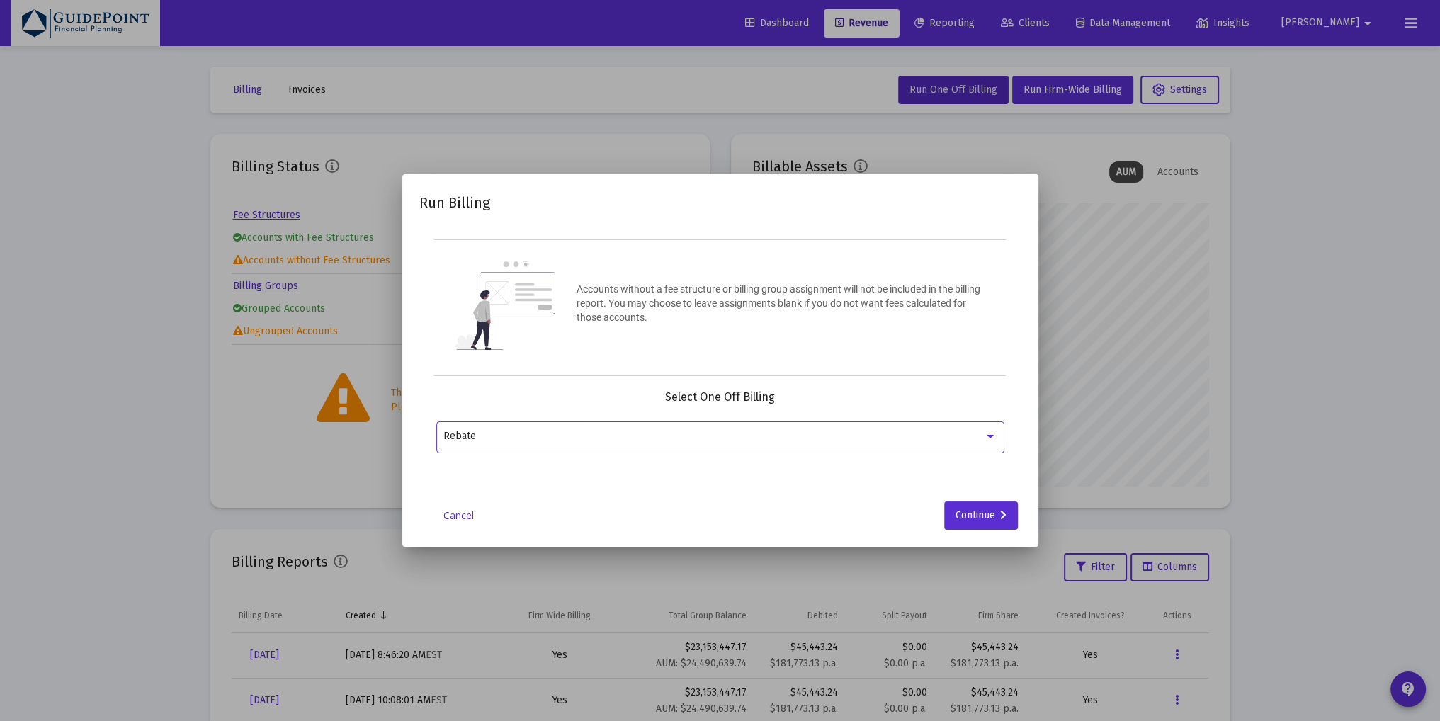
click at [452, 516] on link "Cancel" at bounding box center [459, 516] width 71 height 14
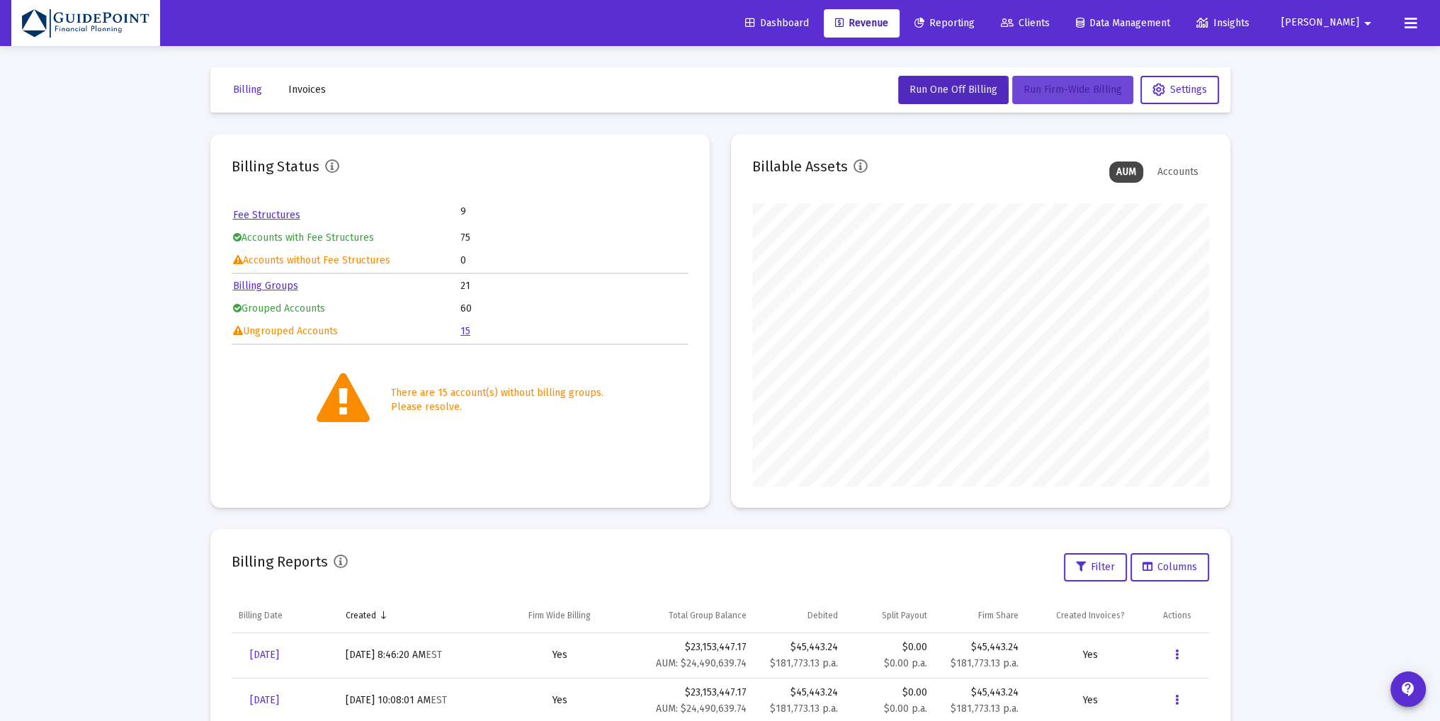
click at [1044, 95] on span "Run Firm-Wide Billing" at bounding box center [1073, 90] width 98 height 12
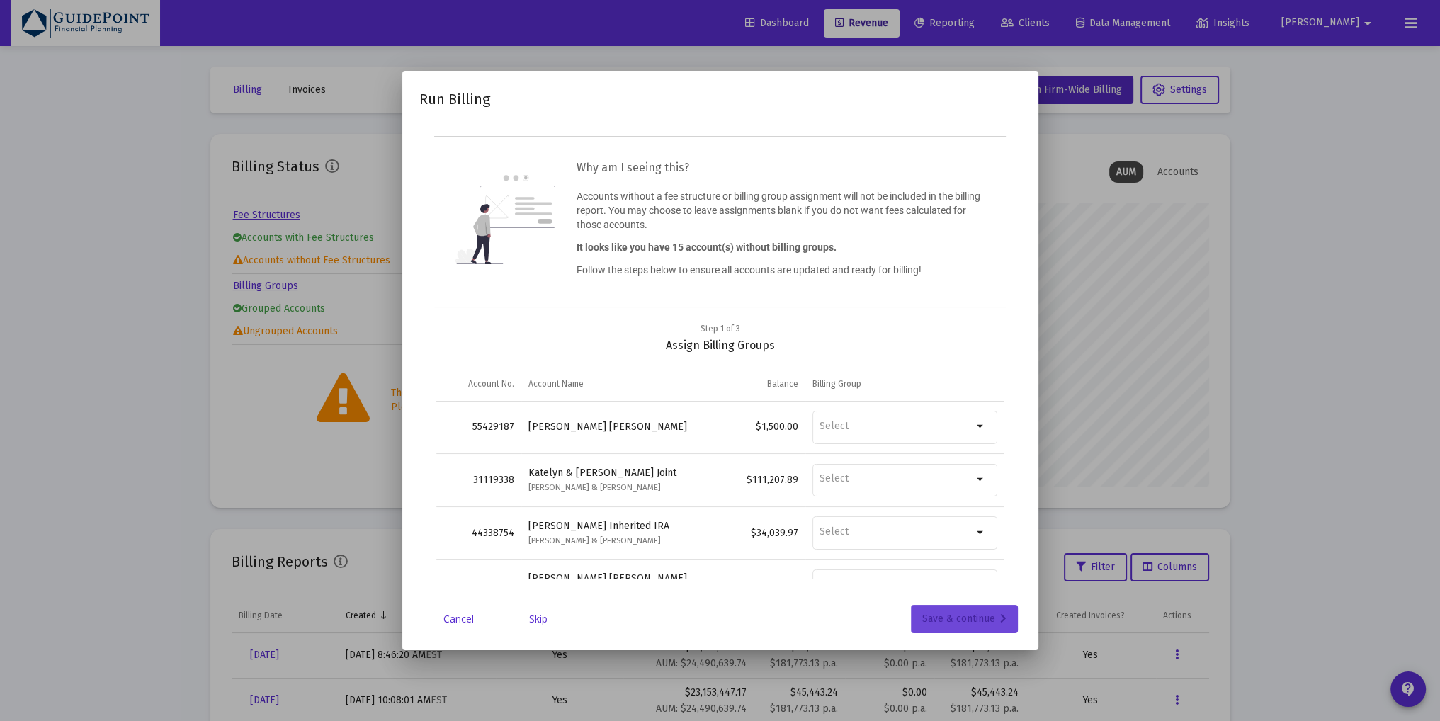
click at [951, 616] on div "Save & continue" at bounding box center [964, 619] width 84 height 28
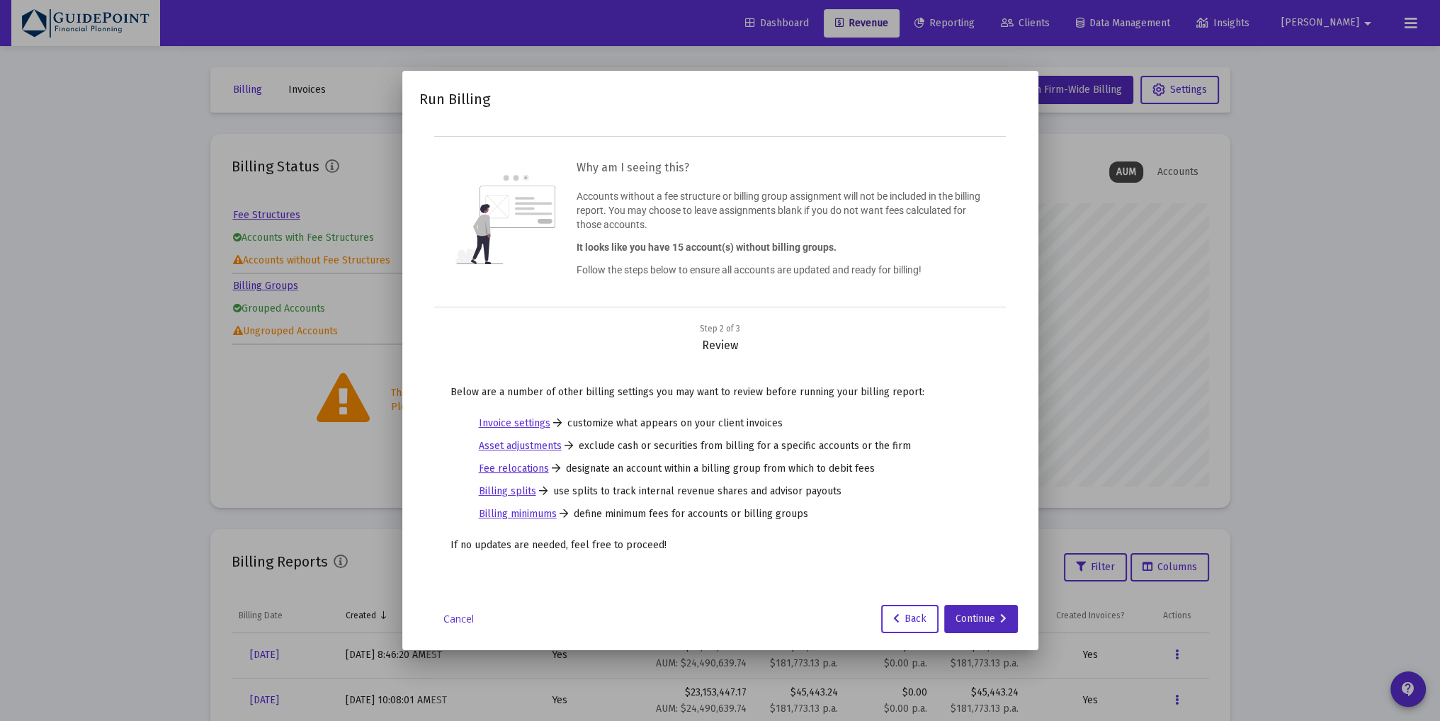
click at [951, 616] on button "Continue" at bounding box center [981, 619] width 74 height 28
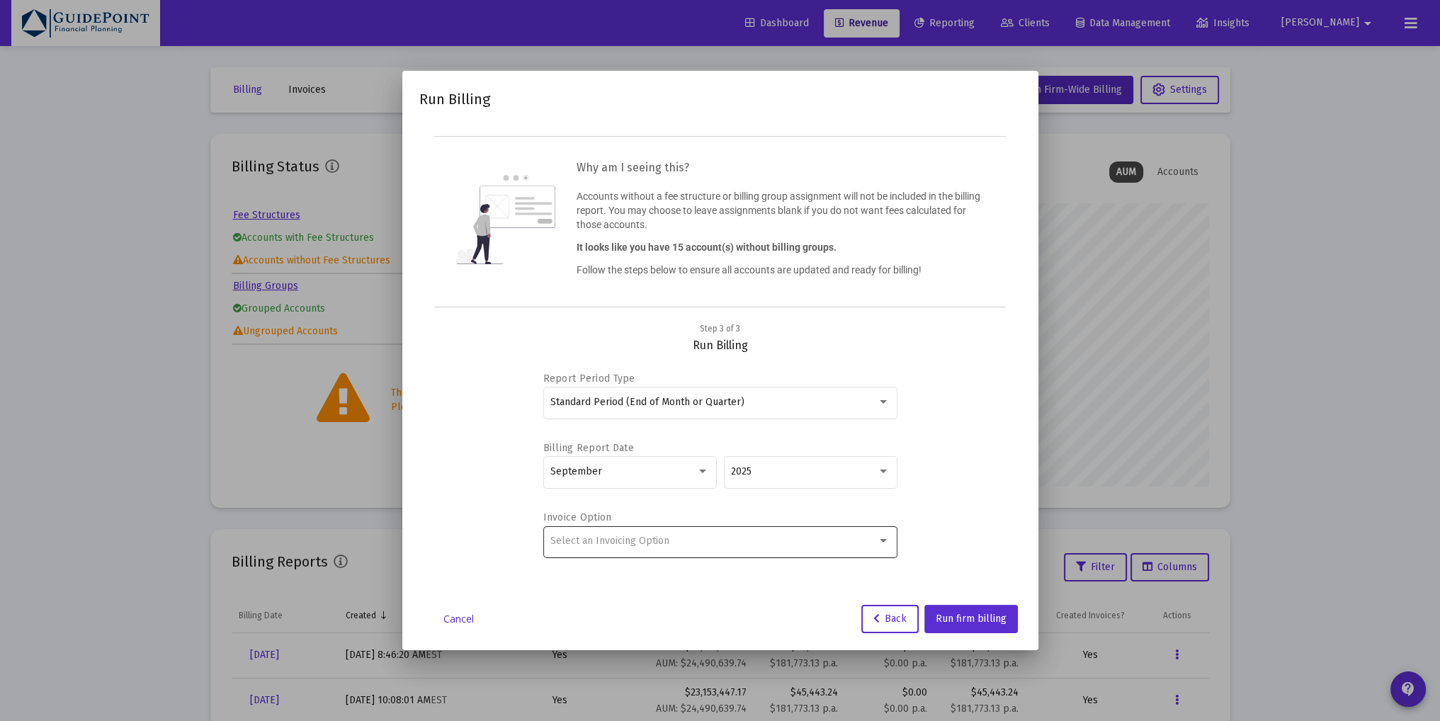
click at [871, 541] on div "Select an Invoicing Option" at bounding box center [713, 541] width 327 height 11
click at [789, 570] on span "Create Invoice by Billing Group" at bounding box center [719, 570] width 339 height 30
click at [966, 618] on span "Run firm billing" at bounding box center [971, 619] width 71 height 12
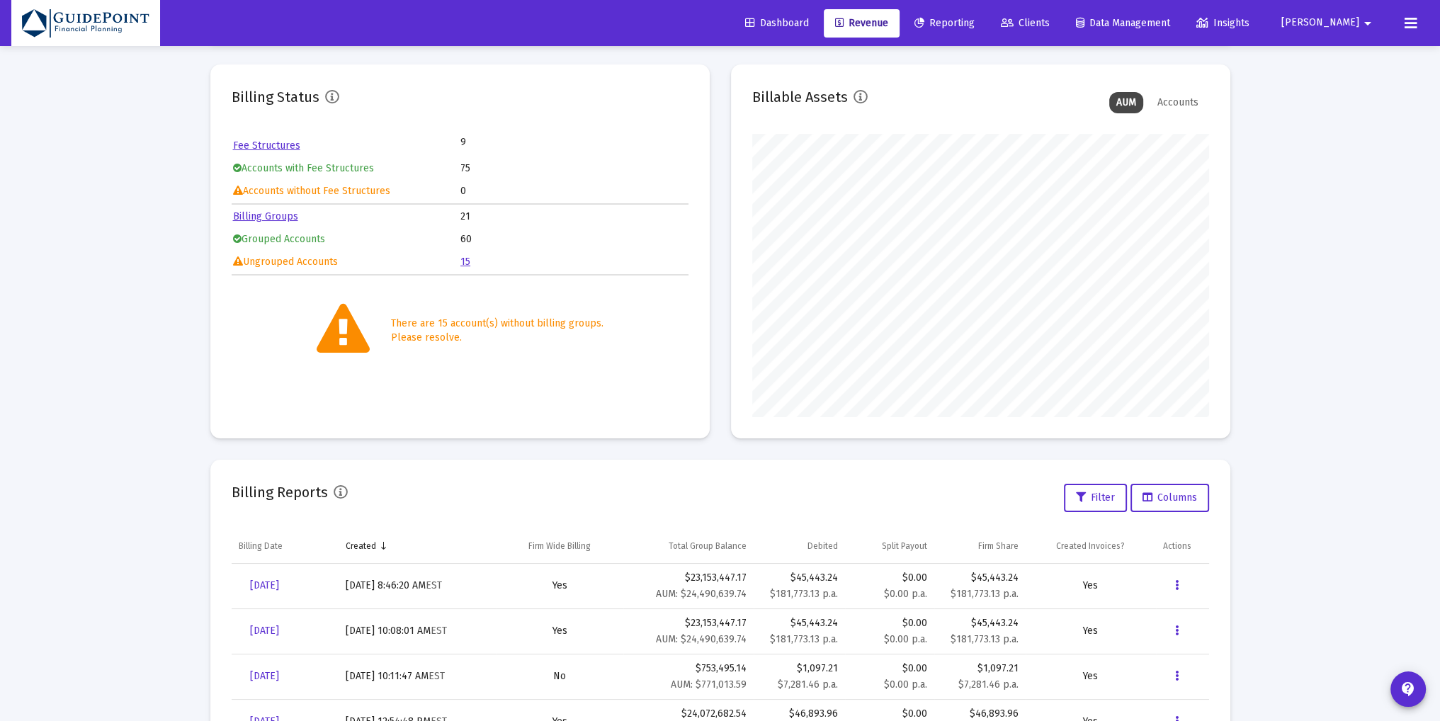
scroll to position [70, 0]
click at [975, 28] on span "Reporting" at bounding box center [945, 23] width 60 height 12
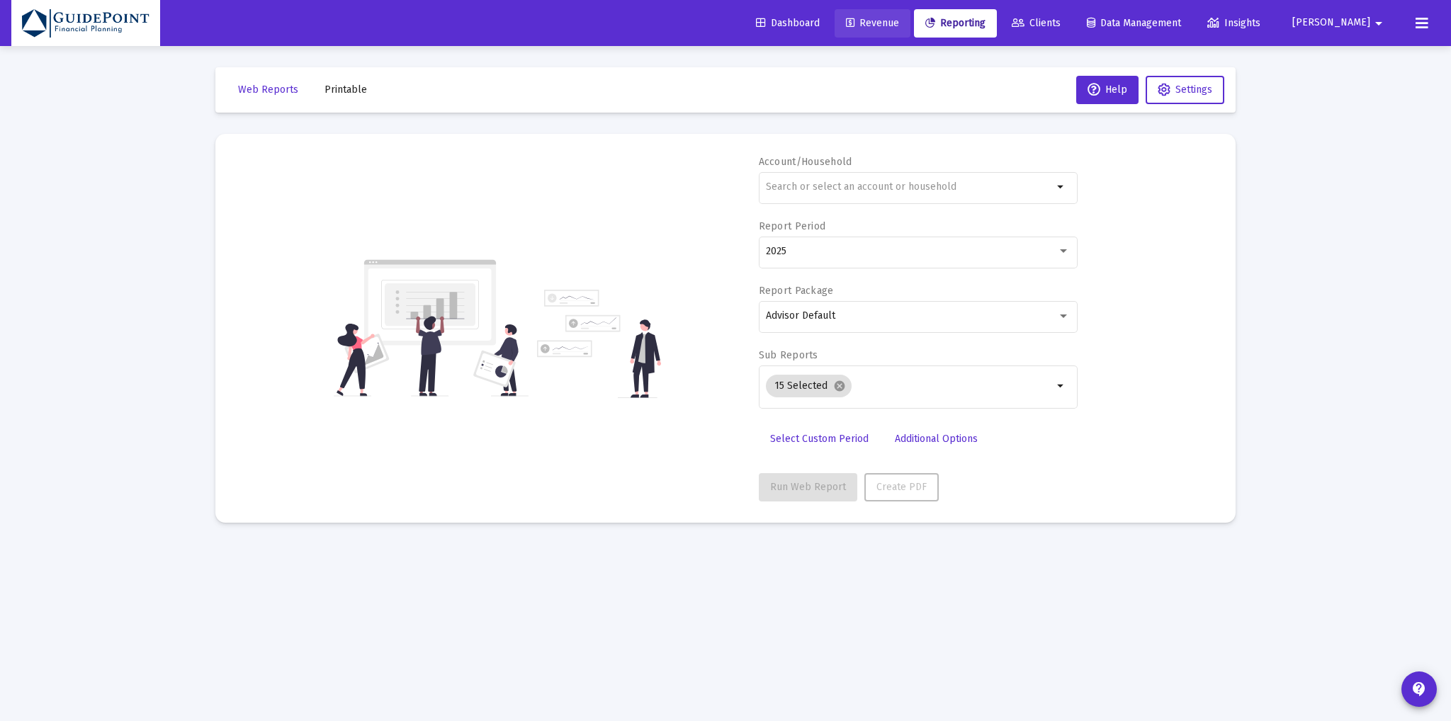
click at [899, 26] on span "Revenue" at bounding box center [872, 23] width 53 height 12
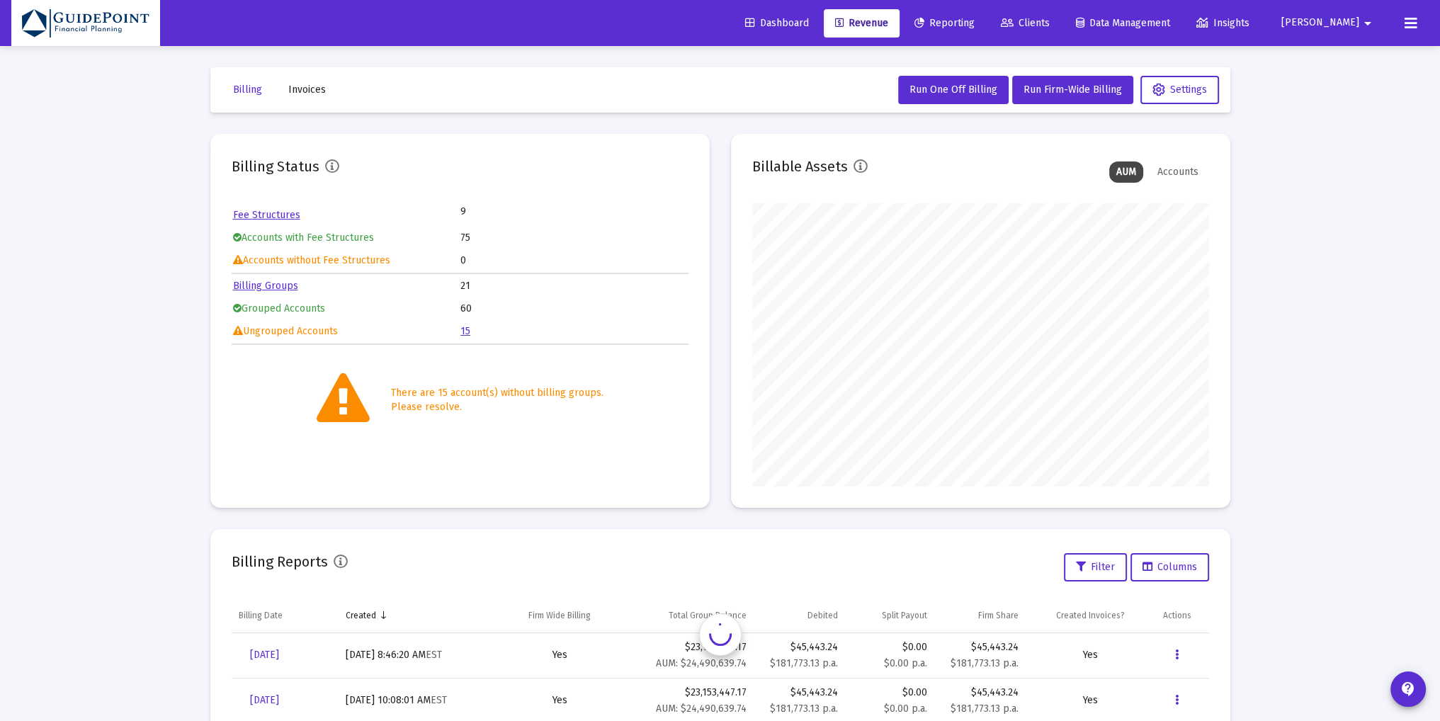
scroll to position [283, 457]
click at [1366, 21] on mat-icon "arrow_drop_down" at bounding box center [1368, 23] width 17 height 28
click at [1346, 93] on button "Logout" at bounding box center [1363, 94] width 84 height 34
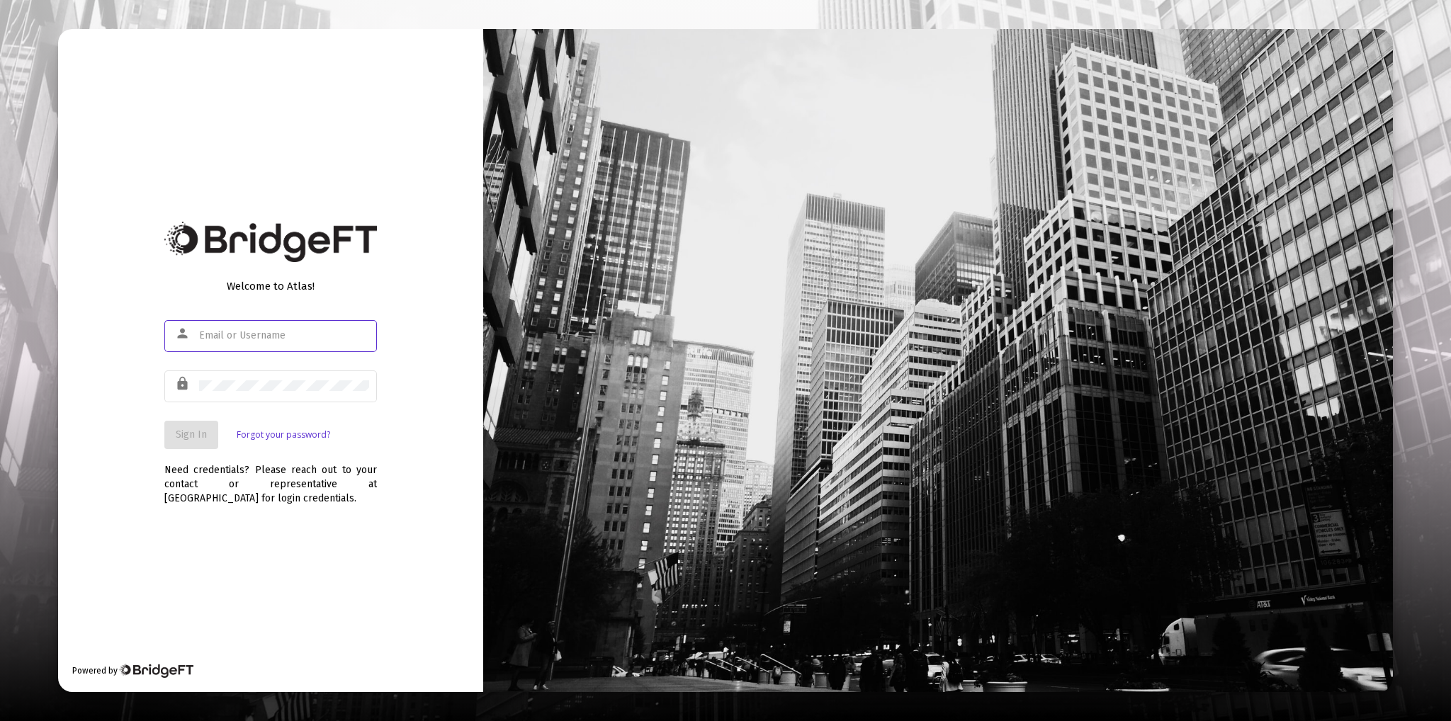
type input "[PERSON_NAME][EMAIL_ADDRESS][DOMAIN_NAME]"
click at [185, 440] on span "Sign In" at bounding box center [191, 435] width 31 height 12
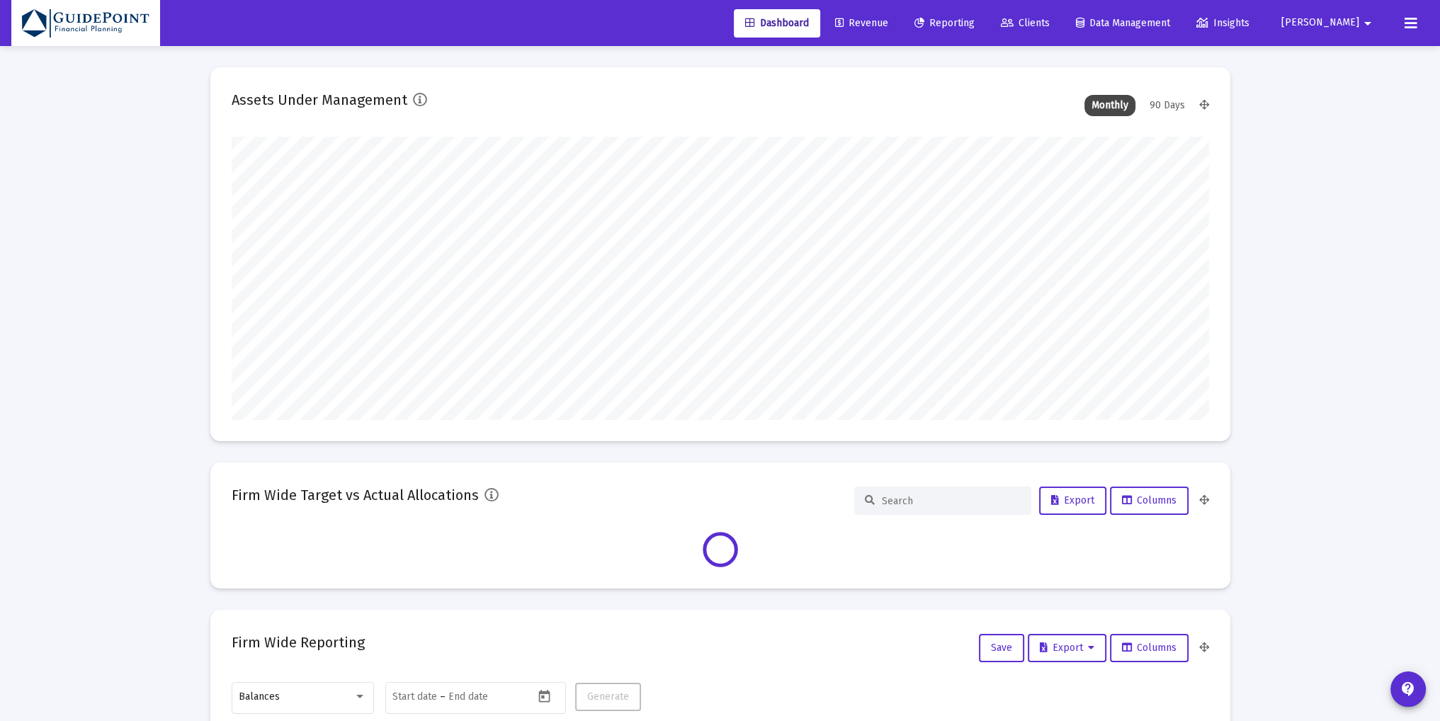
type input "[DATE]"
type input "2025-09-30"
type input "[PERSON_NAME][EMAIL_ADDRESS][DOMAIN_NAME]"
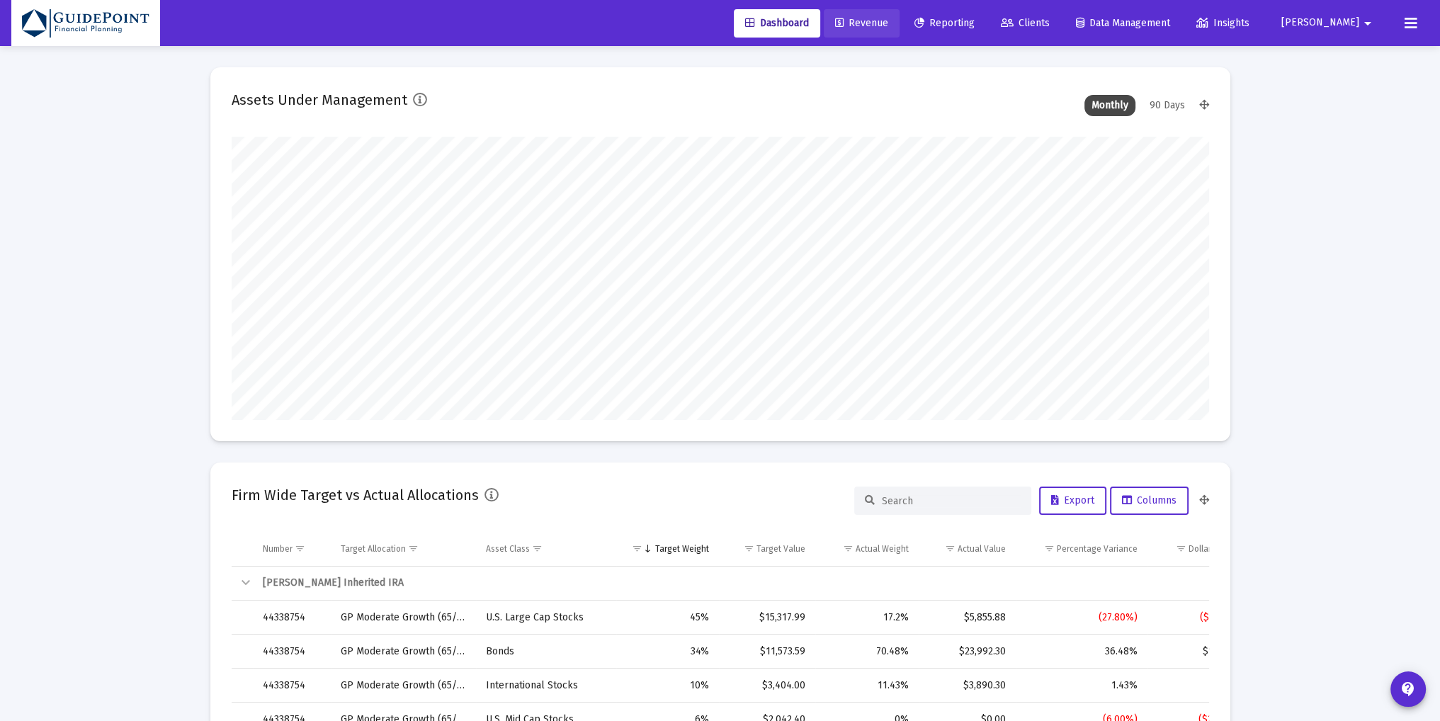
click at [888, 21] on span "Revenue" at bounding box center [861, 23] width 53 height 12
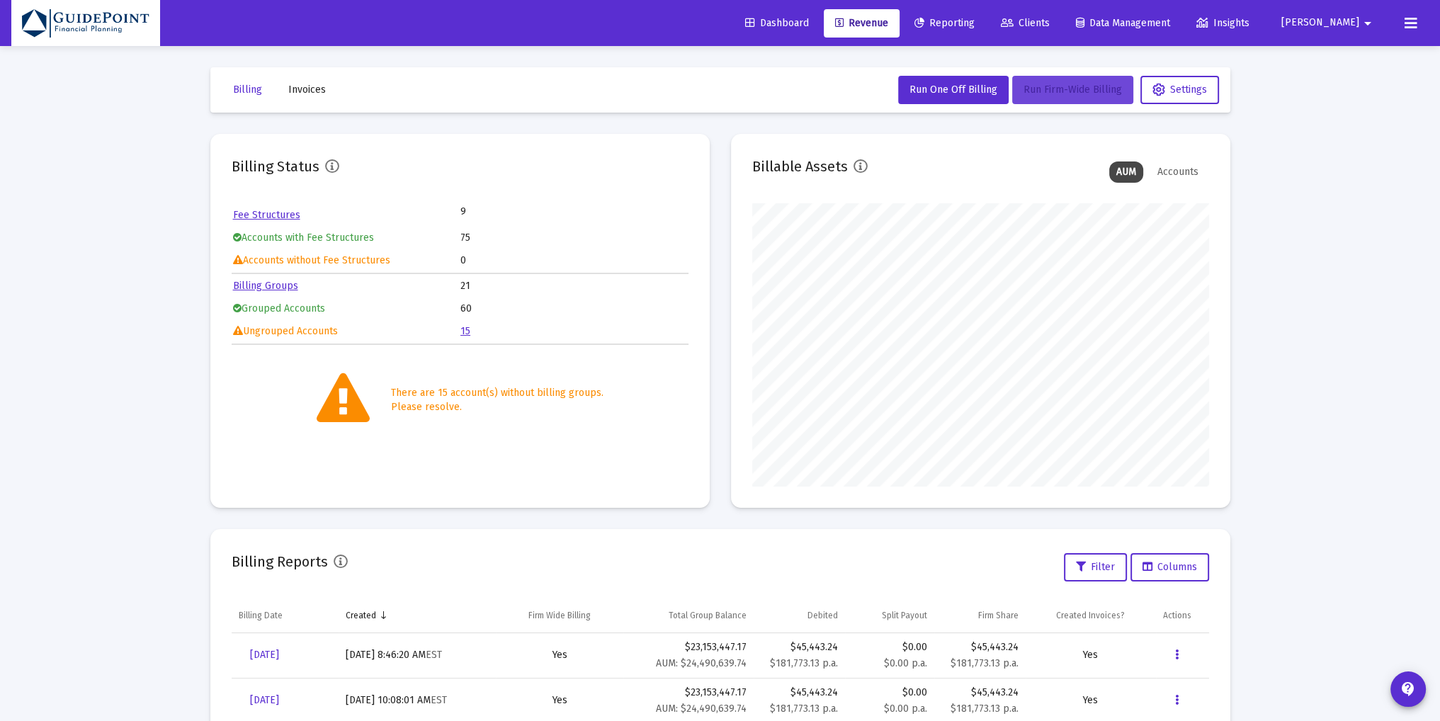
click at [1072, 91] on span "Run Firm-Wide Billing" at bounding box center [1073, 90] width 98 height 12
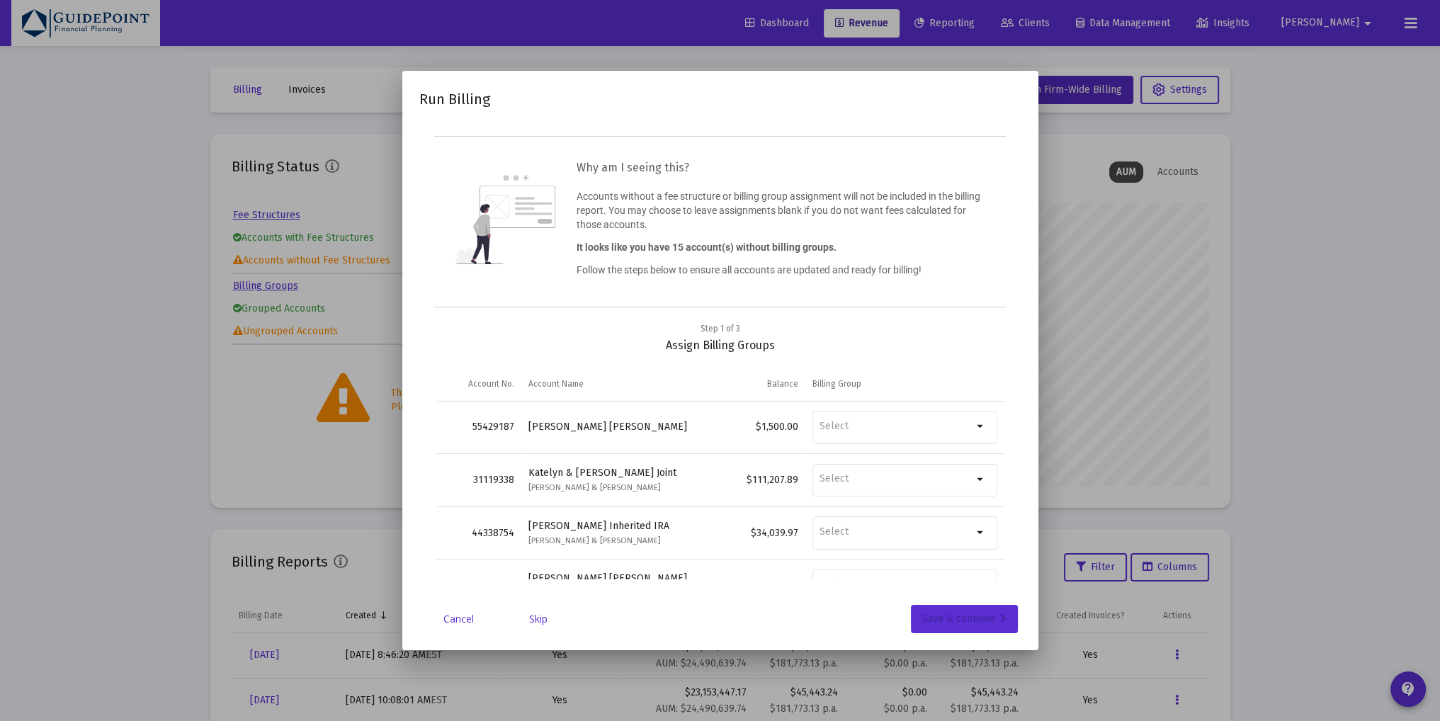
click at [944, 621] on div "Save & continue" at bounding box center [964, 619] width 84 height 28
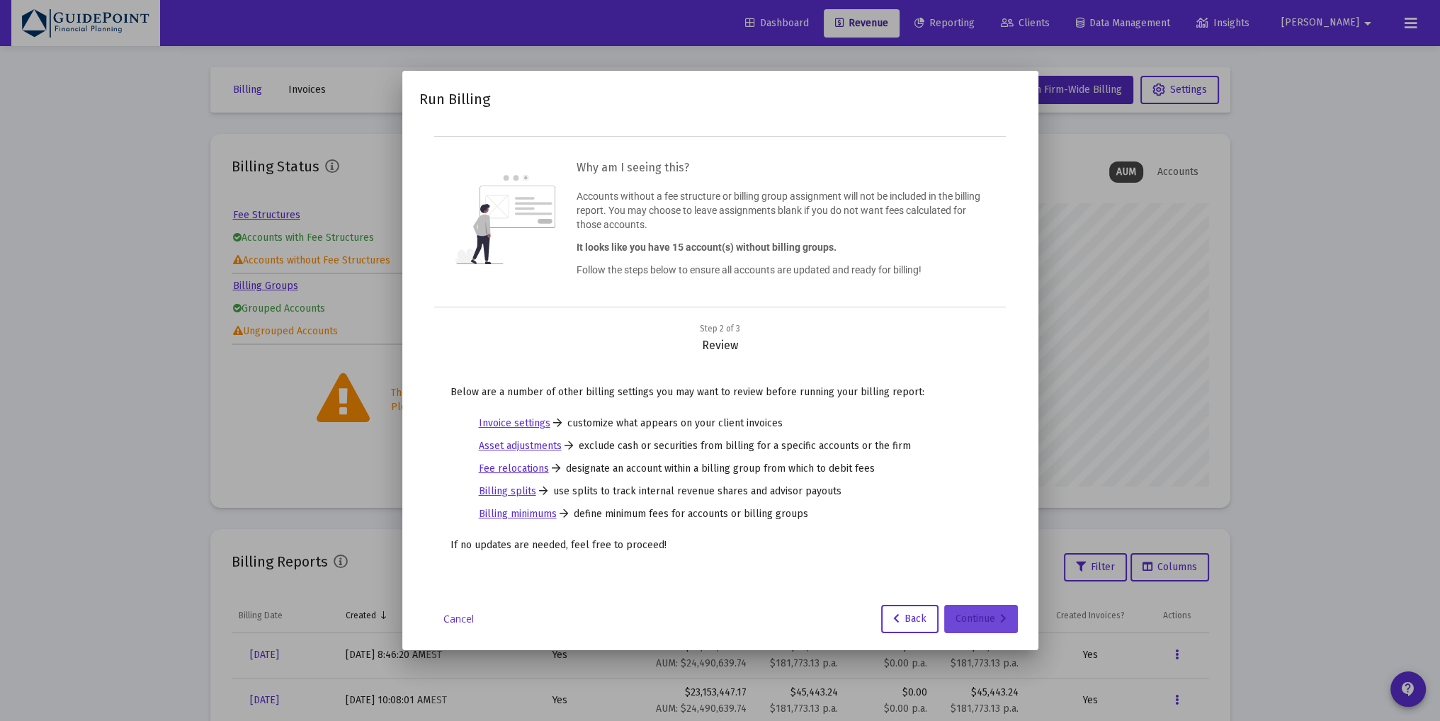
click at [954, 617] on button "Continue" at bounding box center [981, 619] width 74 height 28
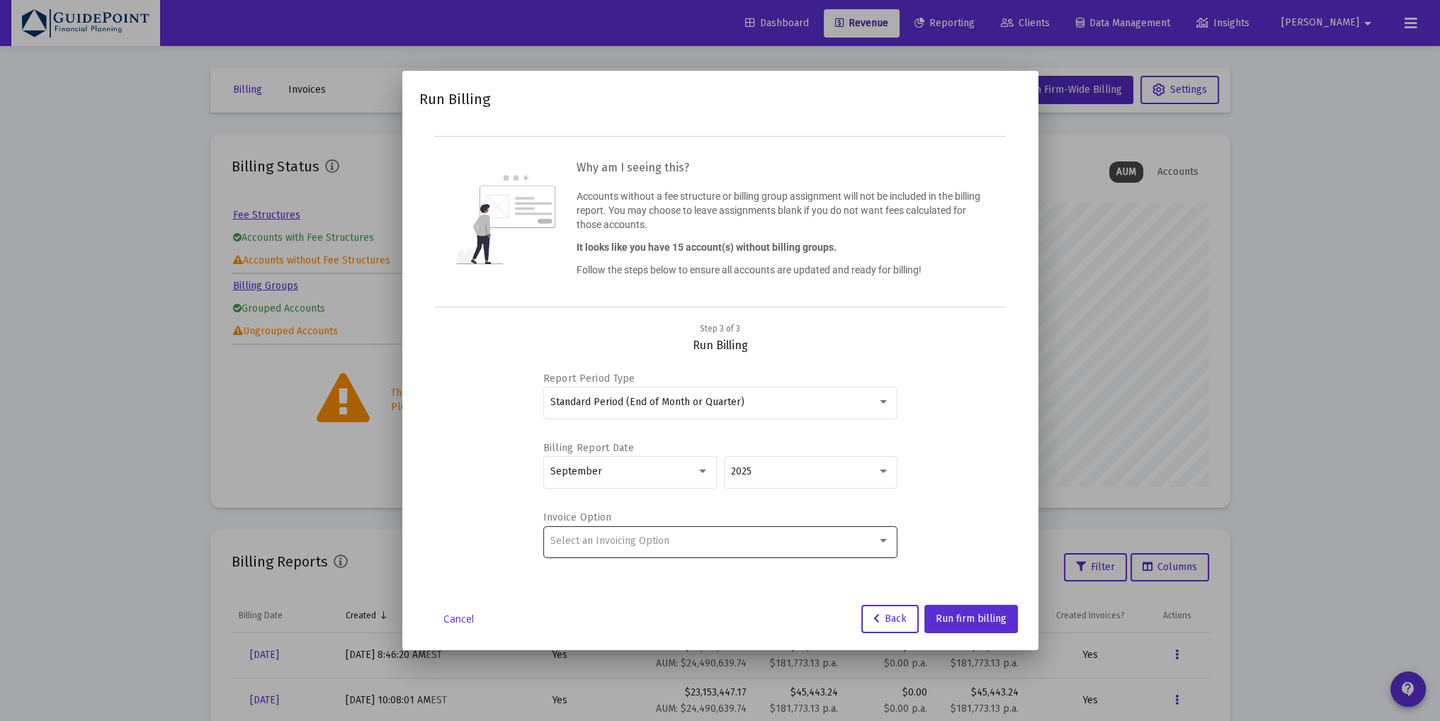
click at [641, 549] on div "Select an Invoicing Option" at bounding box center [719, 541] width 339 height 35
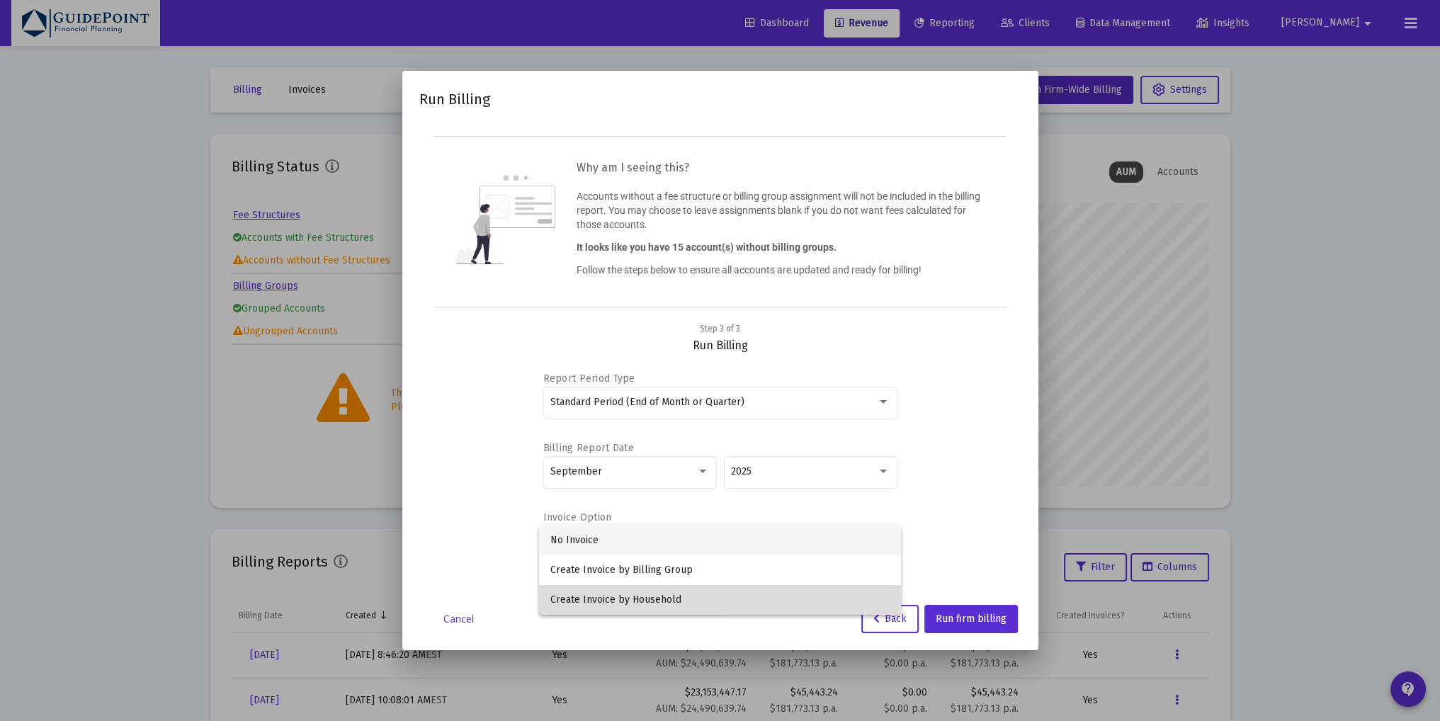
click at [633, 600] on span "Create Invoice by Household" at bounding box center [719, 600] width 339 height 30
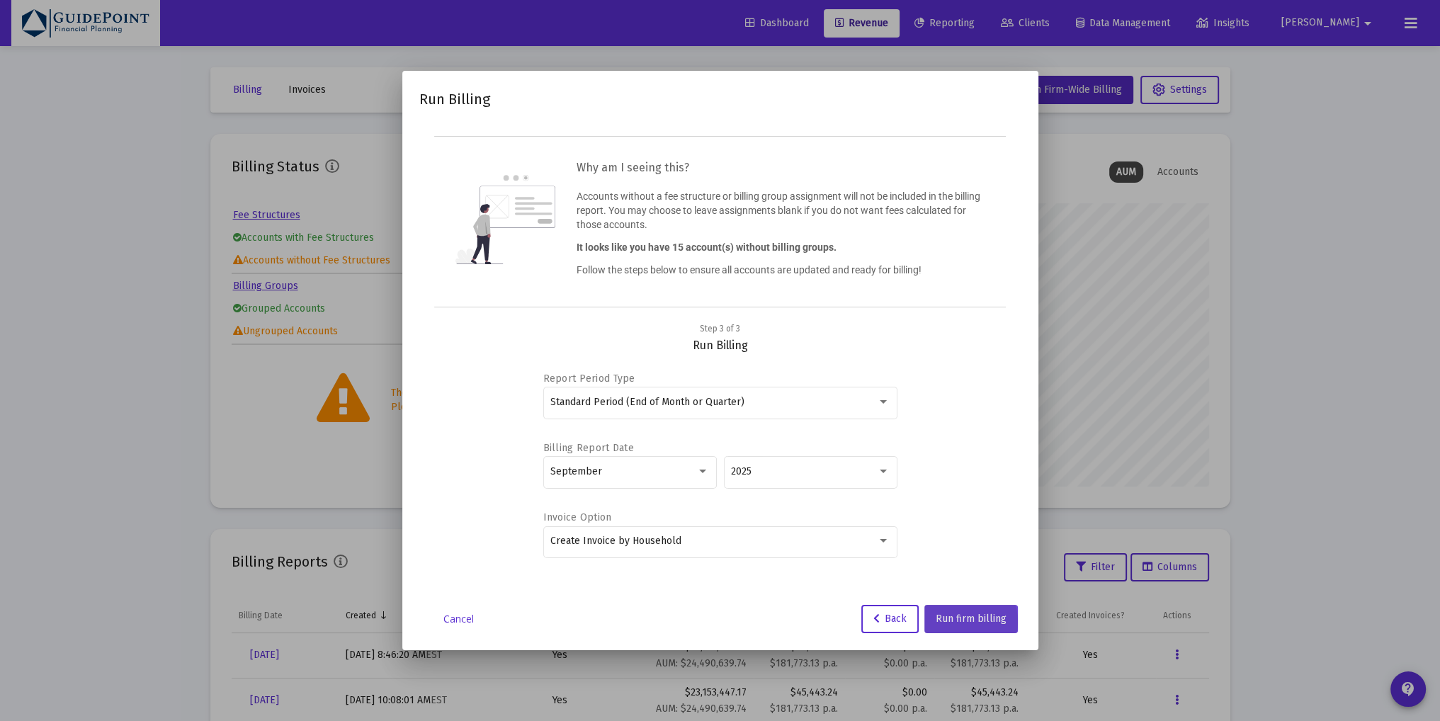
click at [959, 621] on span "Run firm billing" at bounding box center [971, 619] width 71 height 12
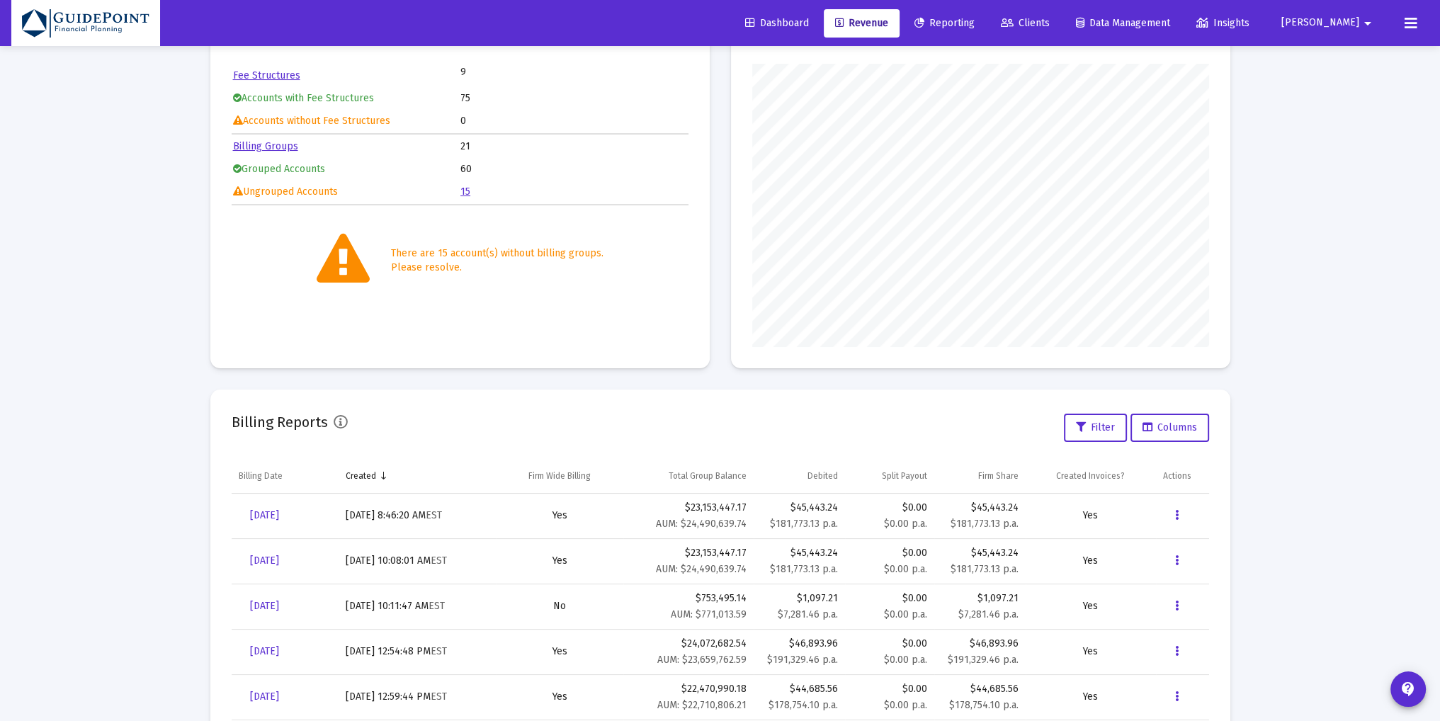
scroll to position [140, 0]
click at [809, 21] on span "Dashboard" at bounding box center [777, 23] width 64 height 12
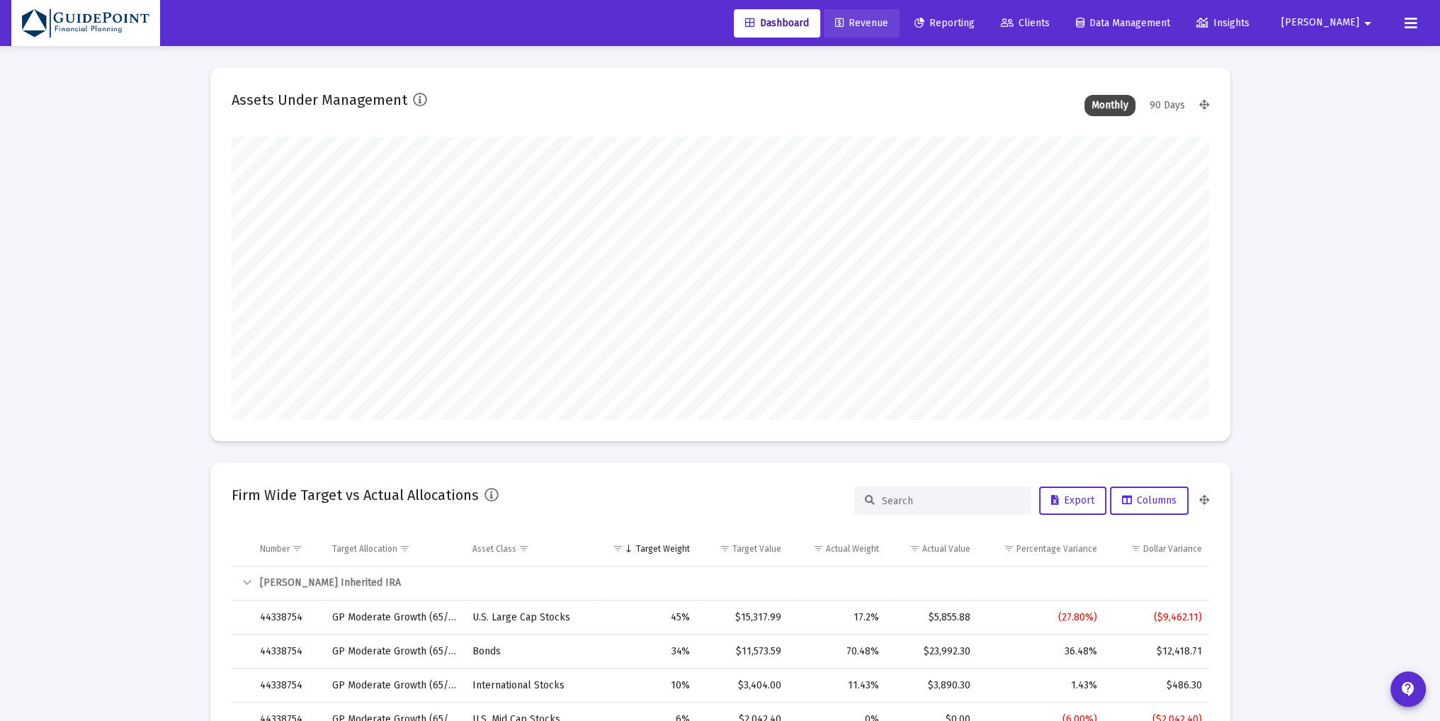
click at [888, 21] on span "Revenue" at bounding box center [861, 23] width 53 height 12
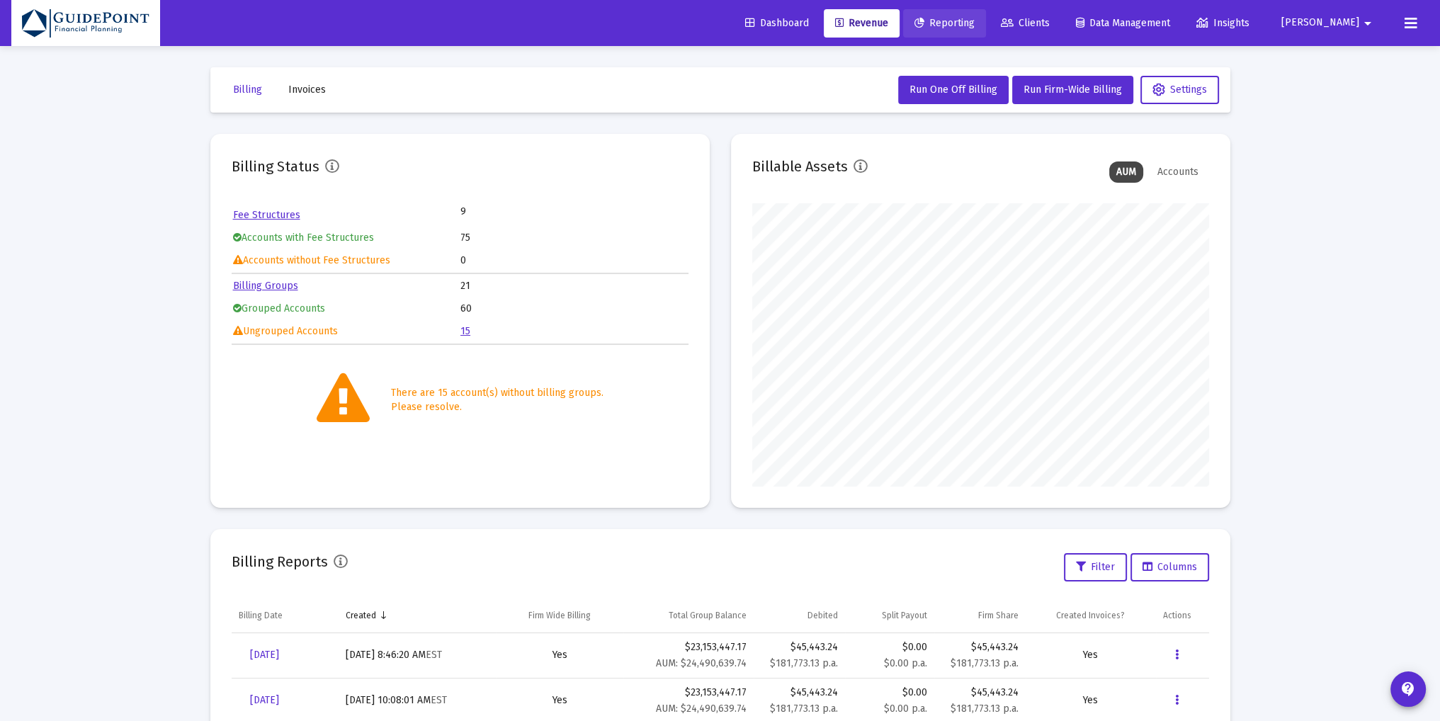
click at [975, 18] on span "Reporting" at bounding box center [945, 23] width 60 height 12
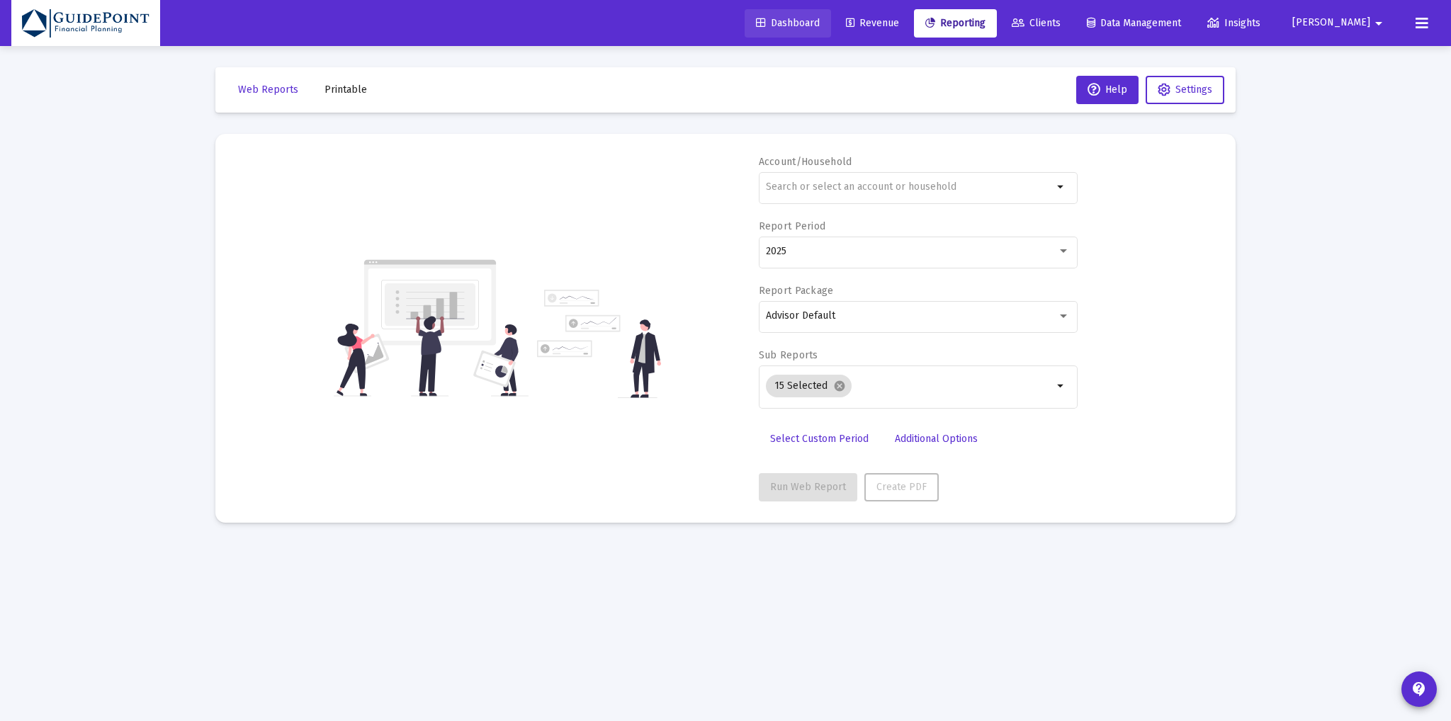
click at [820, 26] on span "Dashboard" at bounding box center [788, 23] width 64 height 12
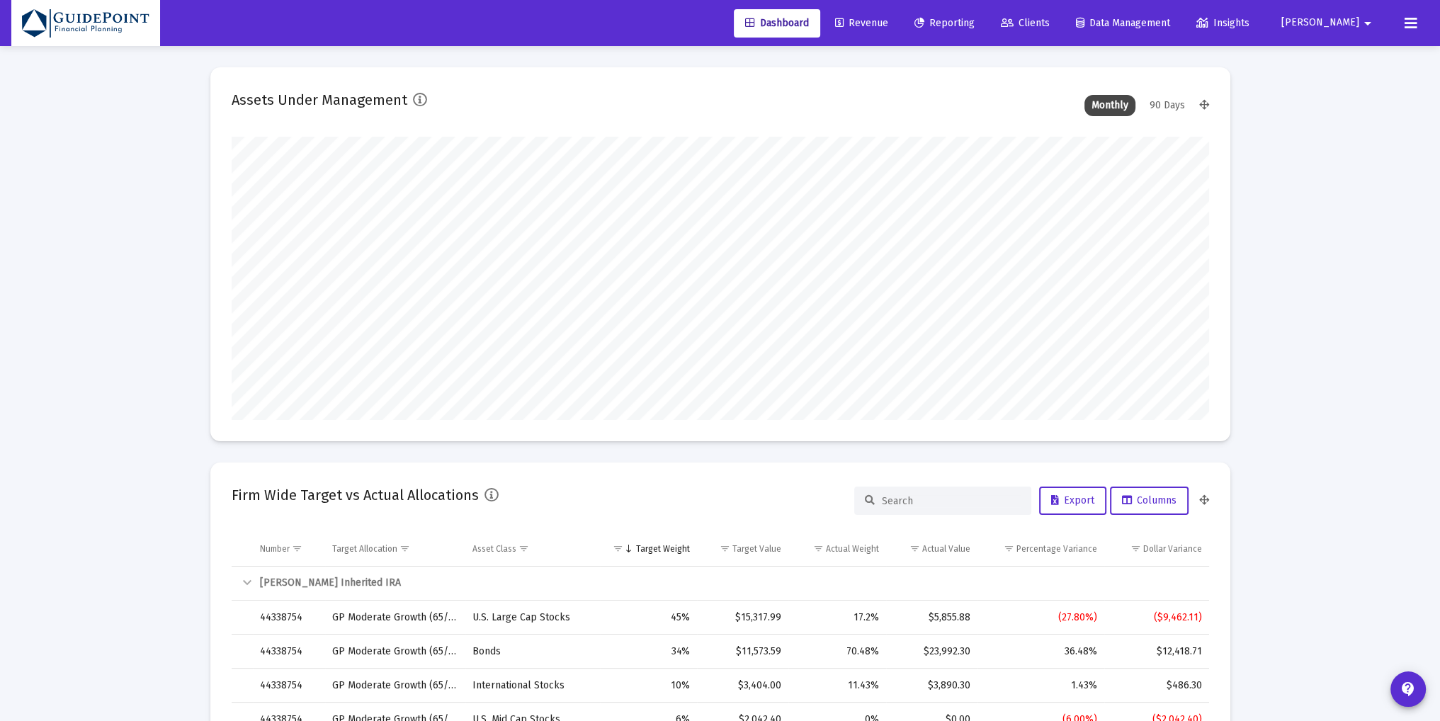
scroll to position [283, 526]
click at [1343, 24] on span "[PERSON_NAME]" at bounding box center [1321, 23] width 78 height 12
click at [1357, 91] on button "Logout" at bounding box center [1363, 94] width 84 height 34
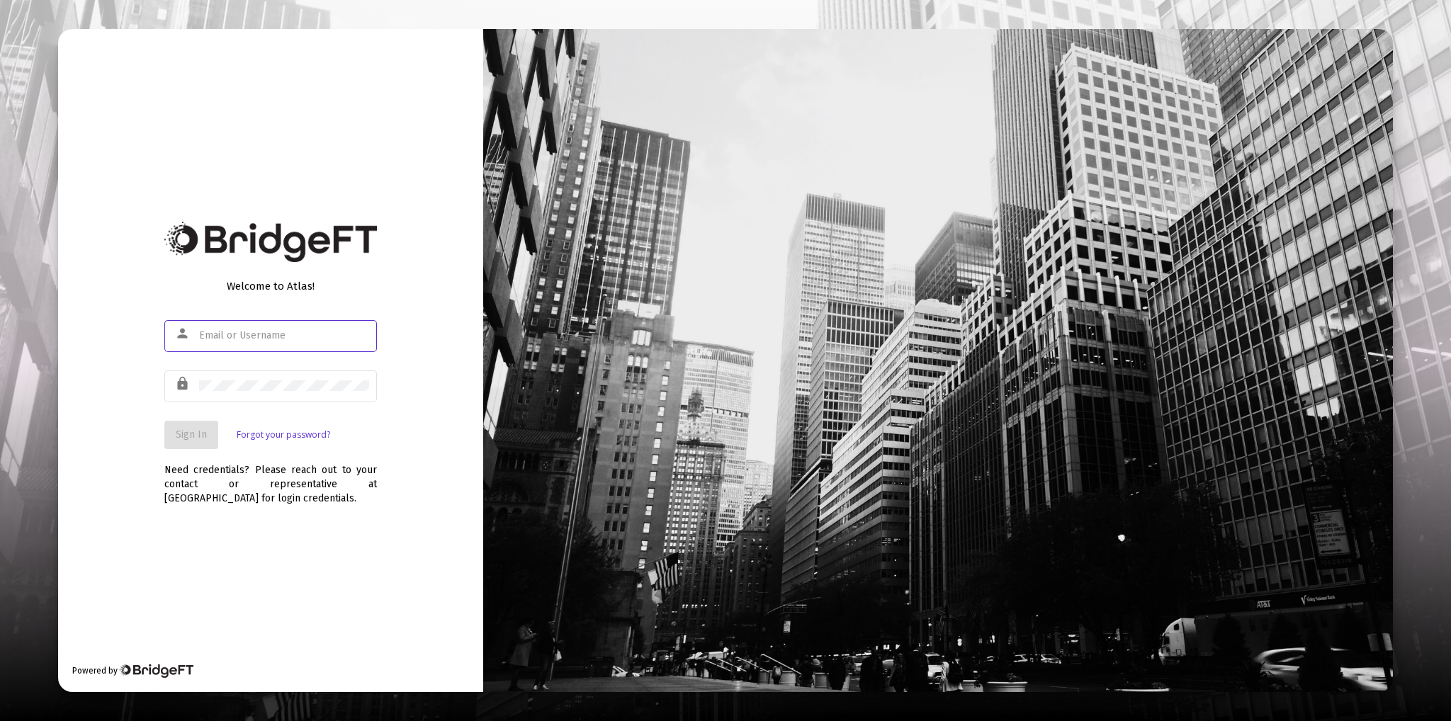
type input "[PERSON_NAME][EMAIL_ADDRESS][DOMAIN_NAME]"
click at [187, 436] on span "Sign In" at bounding box center [191, 435] width 31 height 12
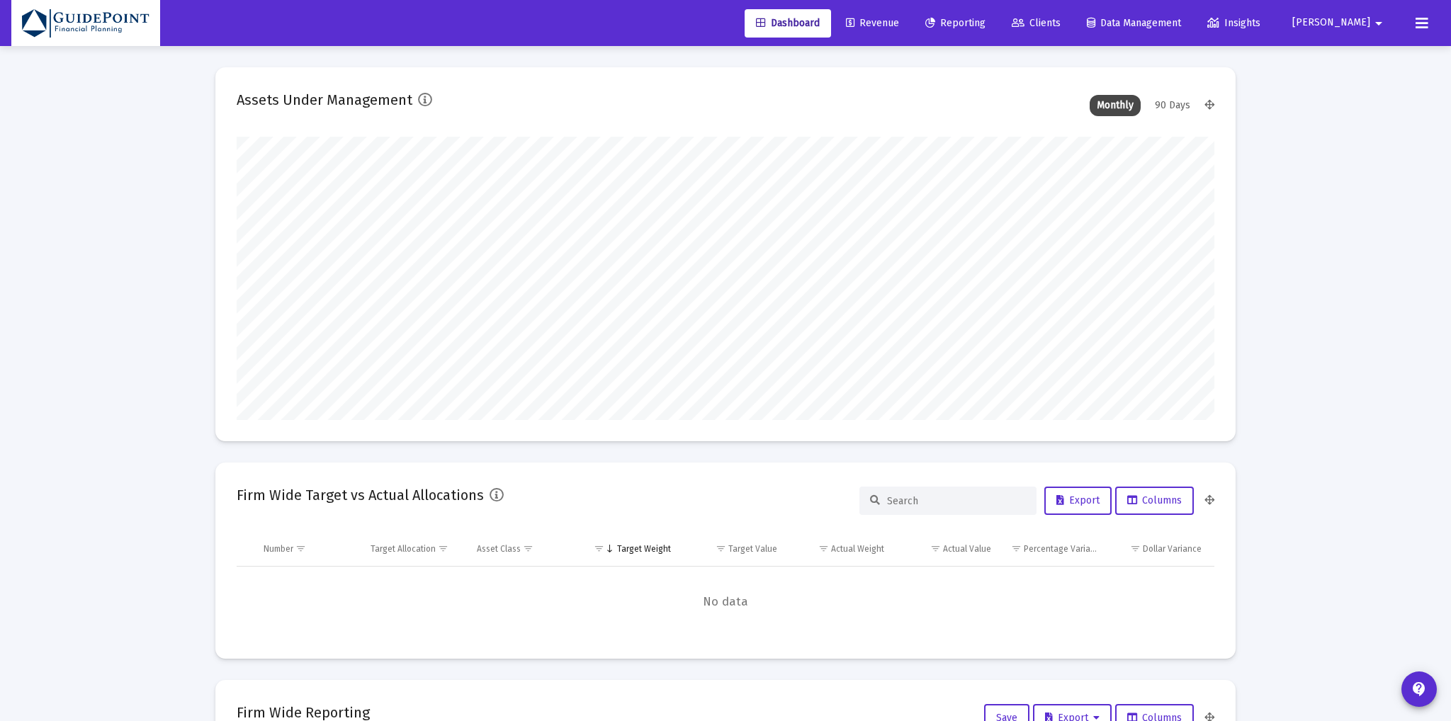
type input "2025-09-30"
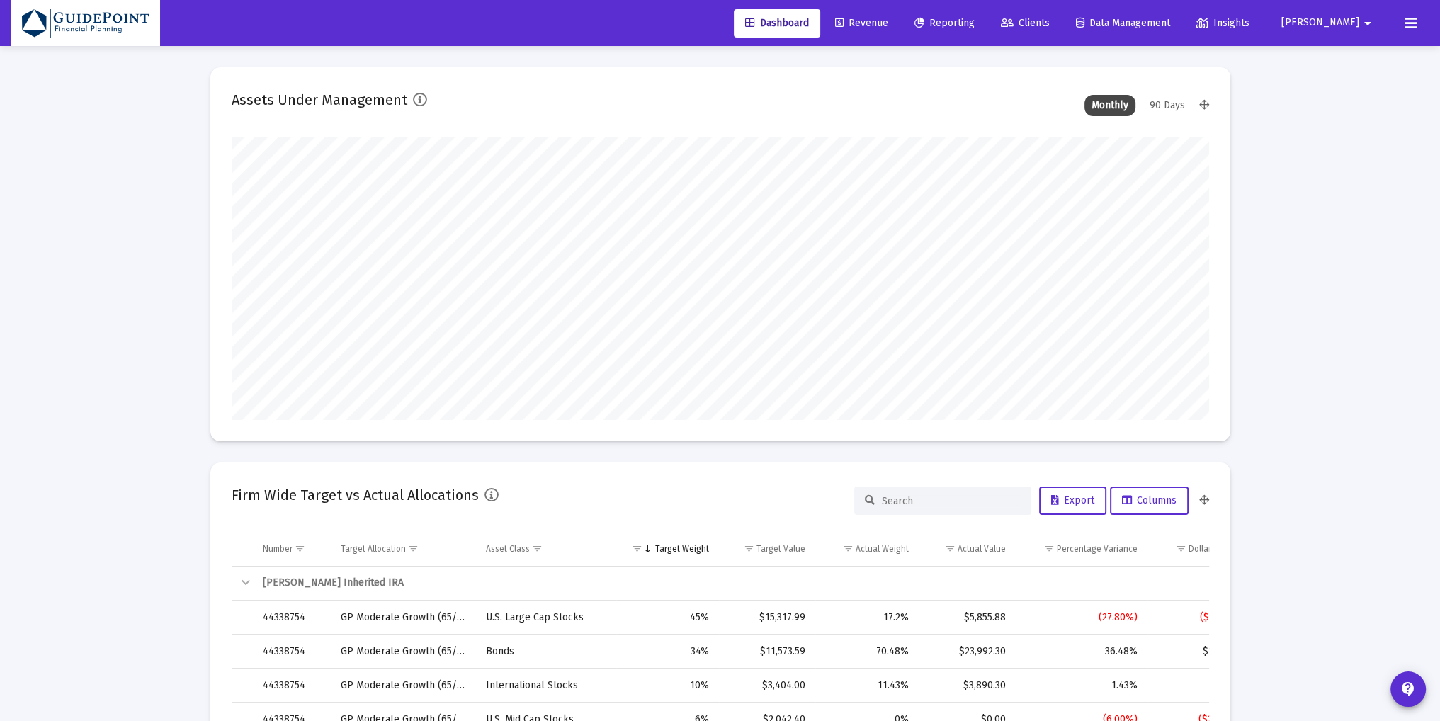
scroll to position [283, 457]
type input "[PERSON_NAME][EMAIL_ADDRESS][DOMAIN_NAME]"
click at [888, 20] on span "Revenue" at bounding box center [861, 23] width 53 height 12
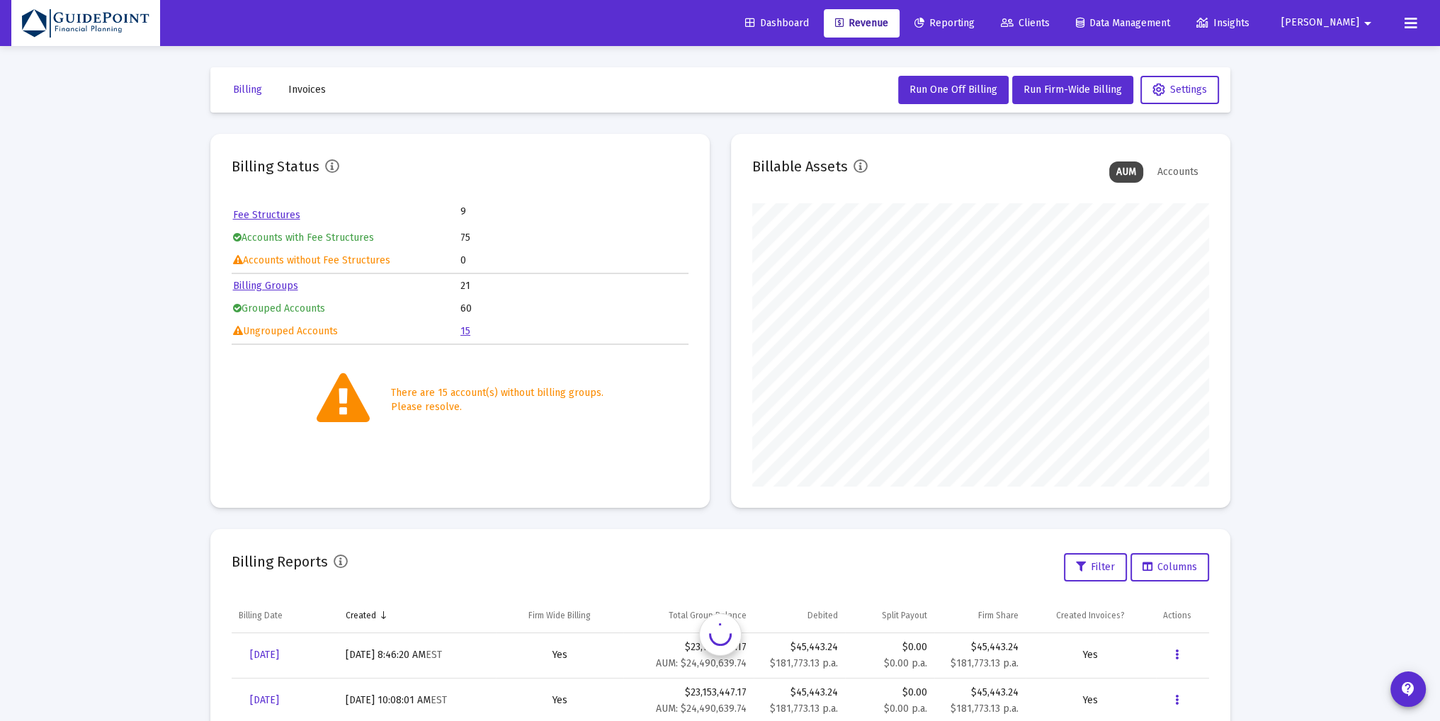
scroll to position [283, 457]
click at [1079, 96] on button "Run Firm-Wide Billing" at bounding box center [1072, 90] width 121 height 28
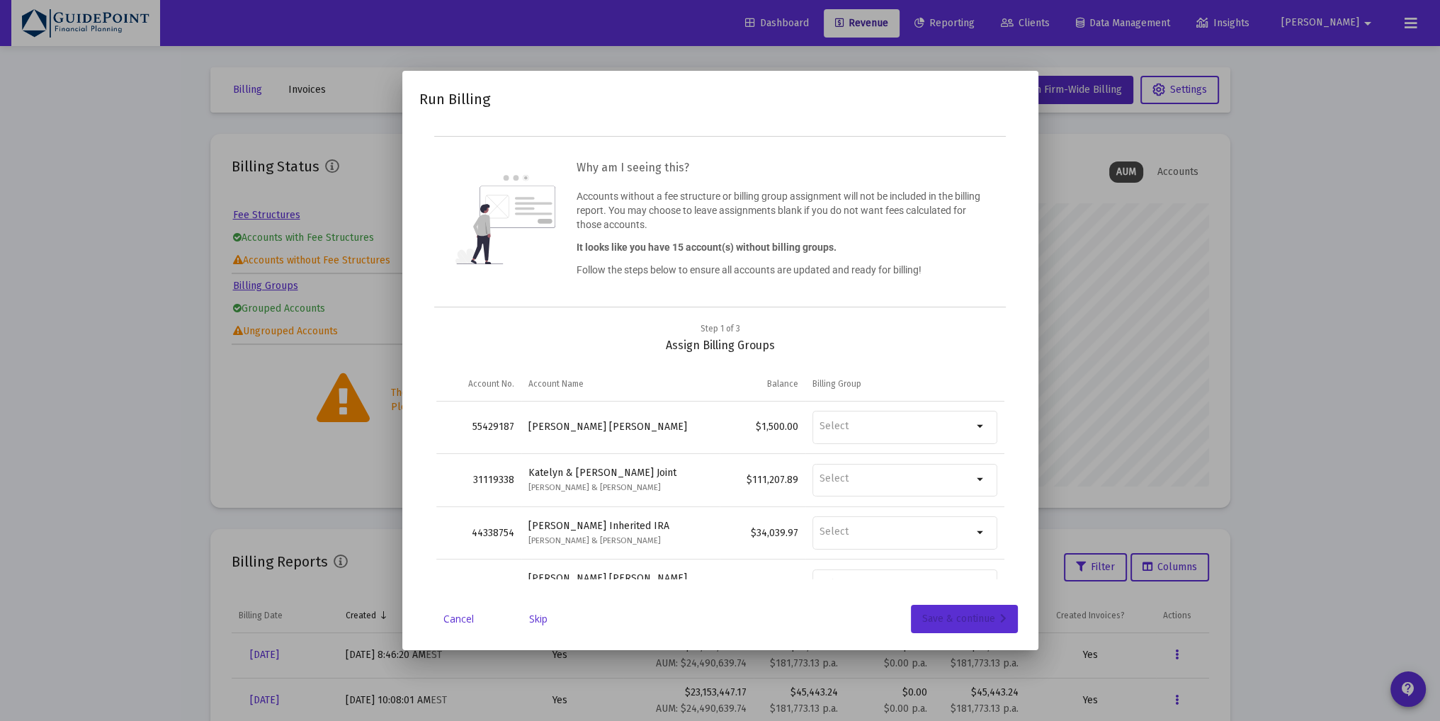
click at [954, 610] on div "Save & continue" at bounding box center [964, 619] width 84 height 28
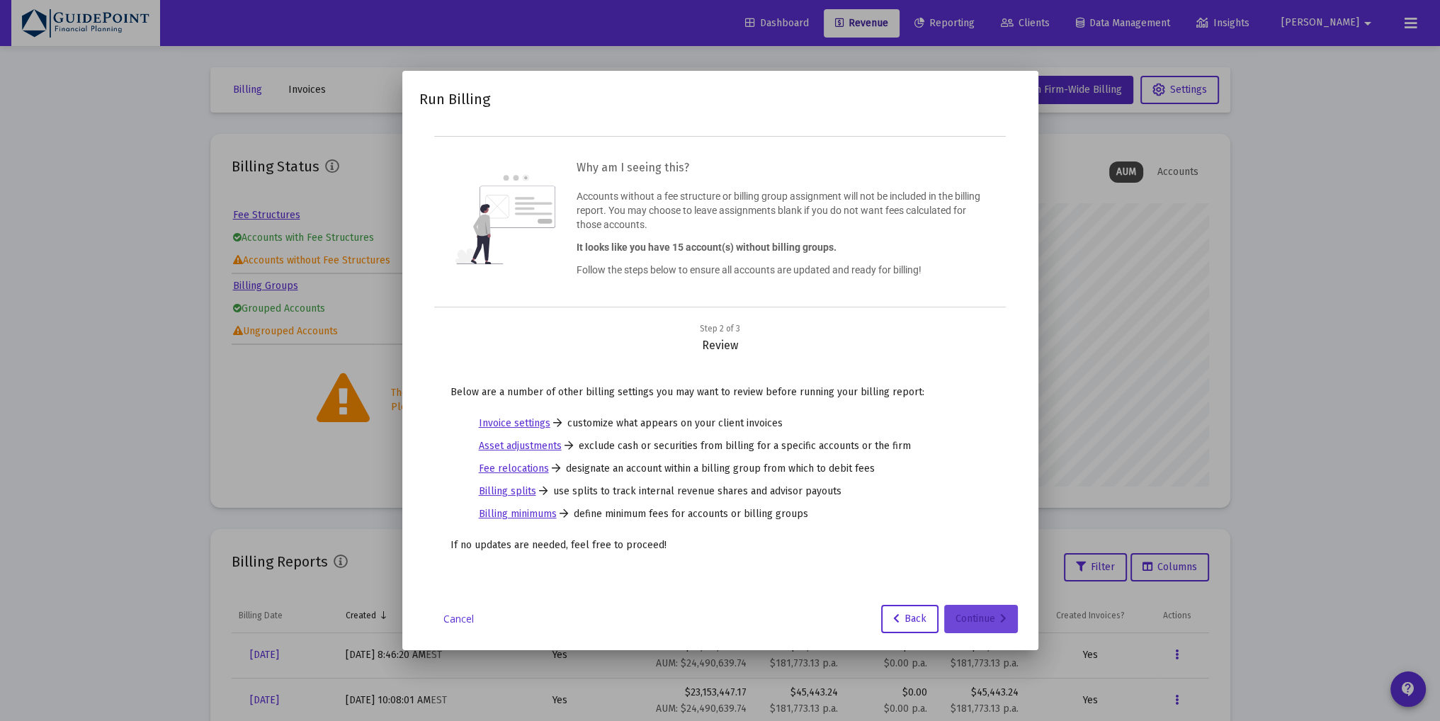
click at [964, 615] on div "Continue" at bounding box center [981, 619] width 51 height 28
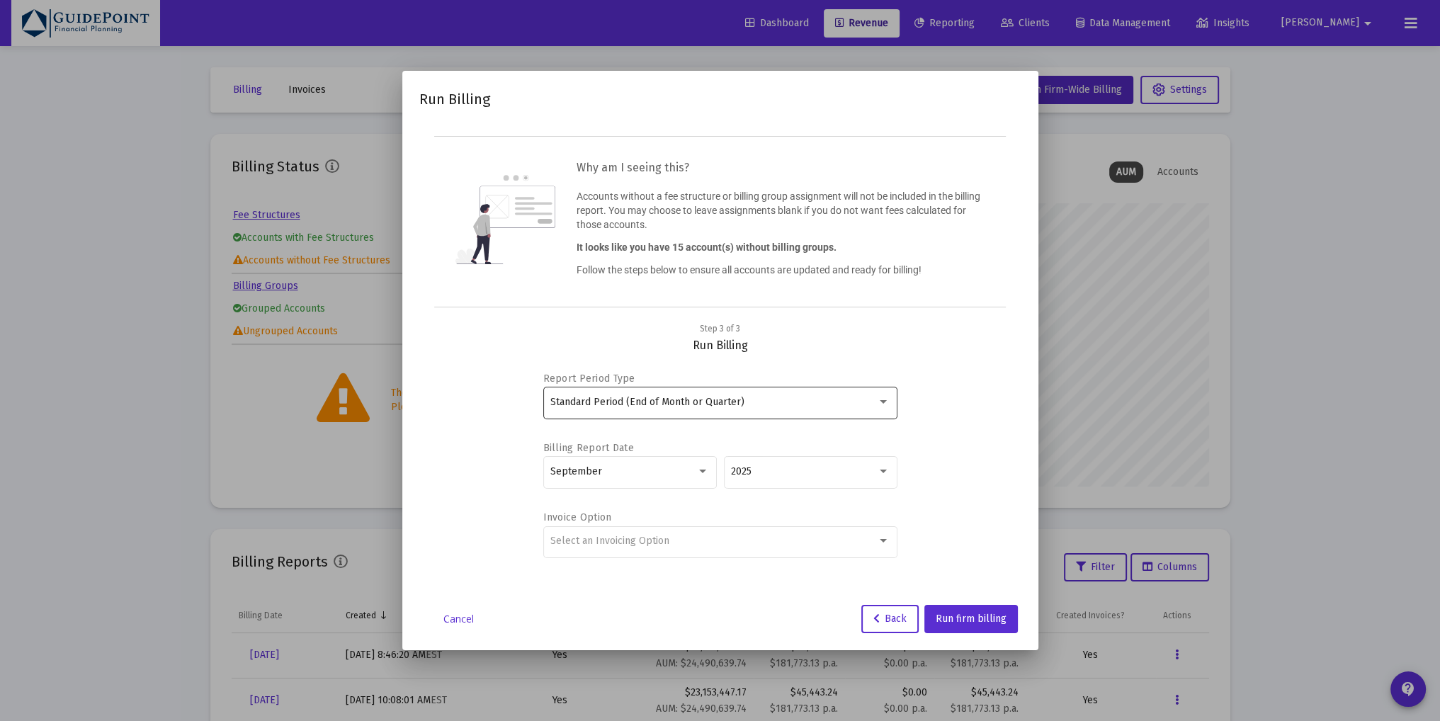
click at [696, 403] on span "Standard Period (End of Month or Quarter)" at bounding box center [647, 402] width 194 height 12
click at [768, 403] on span "Standard Period (End of Month or Quarter)" at bounding box center [719, 403] width 339 height 30
click at [730, 402] on span "Standard Period (End of Month or Quarter)" at bounding box center [647, 402] width 194 height 12
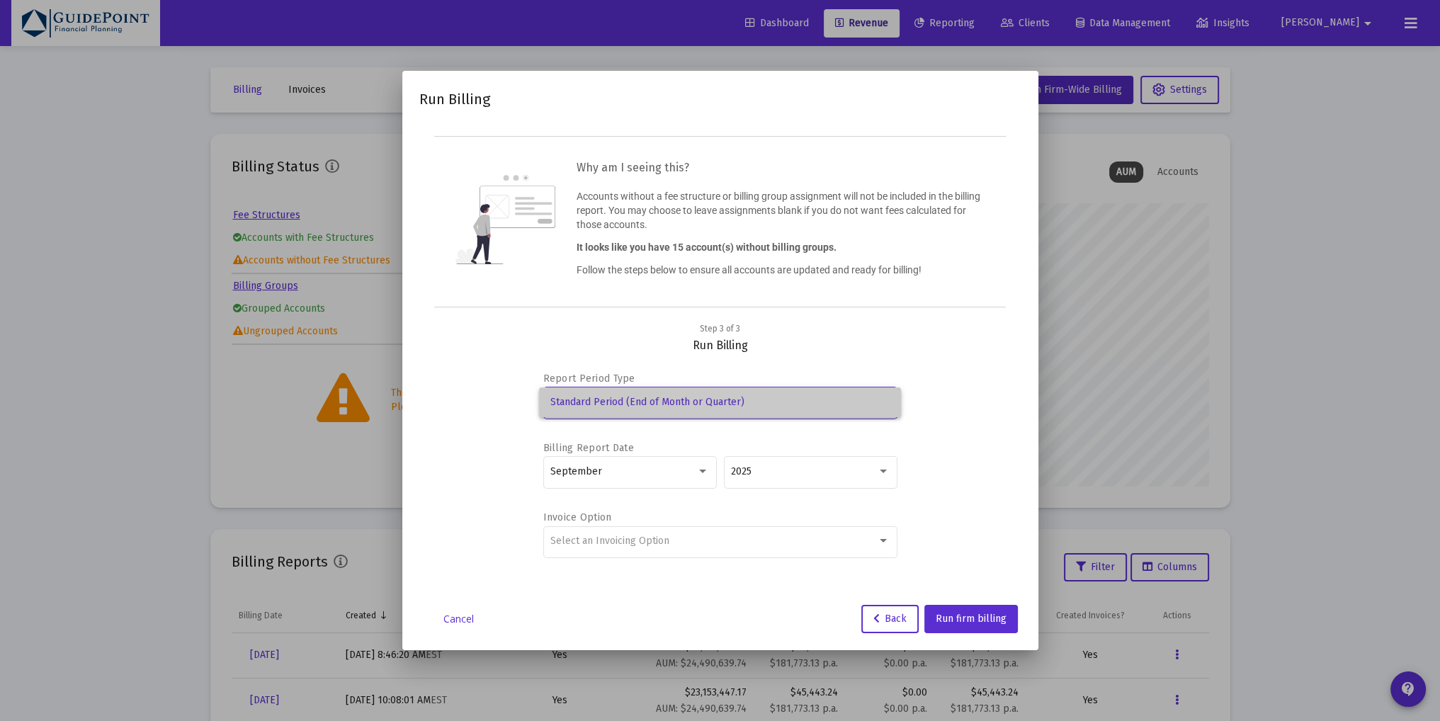
click at [871, 403] on span "Standard Period (End of Month or Quarter)" at bounding box center [719, 403] width 339 height 30
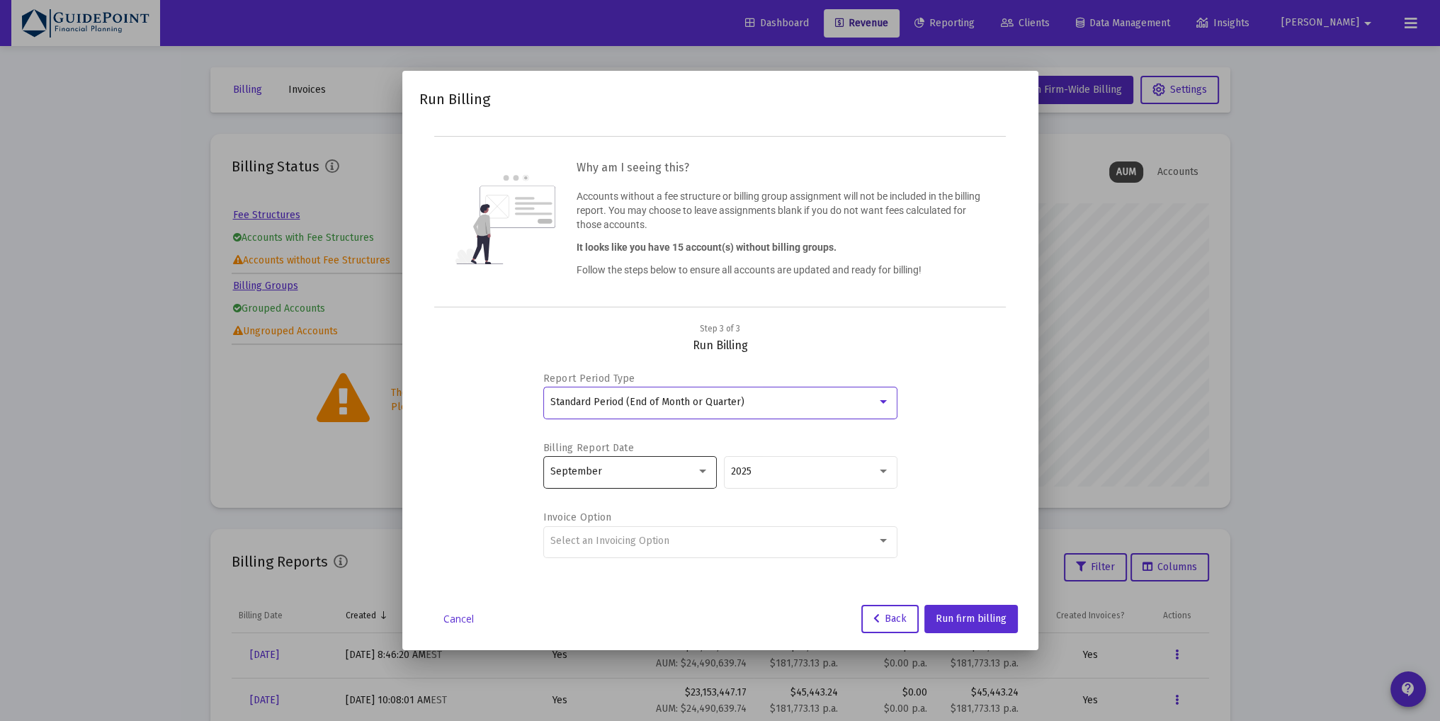
click at [669, 456] on div "September" at bounding box center [629, 471] width 159 height 35
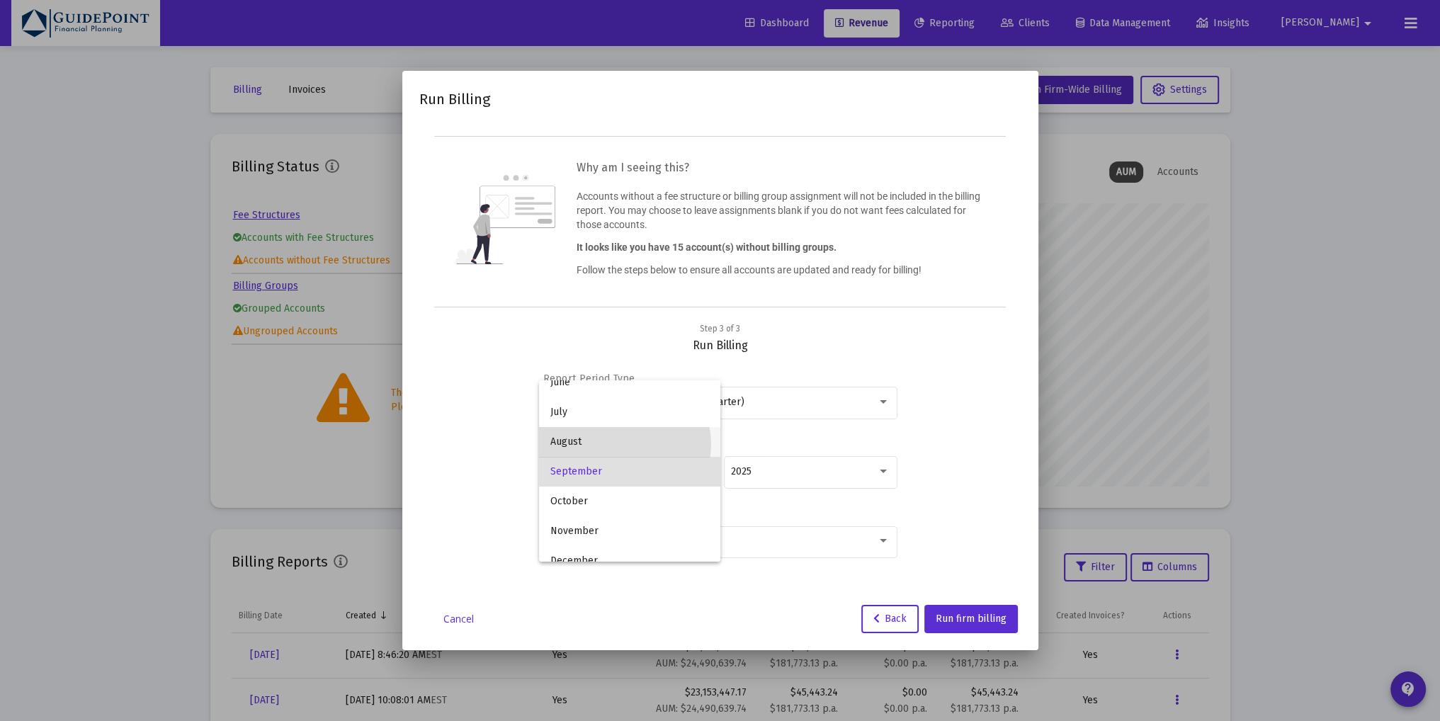
click at [623, 443] on span "August" at bounding box center [629, 442] width 159 height 30
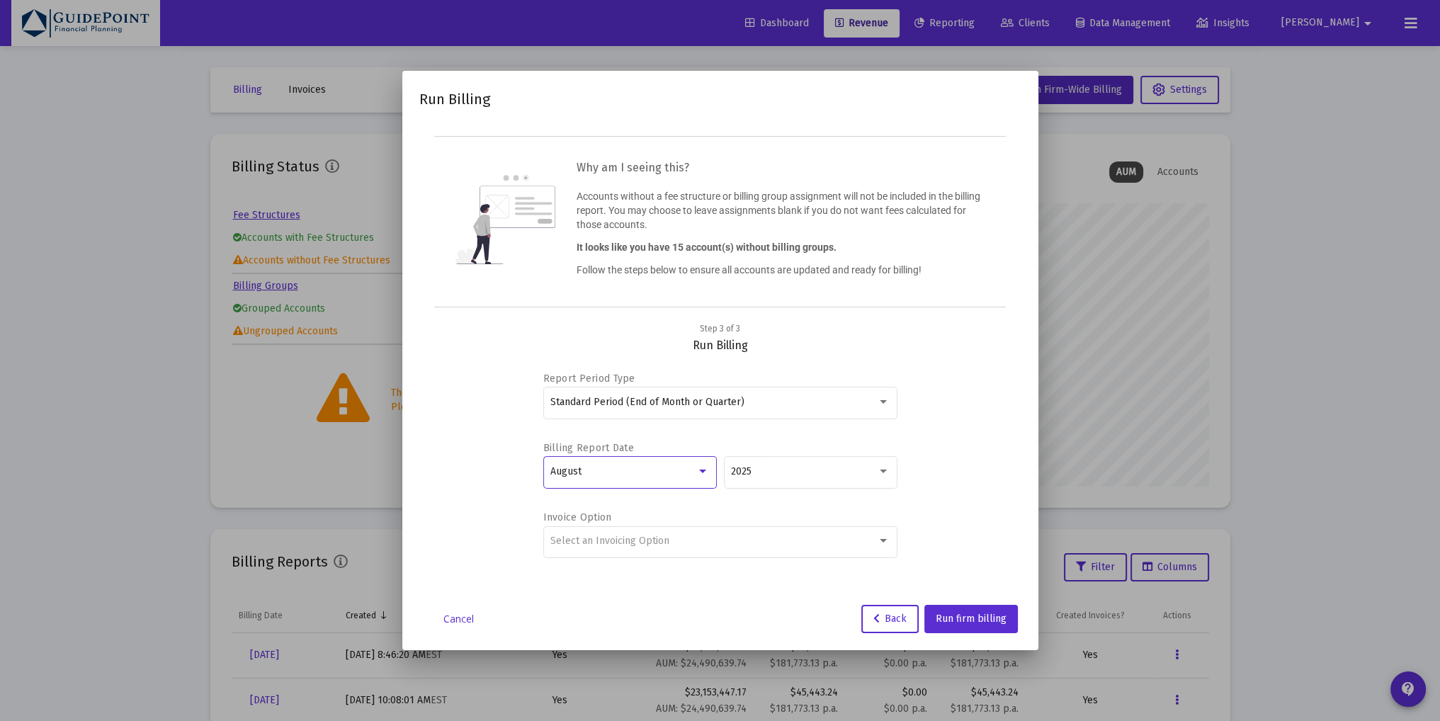
click at [632, 471] on div "August" at bounding box center [623, 471] width 146 height 11
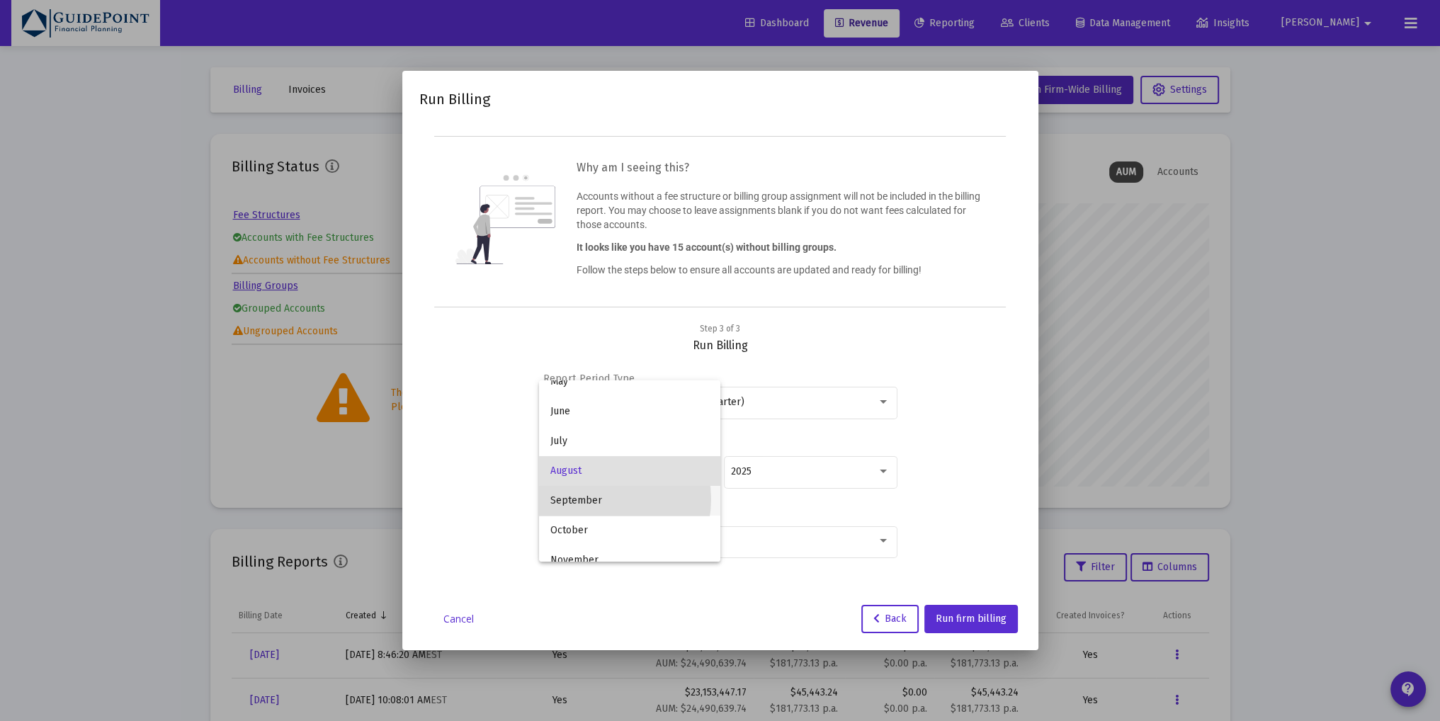
click at [595, 499] on span "September" at bounding box center [629, 501] width 159 height 30
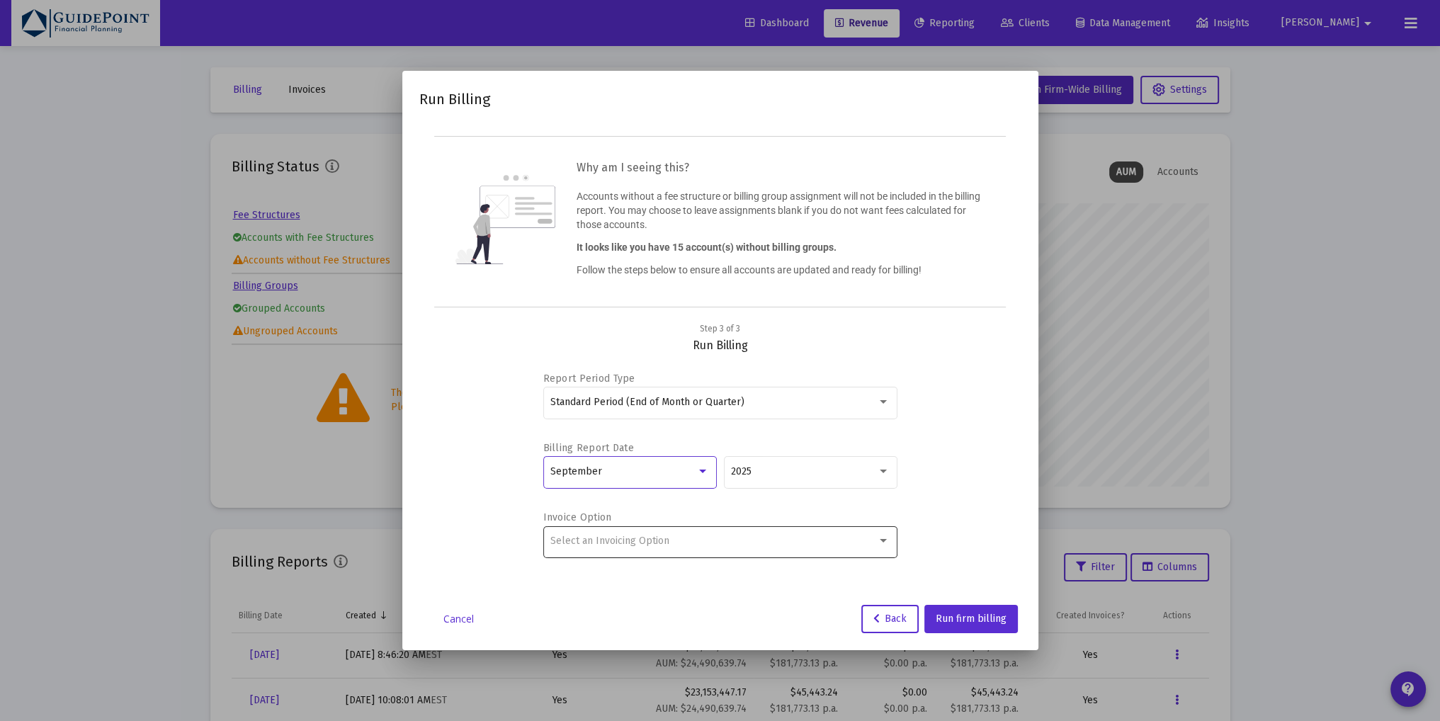
click at [611, 548] on div "Select an Invoicing Option" at bounding box center [719, 541] width 339 height 35
click at [635, 570] on span "Create Invoice by Billing Group" at bounding box center [719, 570] width 339 height 30
click at [980, 614] on span "Run firm billing" at bounding box center [971, 619] width 71 height 12
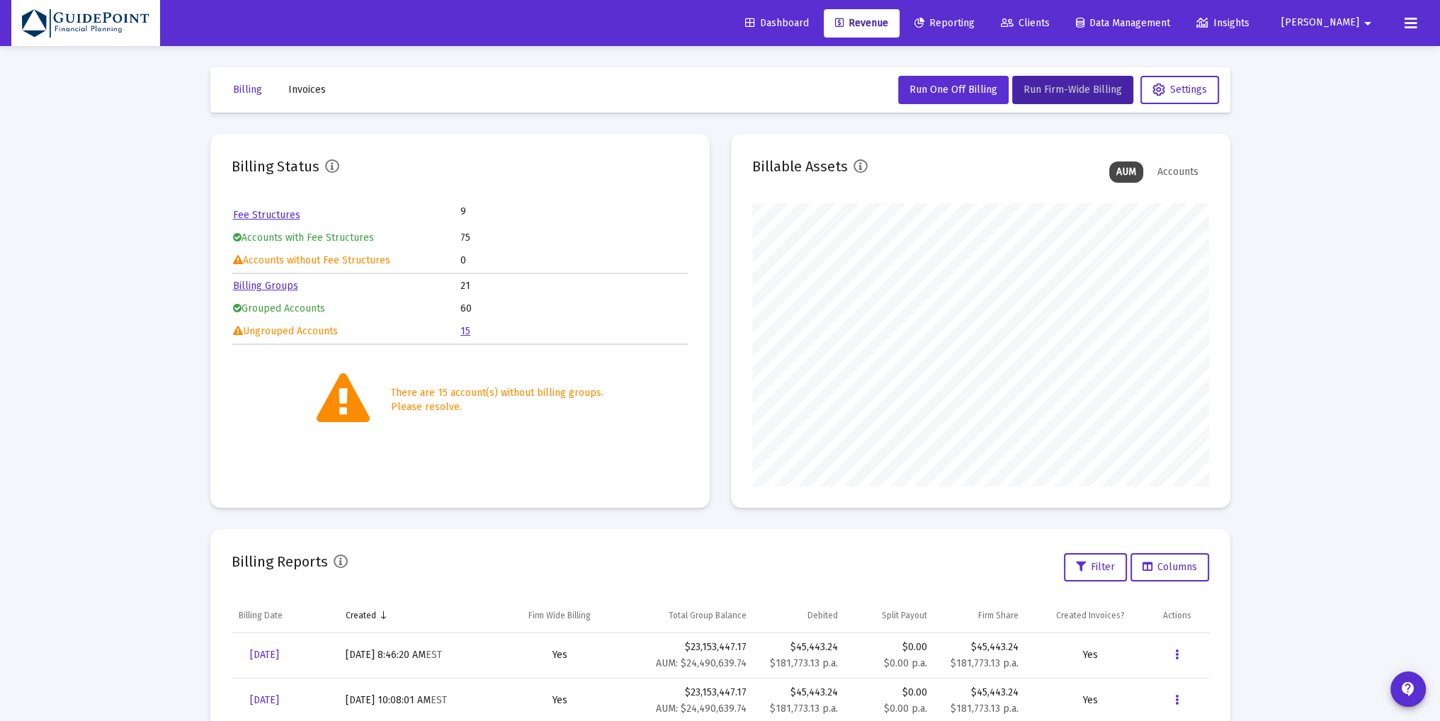
click at [809, 19] on span "Dashboard" at bounding box center [777, 23] width 64 height 12
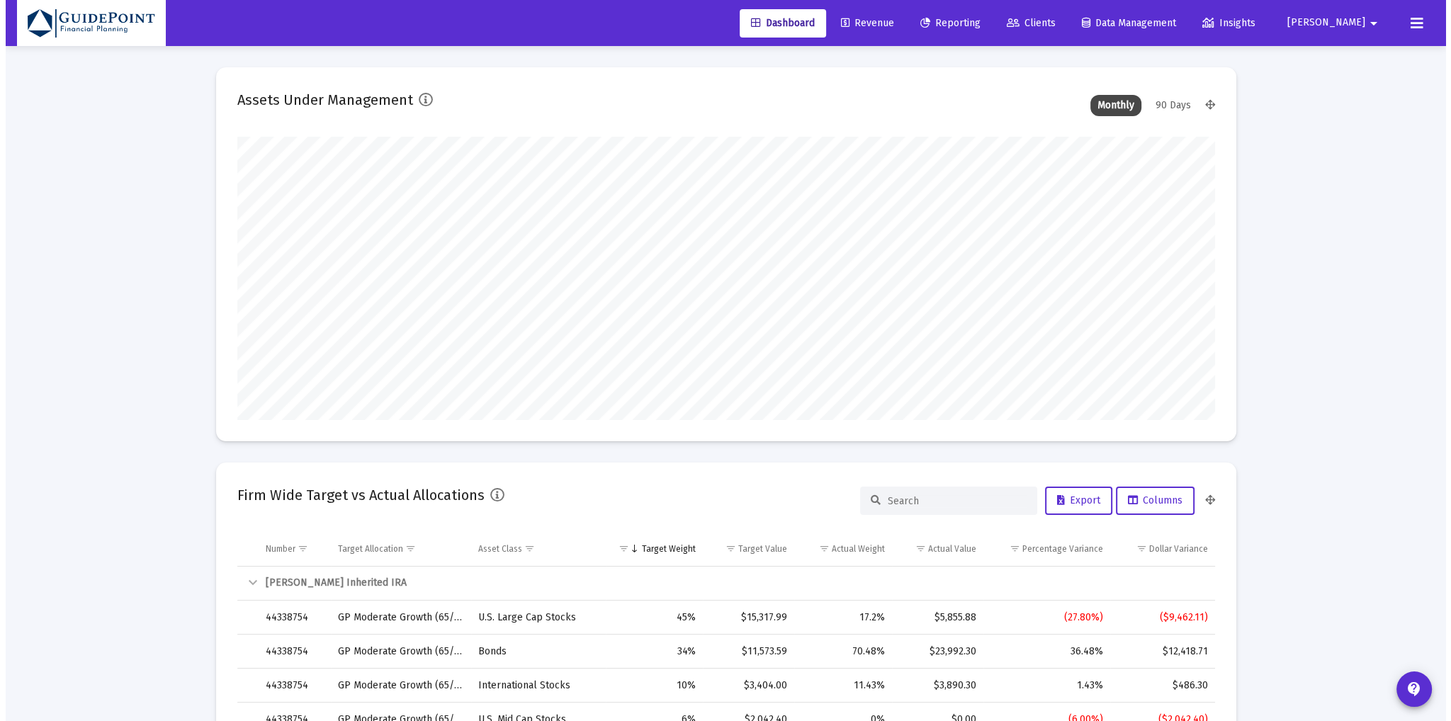
scroll to position [283, 526]
click at [888, 21] on span "Revenue" at bounding box center [861, 23] width 53 height 12
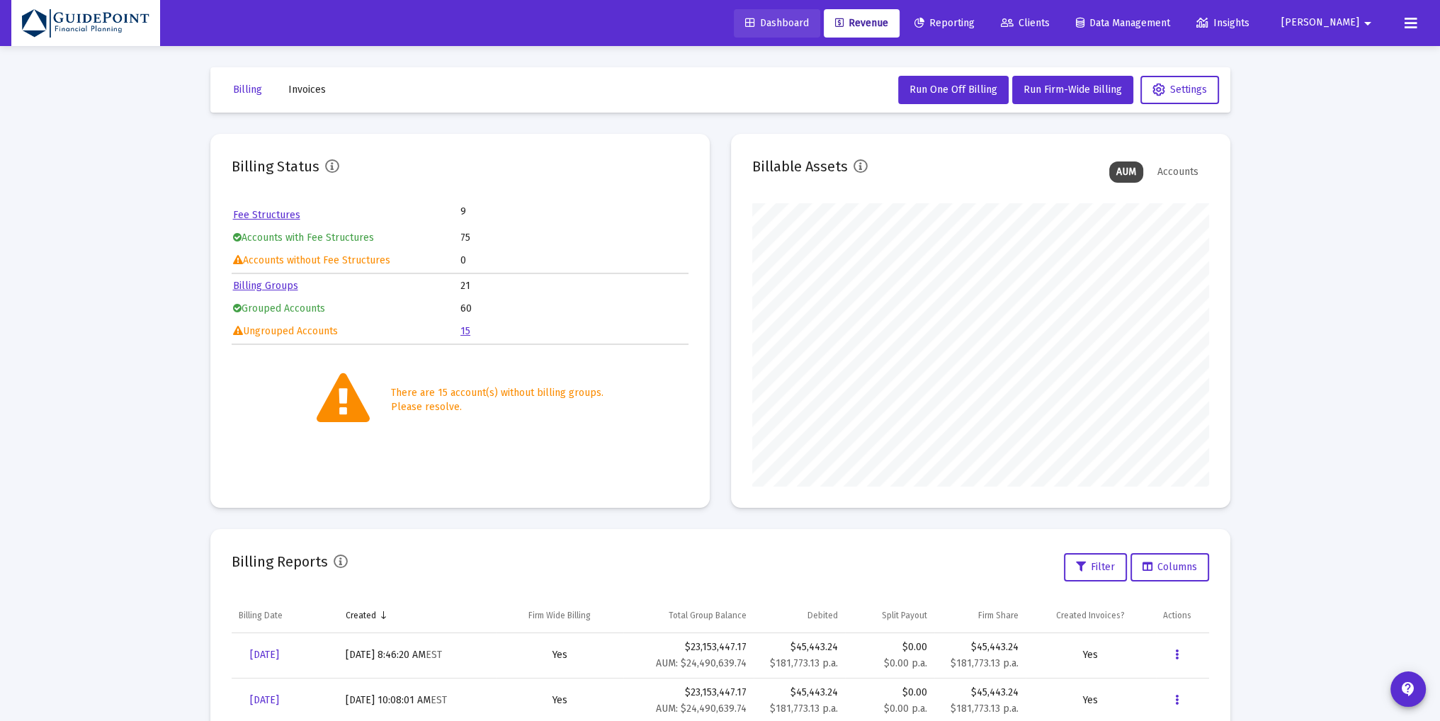
click at [809, 20] on span "Dashboard" at bounding box center [777, 23] width 64 height 12
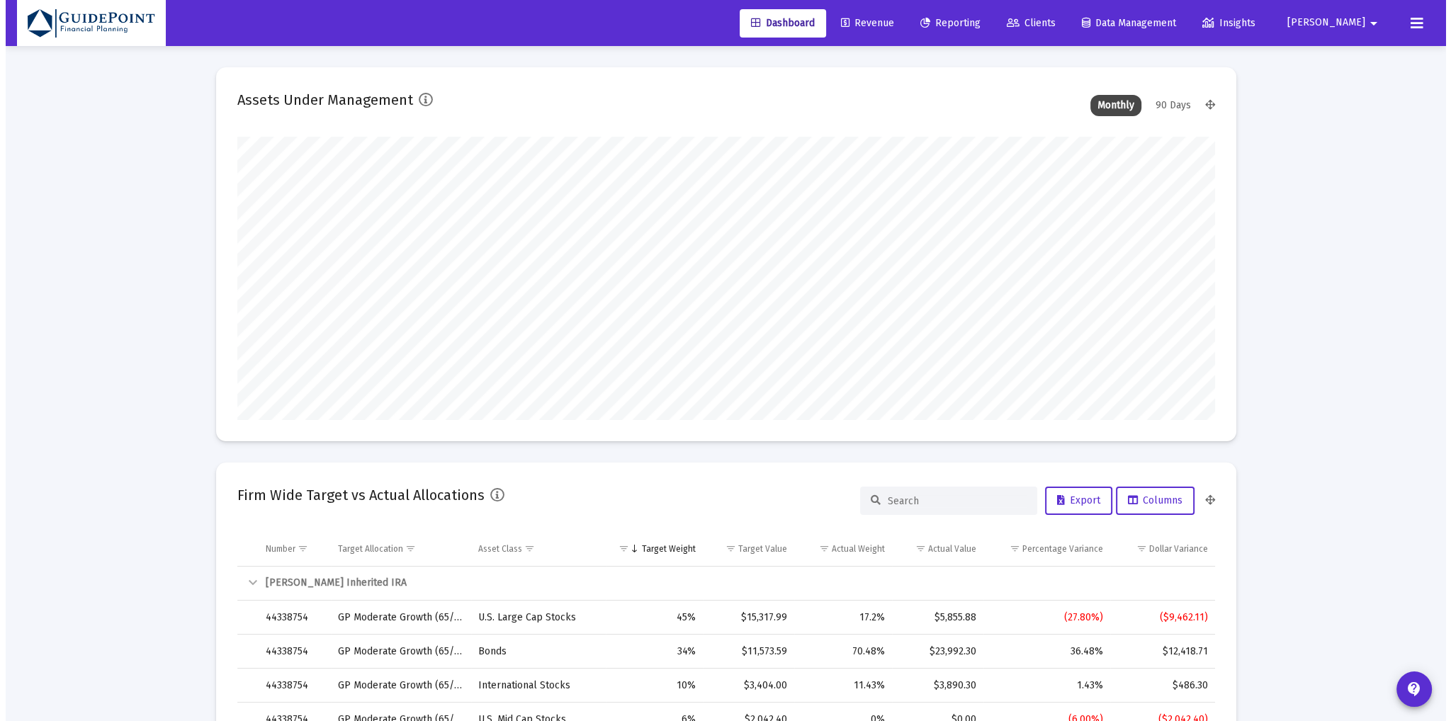
scroll to position [283, 526]
click at [888, 21] on span "Revenue" at bounding box center [861, 23] width 53 height 12
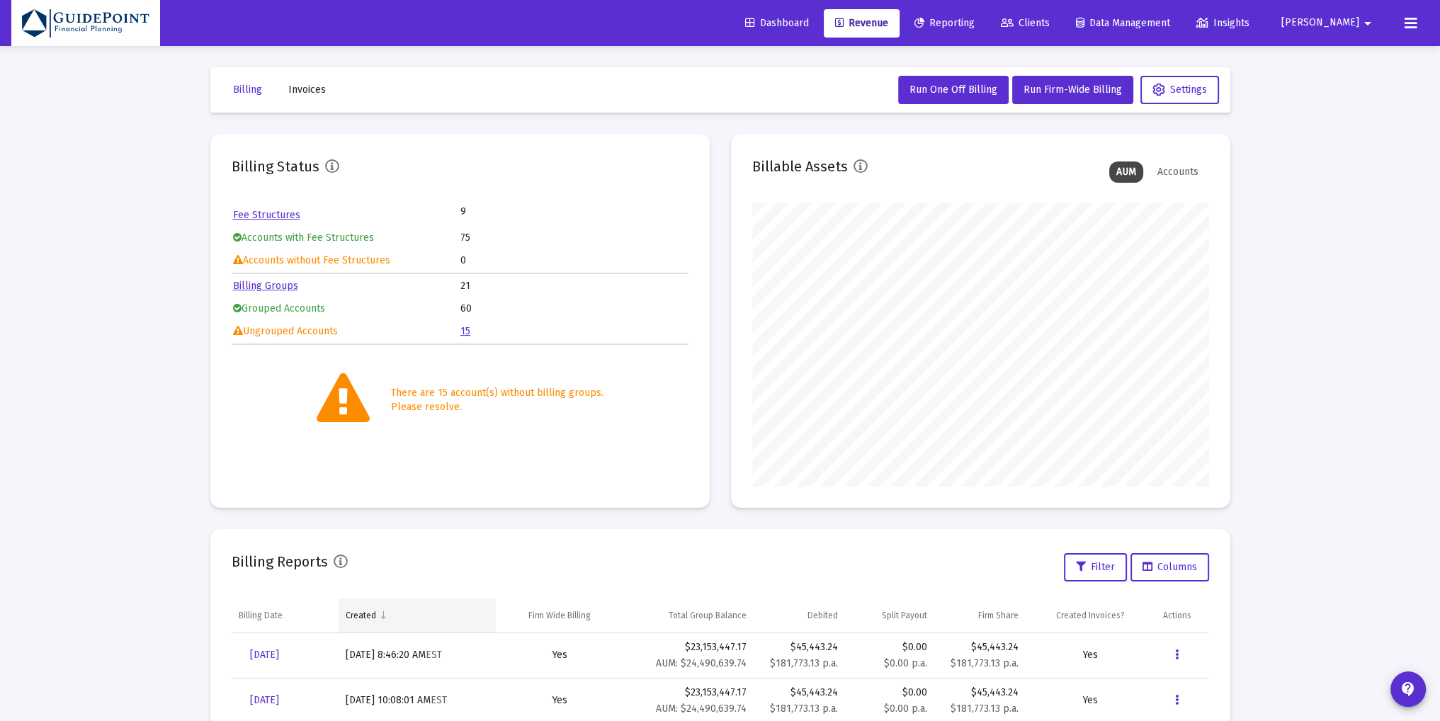
click at [345, 621] on td "Created" at bounding box center [417, 616] width 157 height 34
click at [347, 619] on div "Created" at bounding box center [362, 615] width 30 height 11
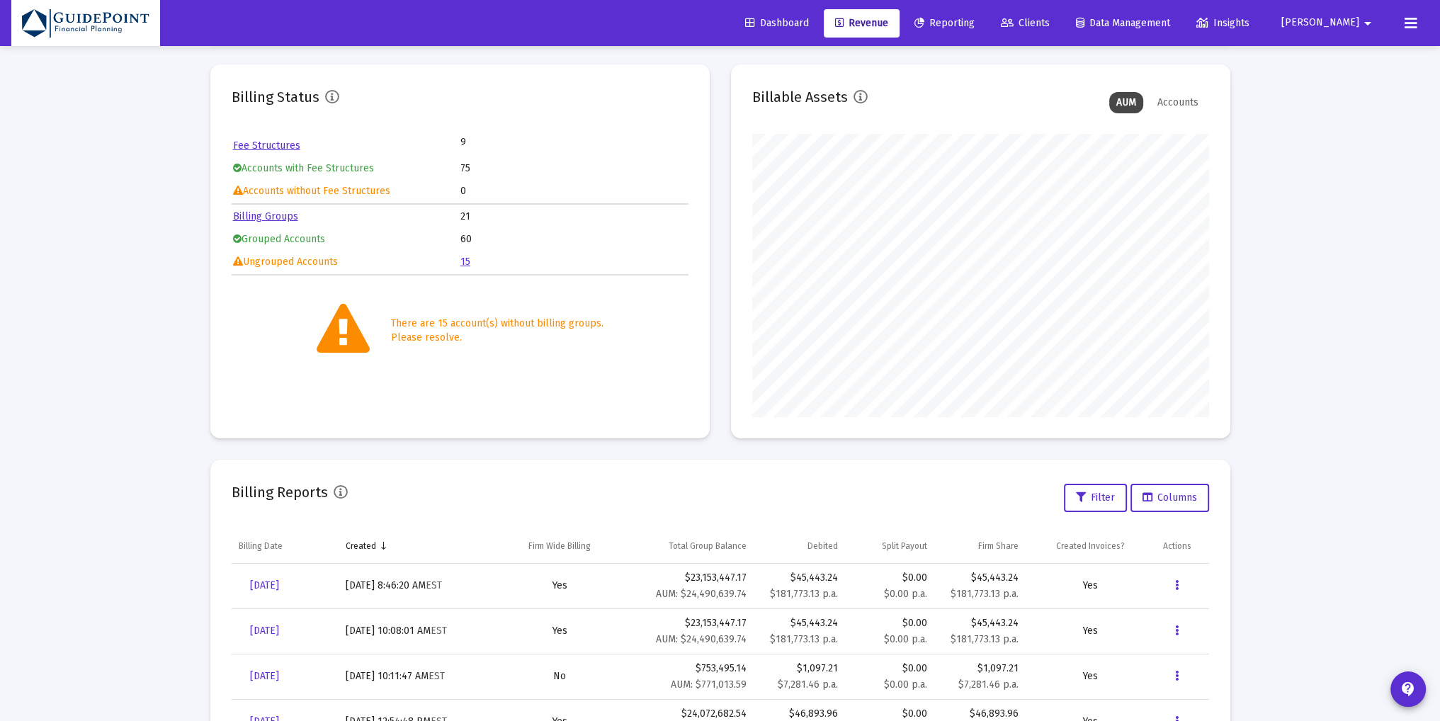
scroll to position [70, 0]
click at [1158, 28] on span "Data Management" at bounding box center [1123, 23] width 94 height 12
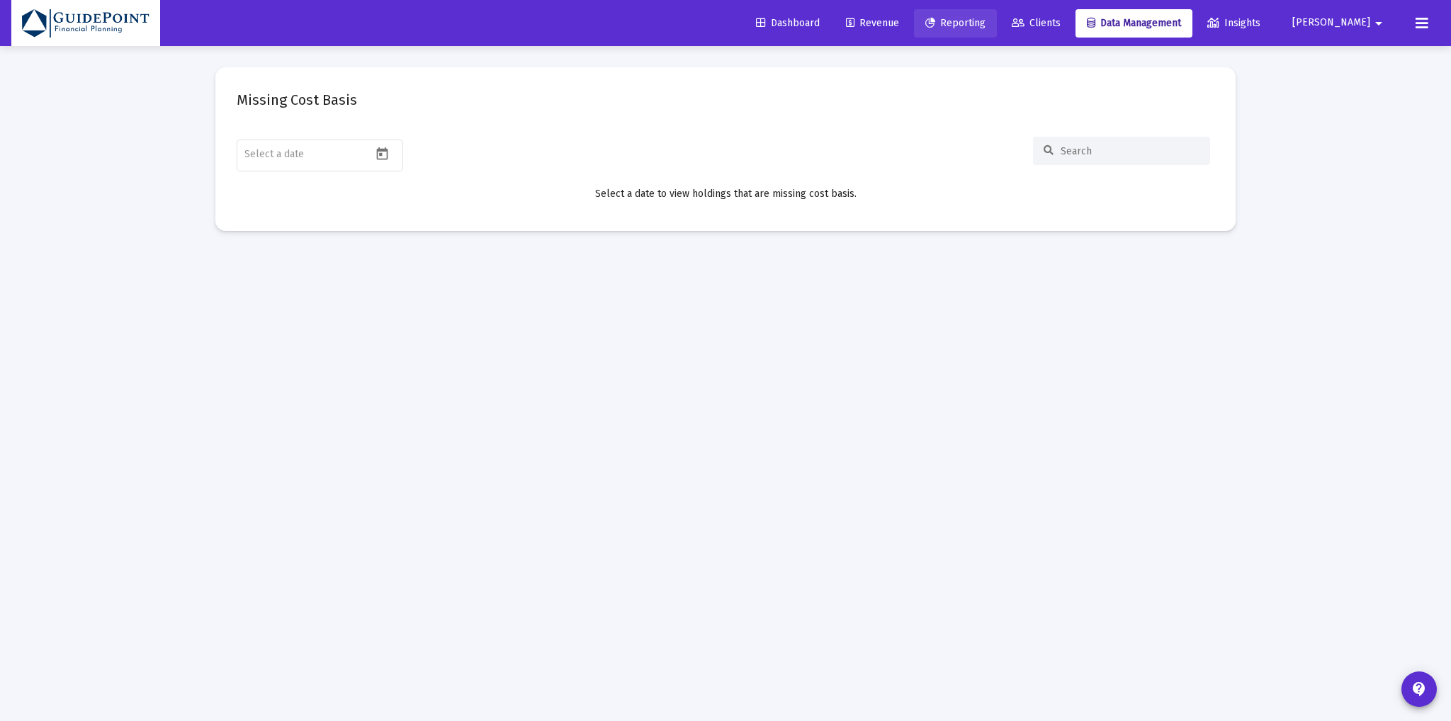
click at [985, 20] on span "Reporting" at bounding box center [955, 23] width 60 height 12
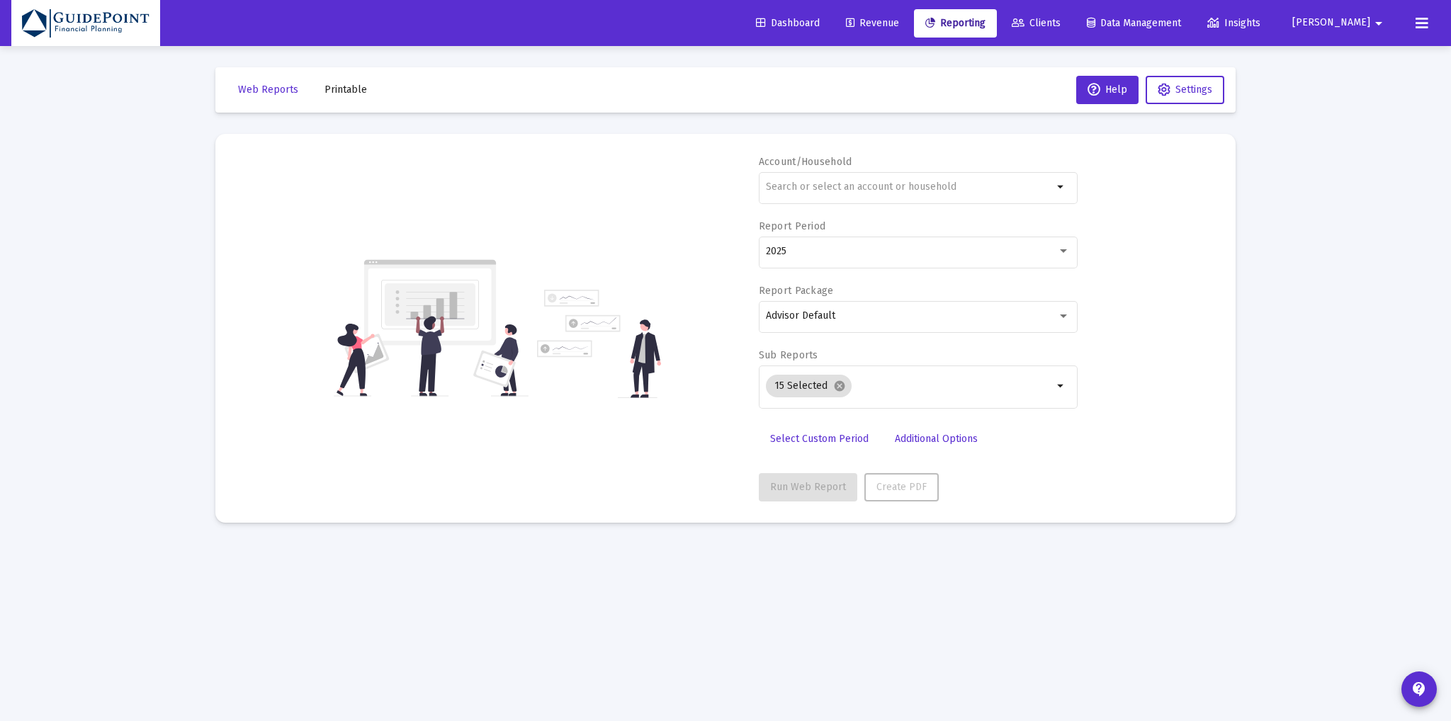
click at [820, 23] on span "Dashboard" at bounding box center [788, 23] width 64 height 12
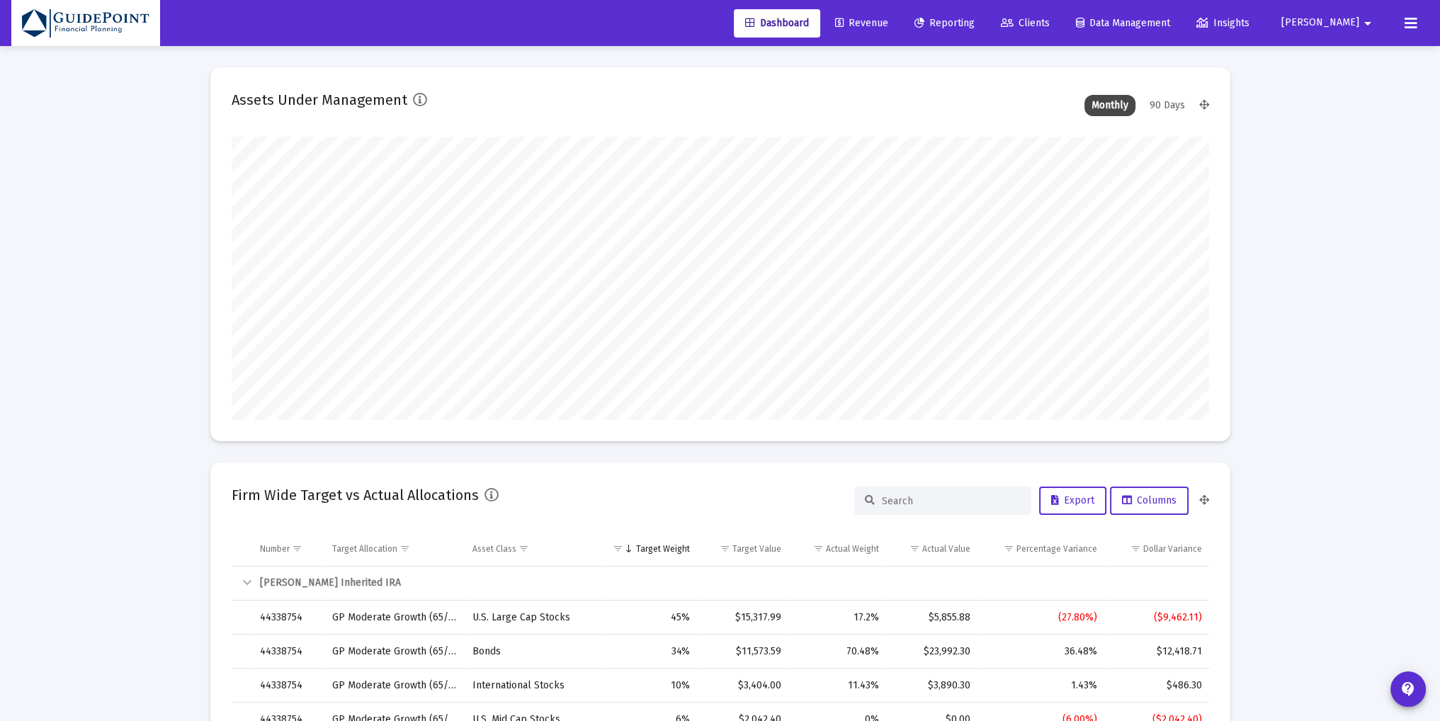
scroll to position [283, 457]
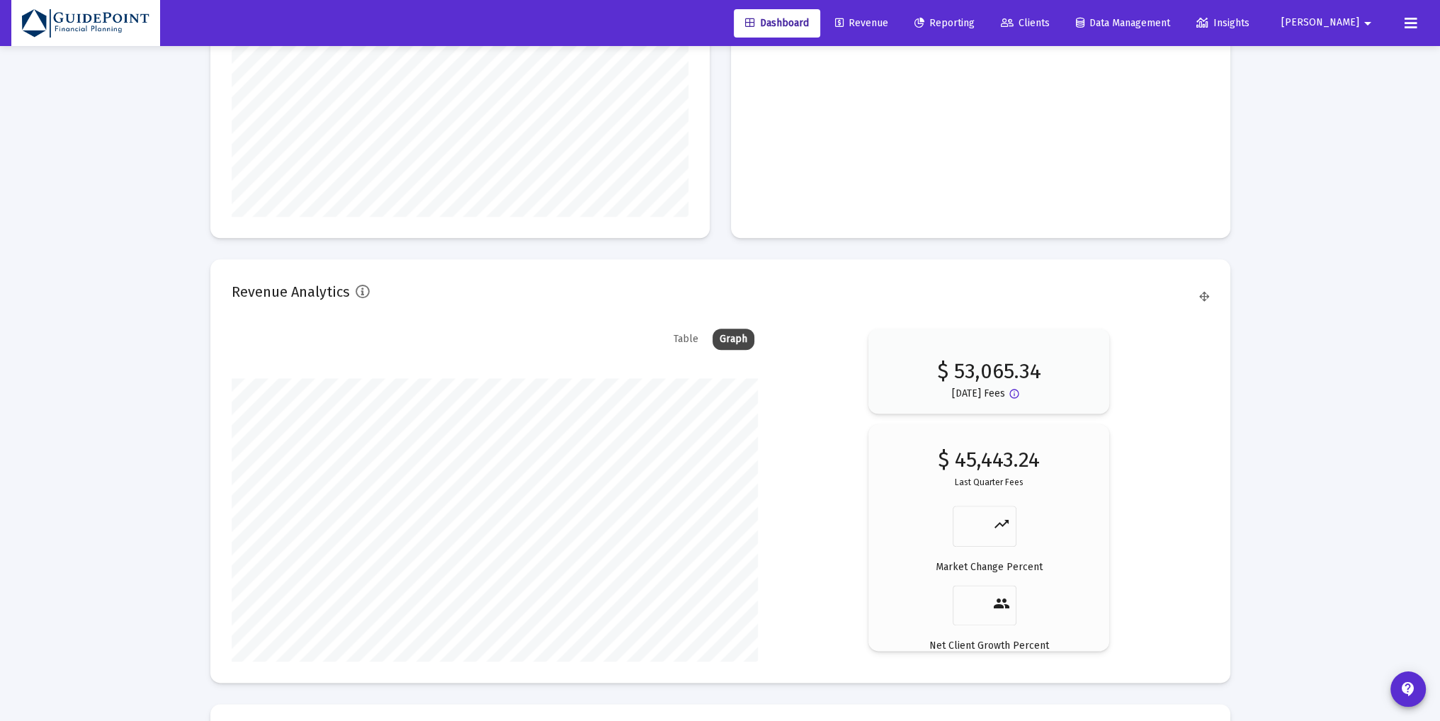
click at [888, 19] on span "Revenue" at bounding box center [861, 23] width 53 height 12
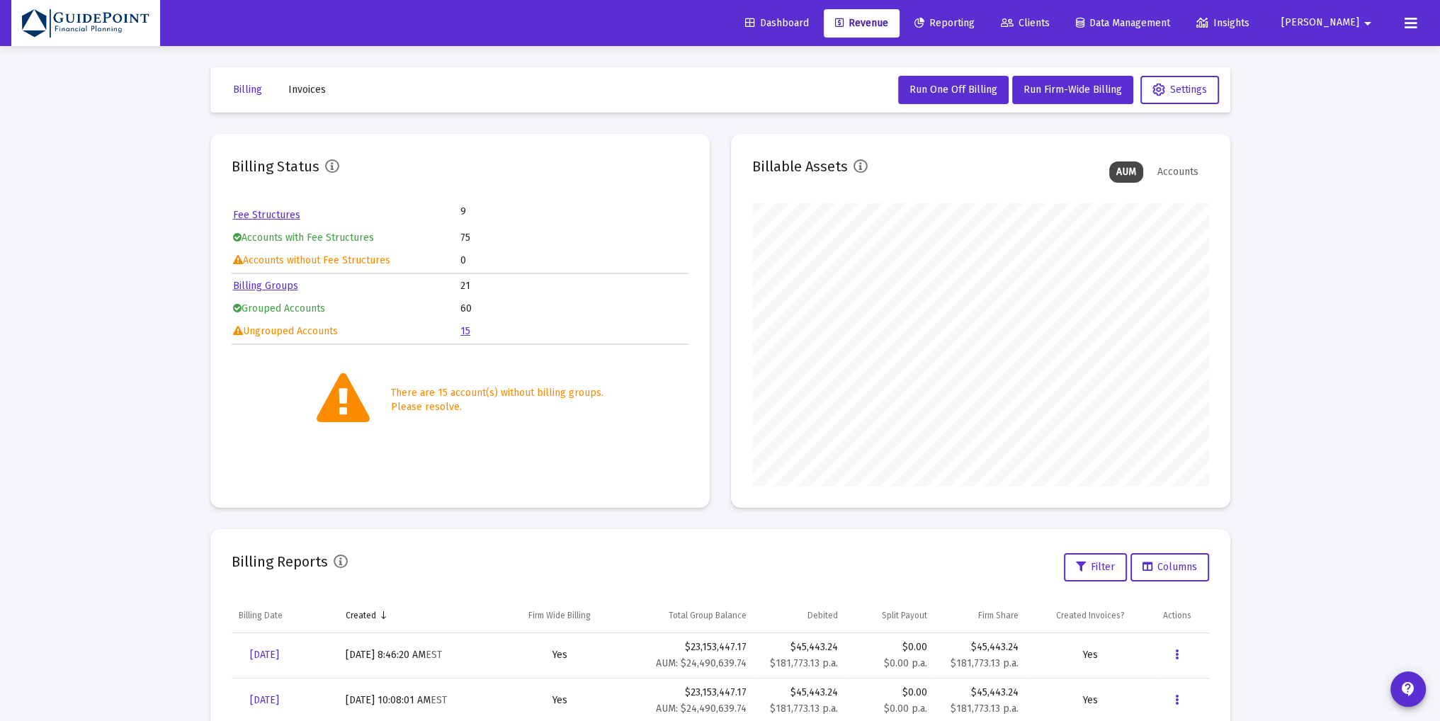
click at [1362, 25] on mat-icon "arrow_drop_down" at bounding box center [1368, 23] width 17 height 28
click at [1321, 203] on div at bounding box center [720, 360] width 1440 height 721
click at [1344, 18] on span "[PERSON_NAME]" at bounding box center [1321, 23] width 78 height 12
click at [1337, 89] on icon at bounding box center [1338, 94] width 13 height 13
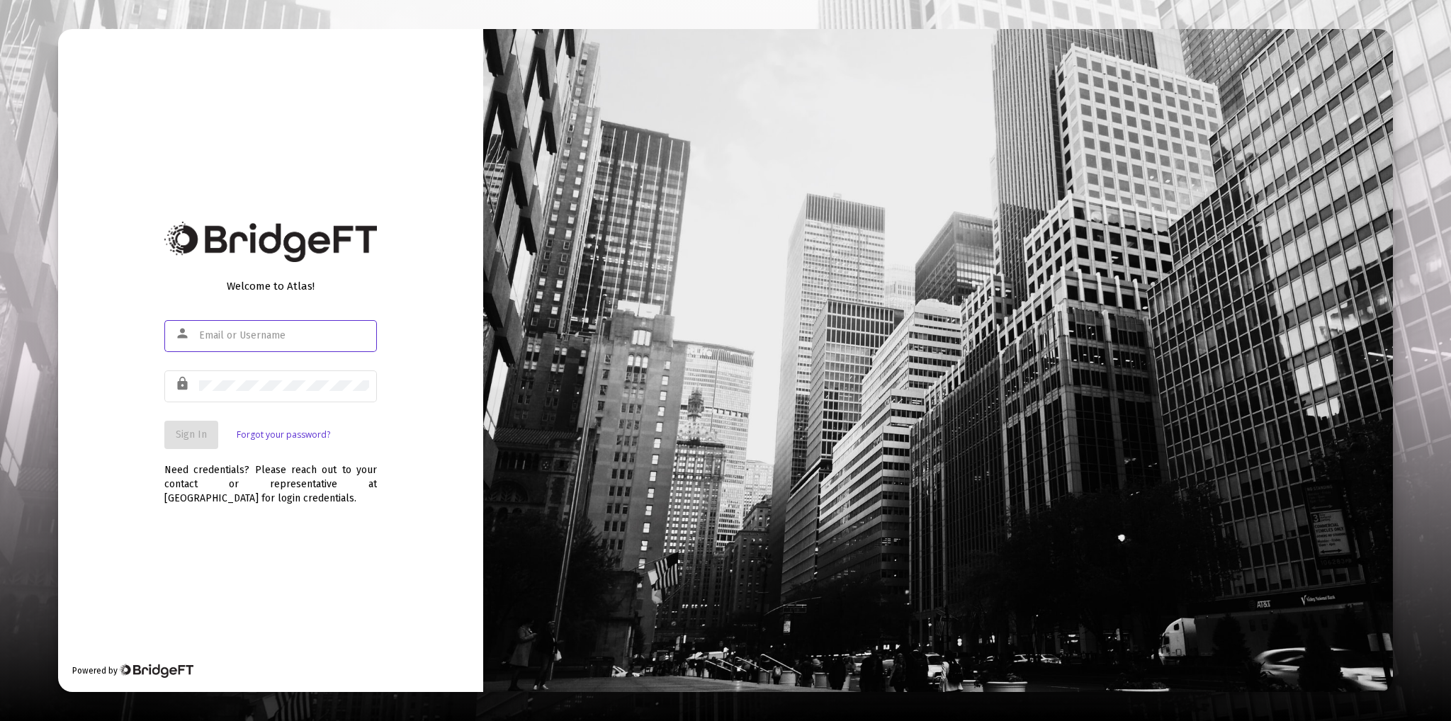
type input "[PERSON_NAME][EMAIL_ADDRESS][DOMAIN_NAME]"
click at [199, 436] on span "Sign In" at bounding box center [191, 435] width 31 height 12
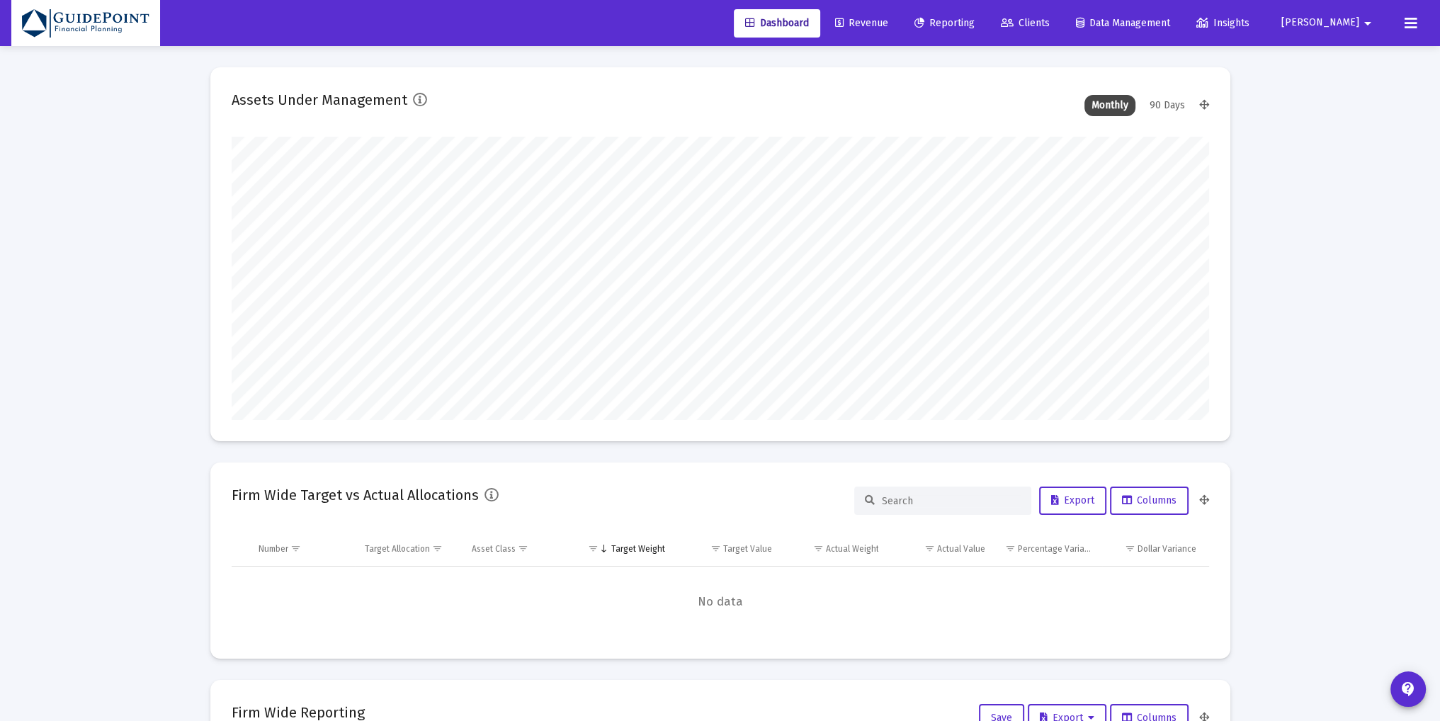
type input "[DATE]"
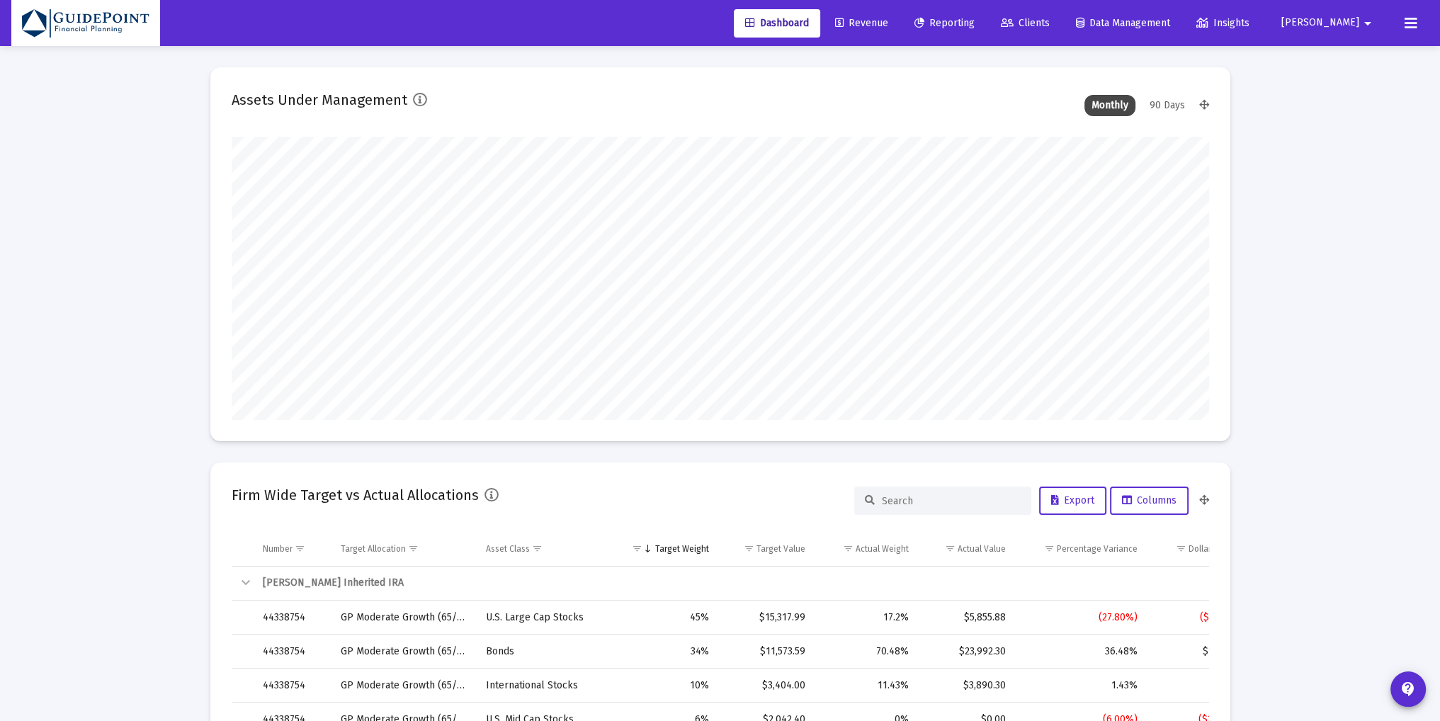
scroll to position [283, 457]
type input "[PERSON_NAME][EMAIL_ADDRESS][DOMAIN_NAME]"
click at [888, 24] on span "Revenue" at bounding box center [861, 23] width 53 height 12
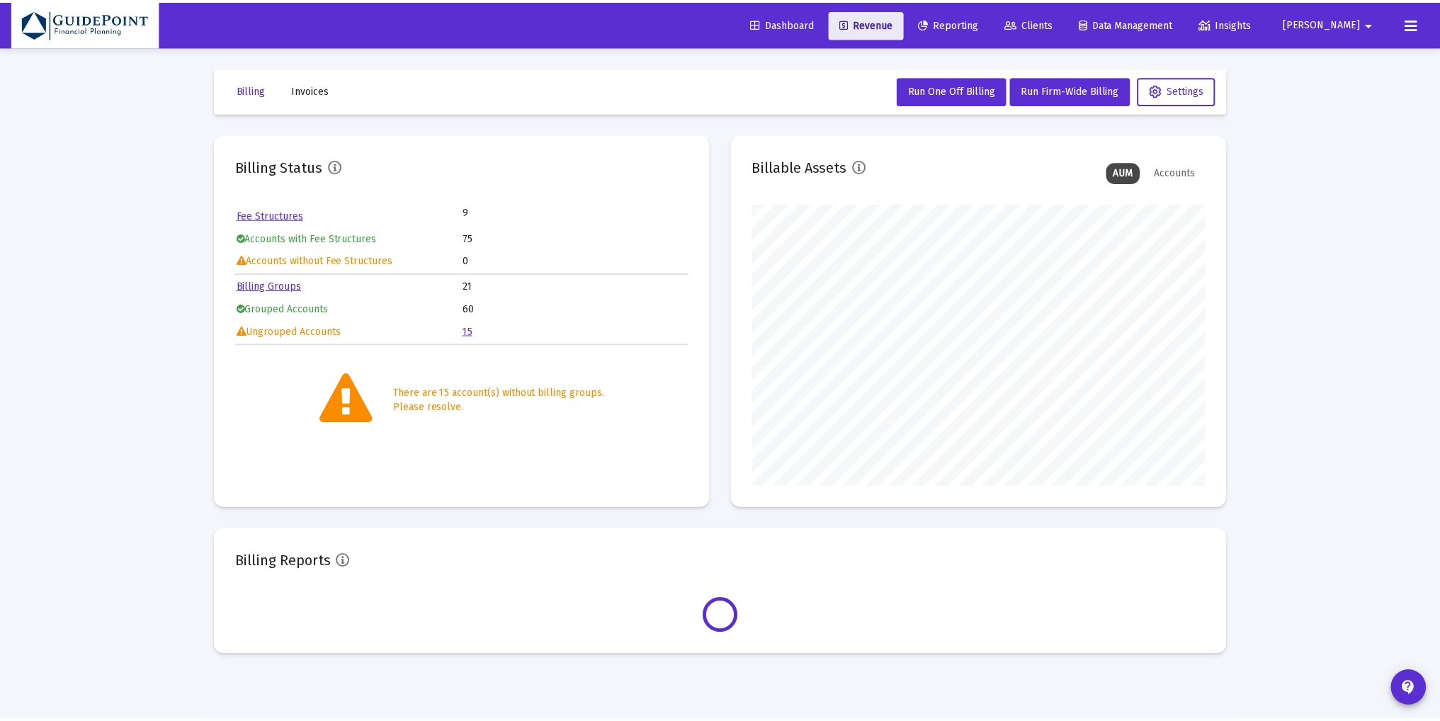
scroll to position [283, 457]
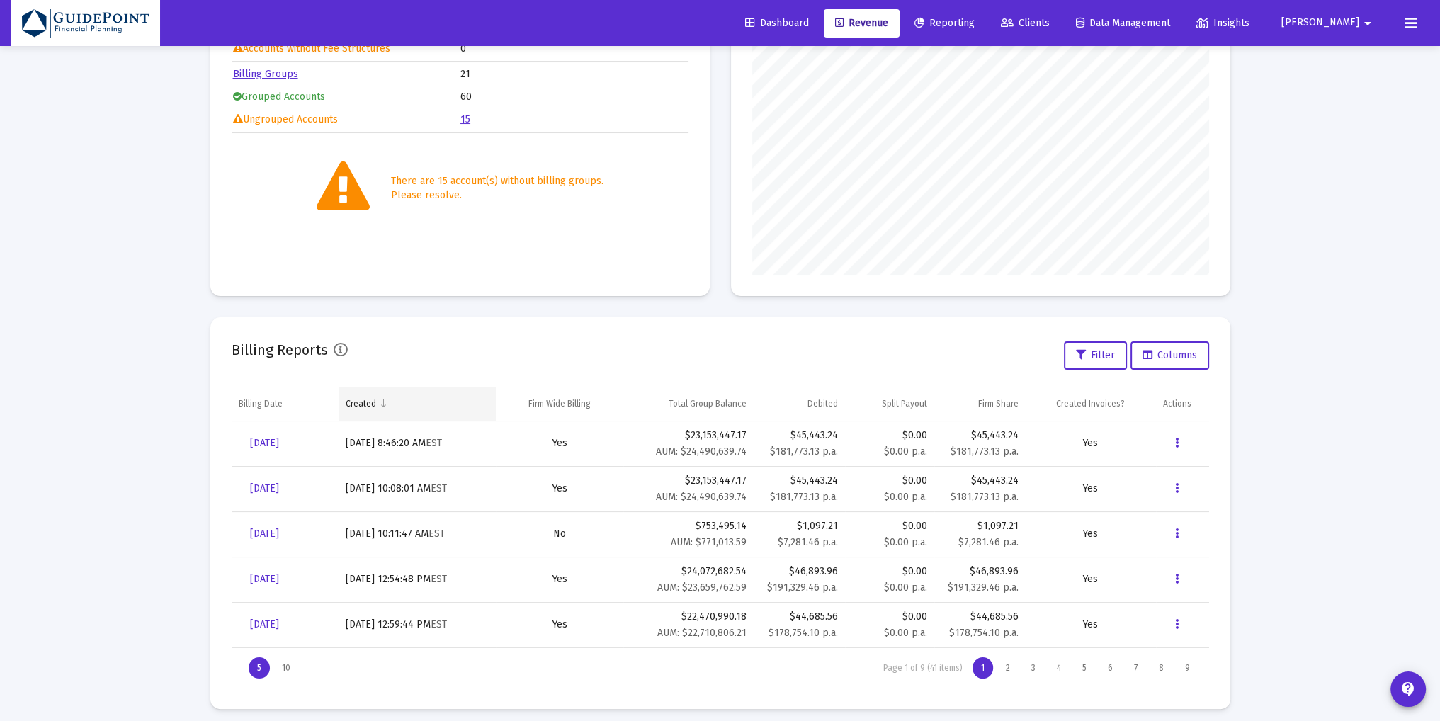
click at [373, 403] on div "Created" at bounding box center [361, 403] width 30 height 11
click at [373, 403] on div "Created" at bounding box center [362, 402] width 30 height 11
click at [1411, 679] on span "contact_support" at bounding box center [1408, 689] width 17 height 40
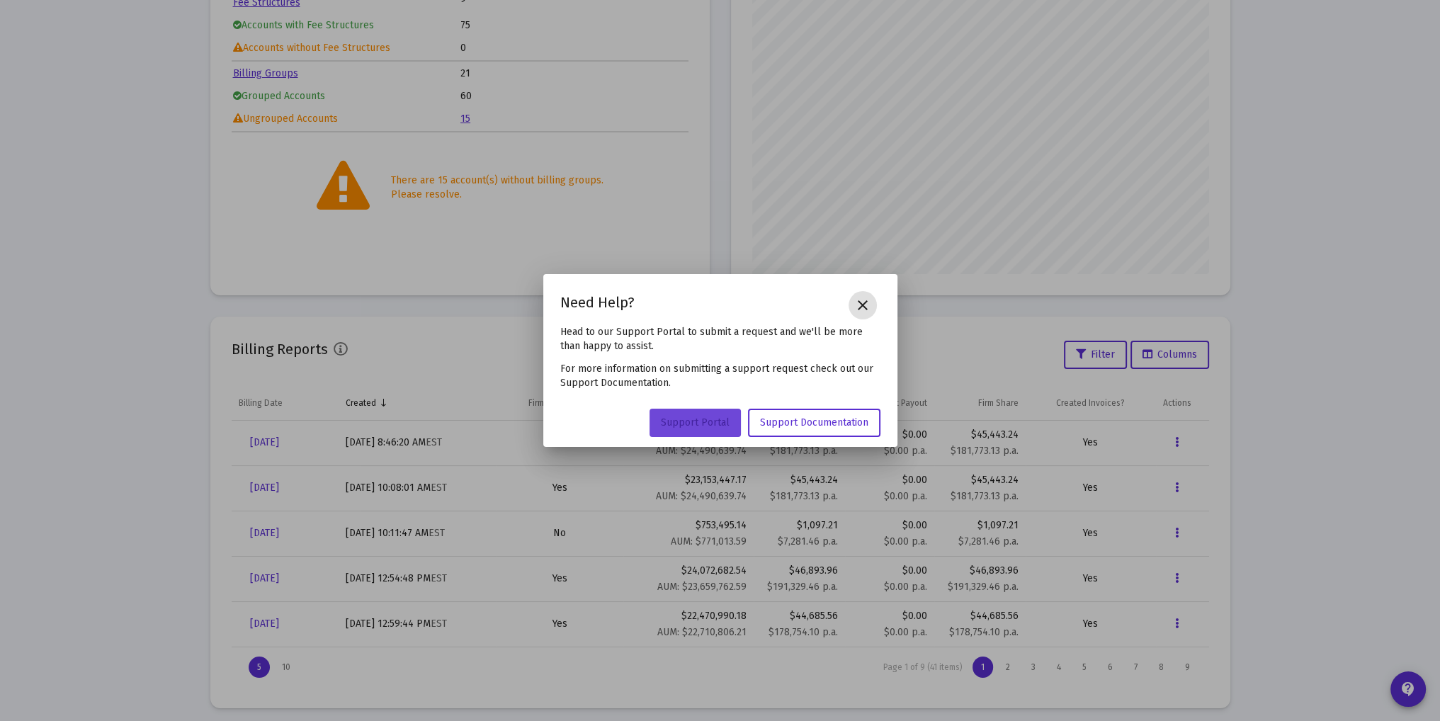
click at [716, 426] on span "Support Portal" at bounding box center [695, 423] width 69 height 12
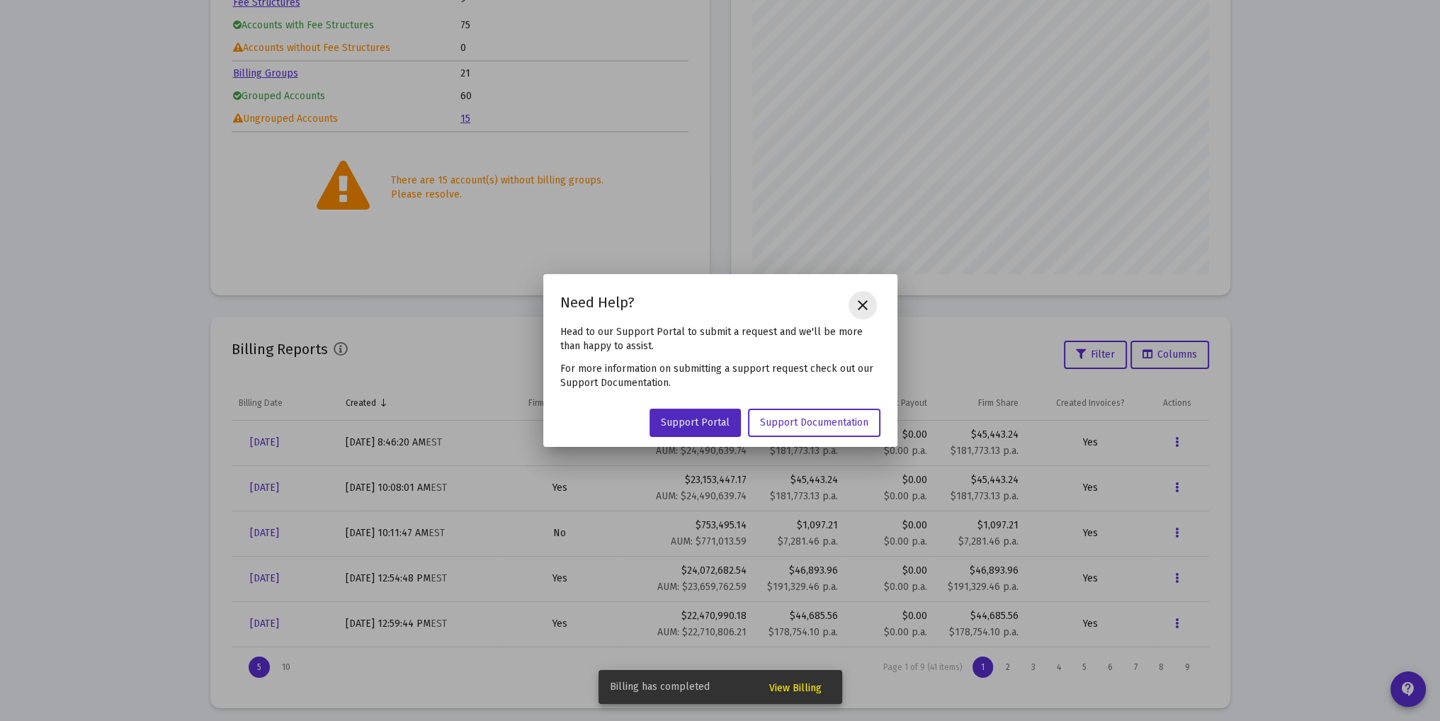
click at [871, 306] on button "close" at bounding box center [863, 305] width 28 height 28
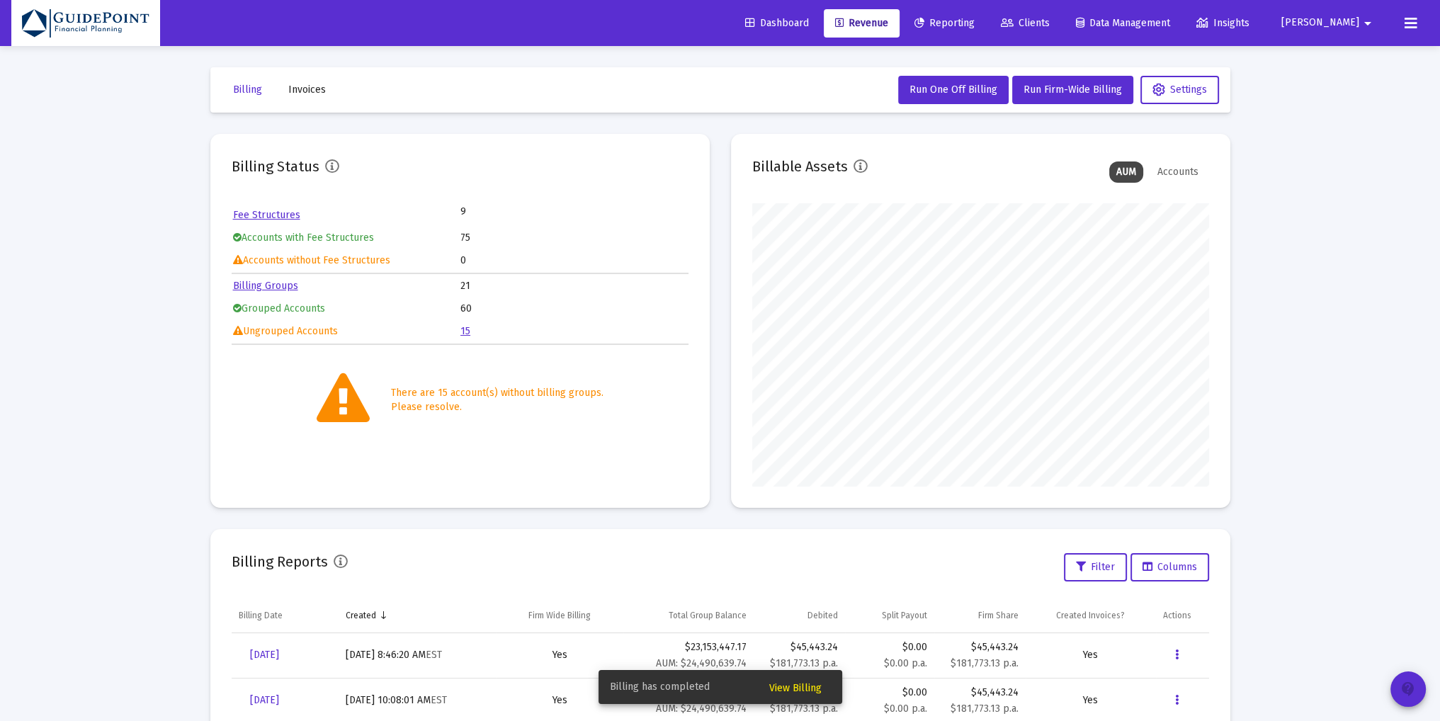
scroll to position [213, 0]
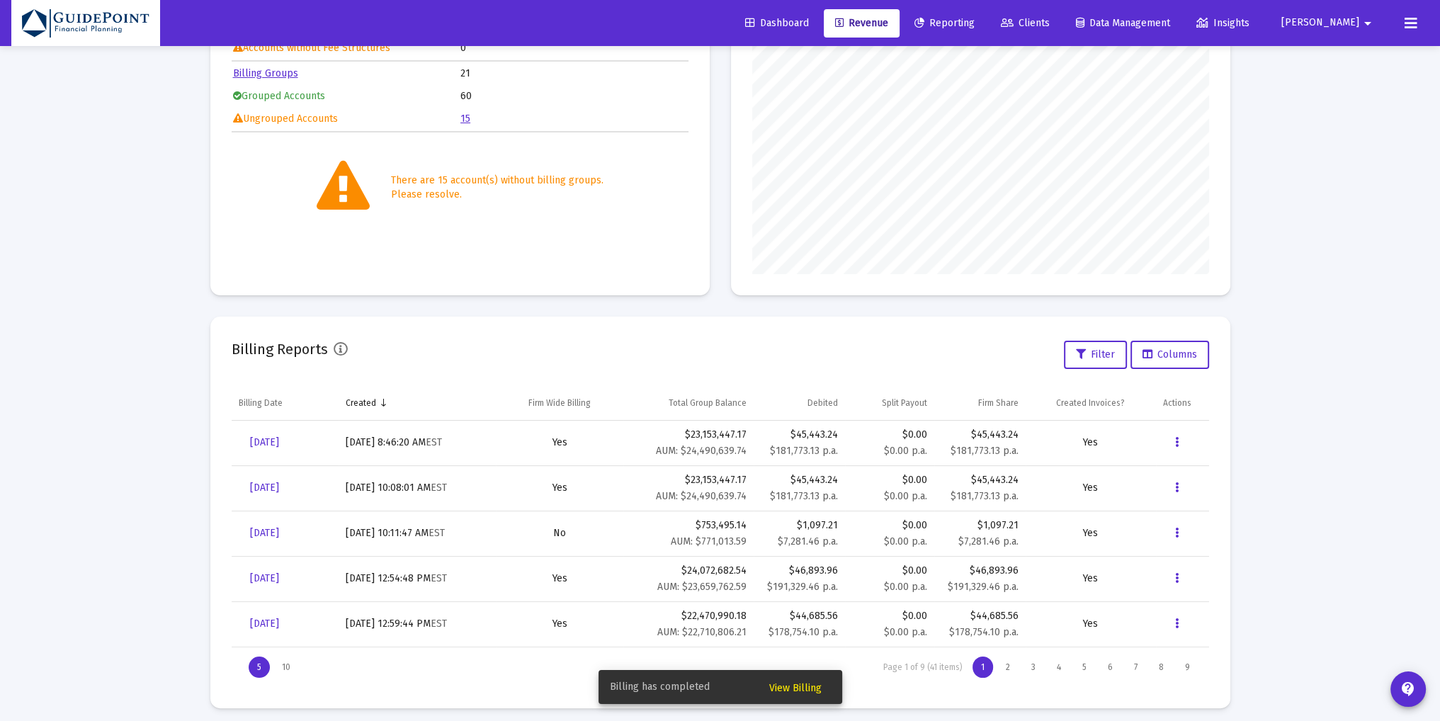
click at [787, 691] on span "View Billing" at bounding box center [795, 688] width 52 height 12
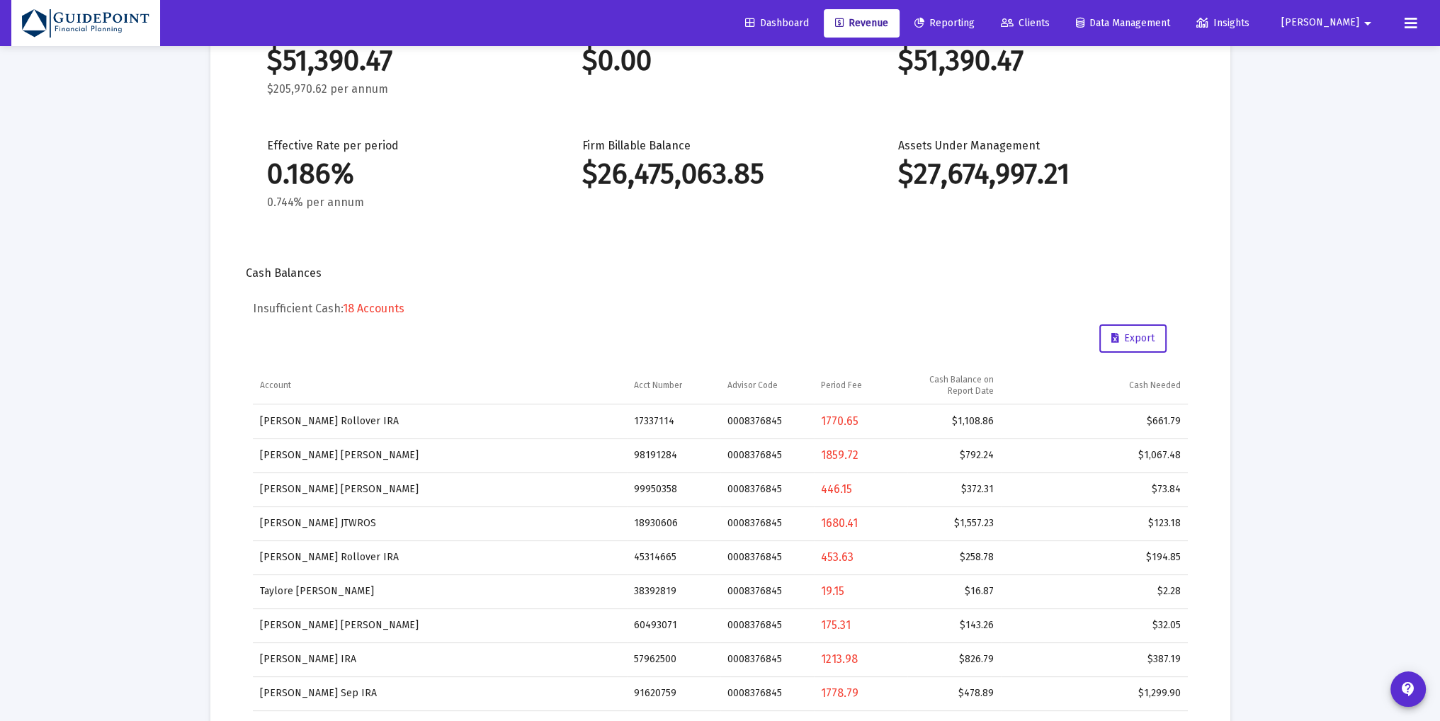
click at [799, 7] on div "Dashboard Revenue Reporting Clients Data Management Insights [PERSON_NAME] arro…" at bounding box center [720, 23] width 1418 height 46
click at [806, 20] on span "Dashboard" at bounding box center [777, 23] width 64 height 12
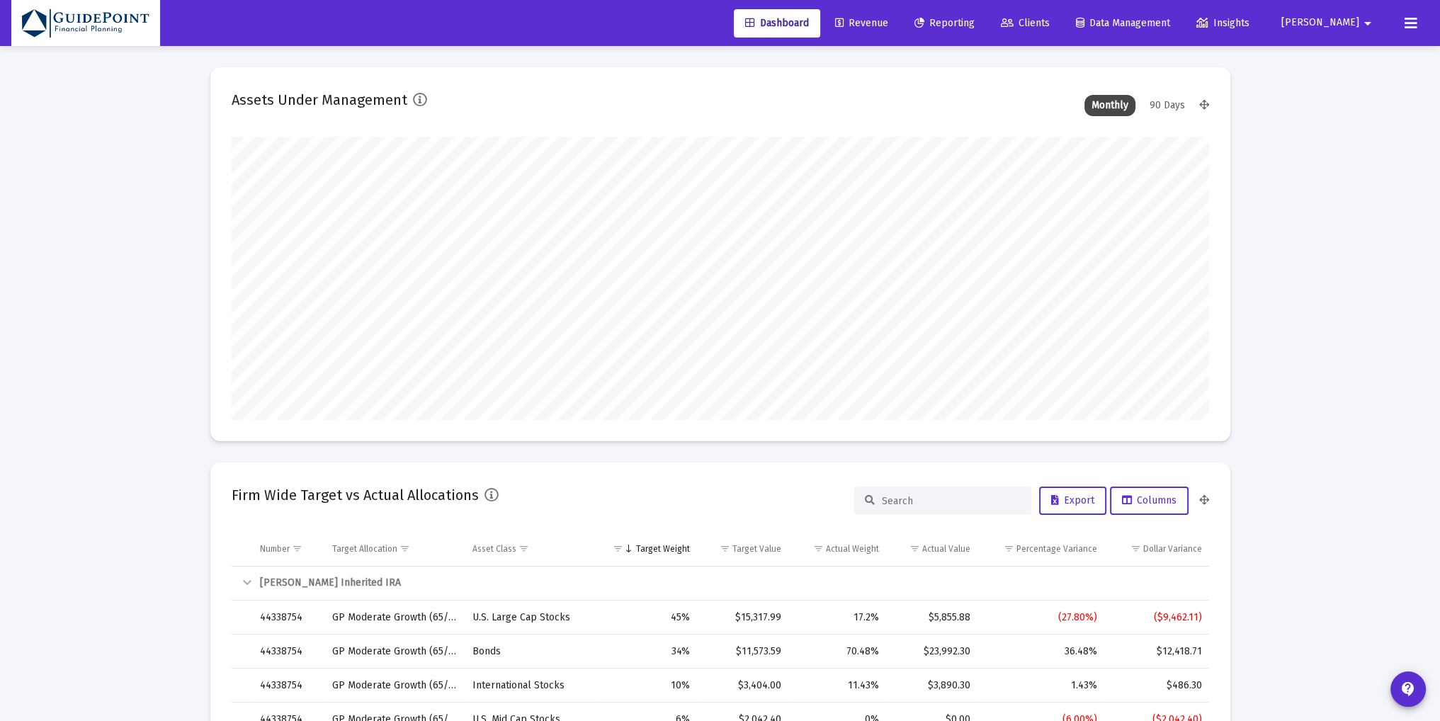
click at [888, 22] on span "Revenue" at bounding box center [861, 23] width 53 height 12
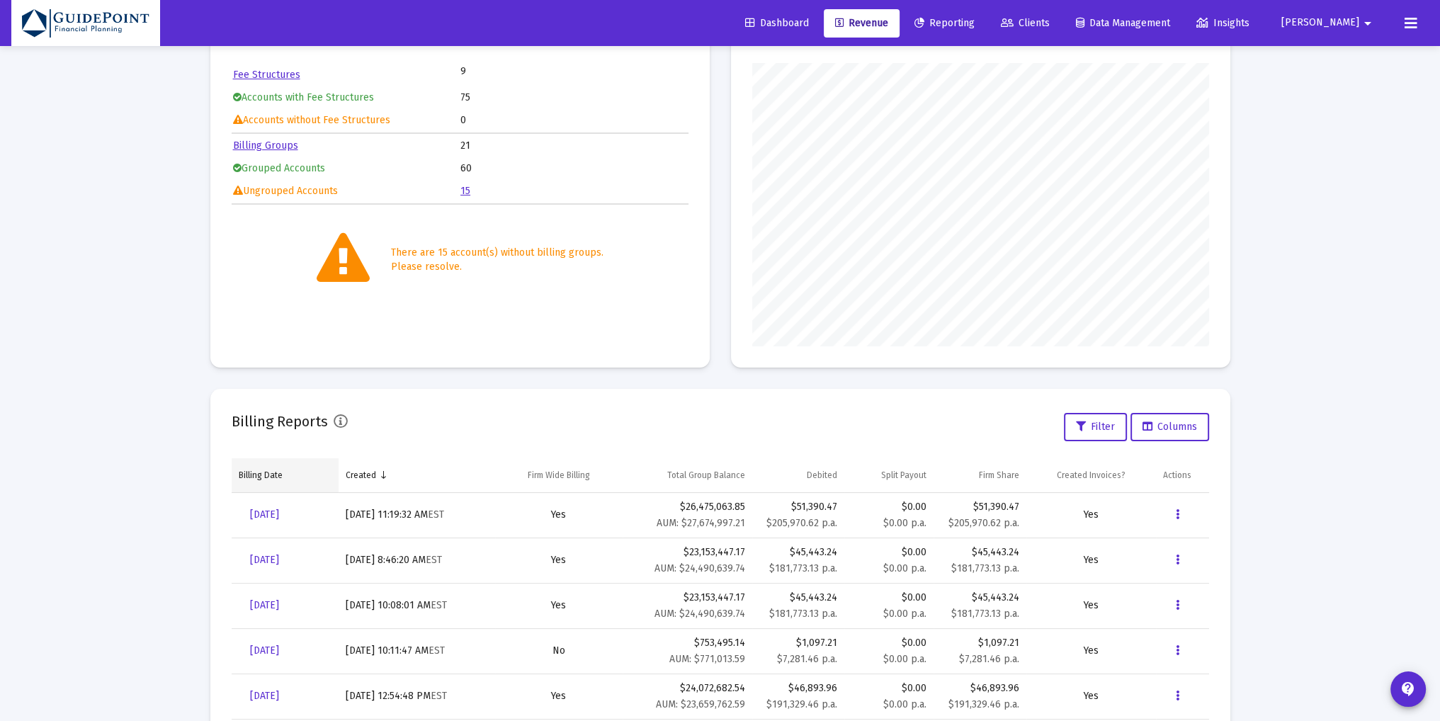
scroll to position [141, 0]
click at [1182, 514] on button "Data grid" at bounding box center [1177, 514] width 28 height 28
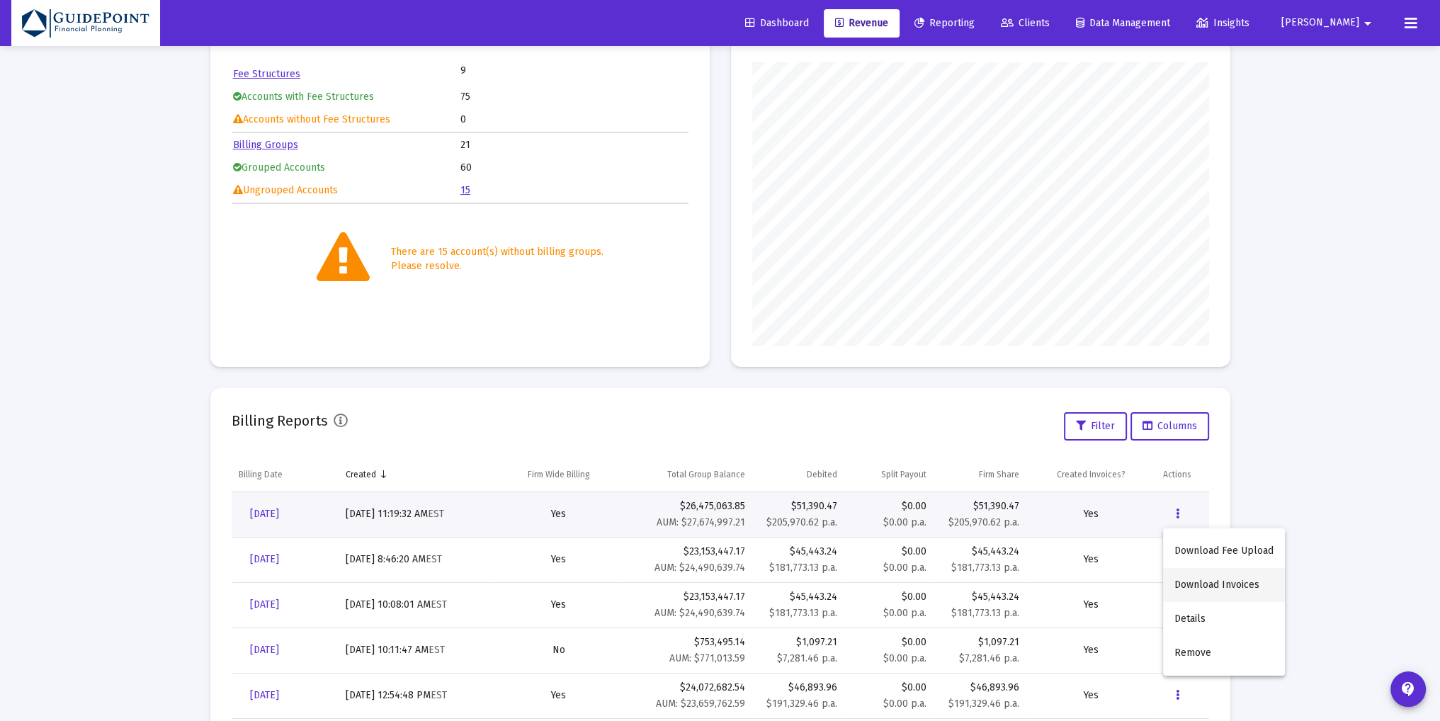
click at [1179, 575] on button "Download Invoices" at bounding box center [1224, 585] width 122 height 34
click at [1329, 198] on div "Loading... Billing Invoices Run One Off Billing Run Firm-Wide Billing Settings …" at bounding box center [720, 330] width 1440 height 942
